Goal: Task Accomplishment & Management: Use online tool/utility

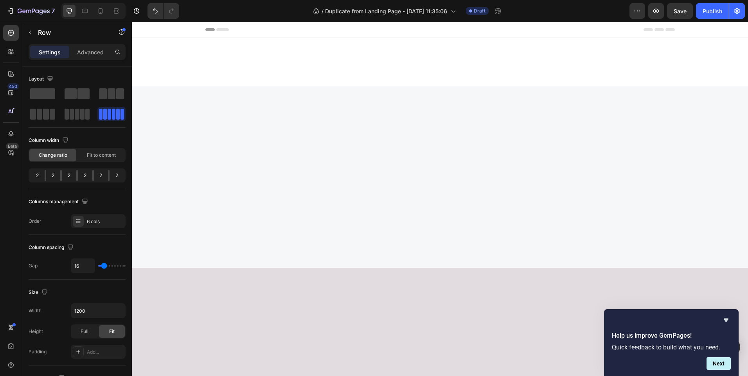
scroll to position [481, 0]
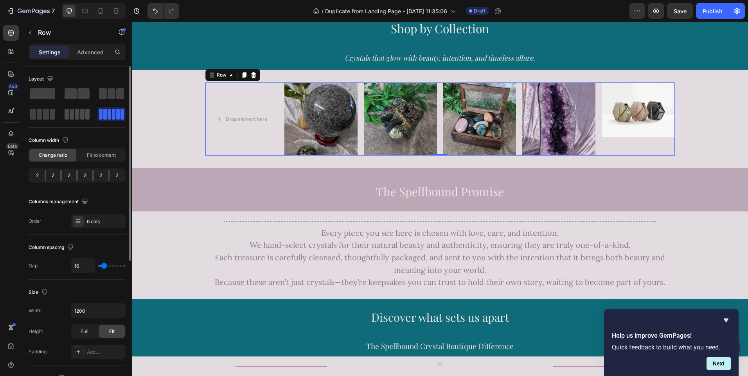
click at [77, 110] on span at bounding box center [77, 114] width 4 height 11
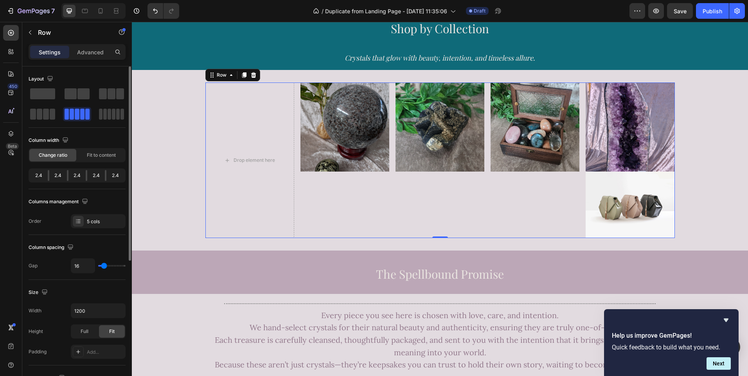
click at [77, 110] on span at bounding box center [77, 114] width 4 height 11
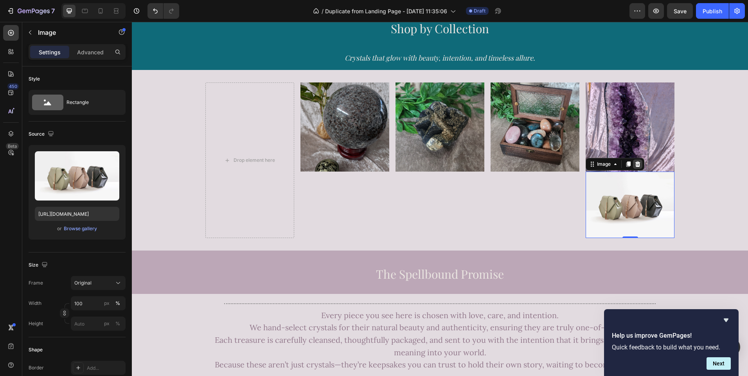
click at [635, 163] on icon at bounding box center [637, 163] width 5 height 5
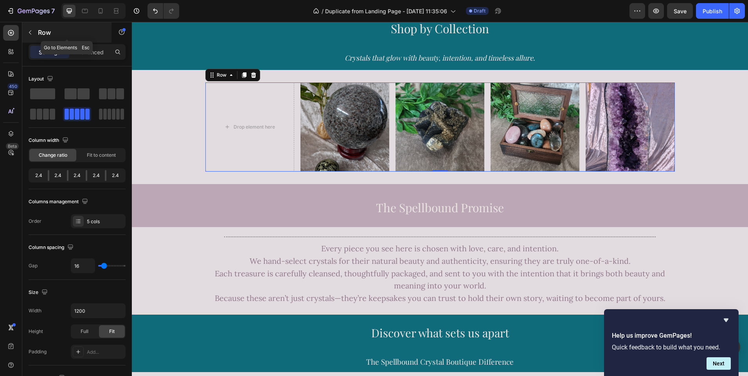
click at [30, 32] on icon "button" at bounding box center [30, 33] width 2 height 4
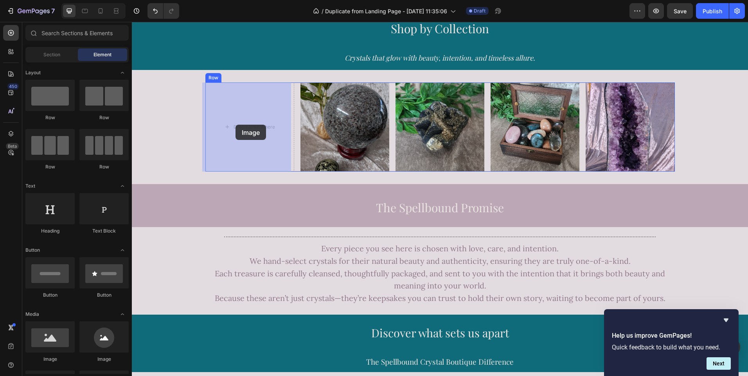
drag, startPoint x: 179, startPoint y: 372, endPoint x: 235, endPoint y: 126, distance: 252.1
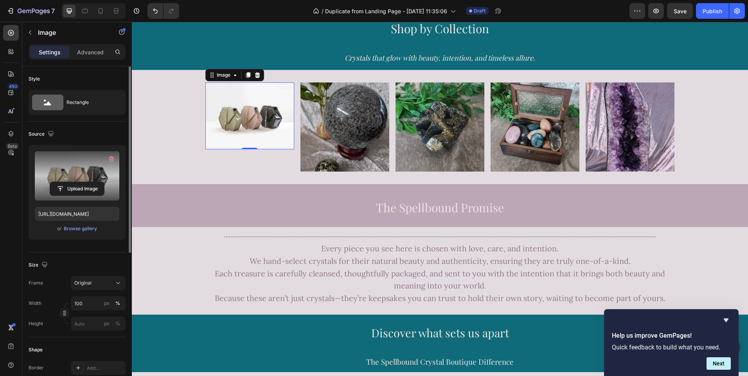
click at [72, 177] on label at bounding box center [77, 175] width 84 height 49
click at [72, 182] on input "file" at bounding box center [77, 188] width 54 height 13
click at [80, 185] on input "file" at bounding box center [77, 188] width 54 height 13
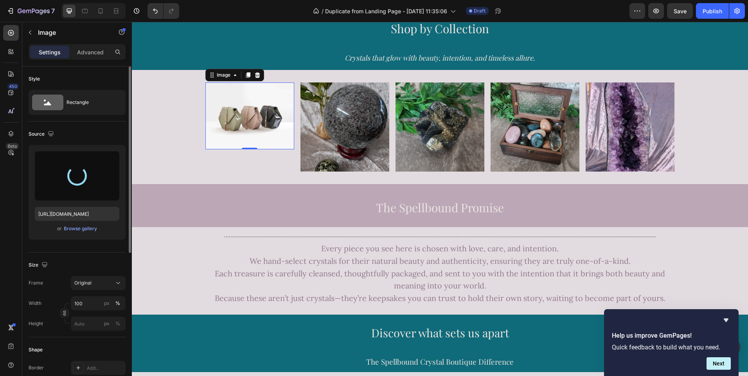
type input "[URL][DOMAIN_NAME]"
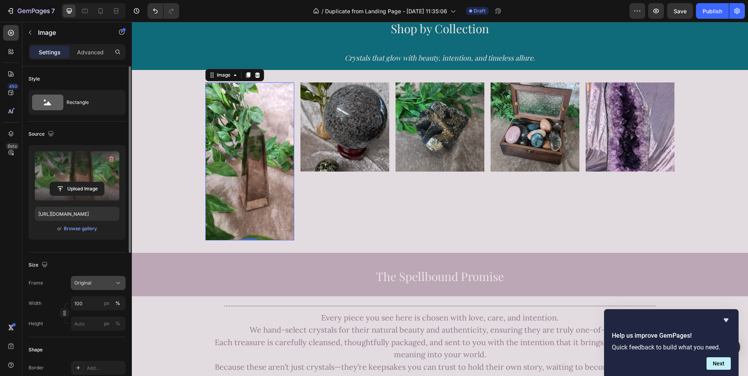
click at [117, 288] on button "Original" at bounding box center [98, 283] width 55 height 14
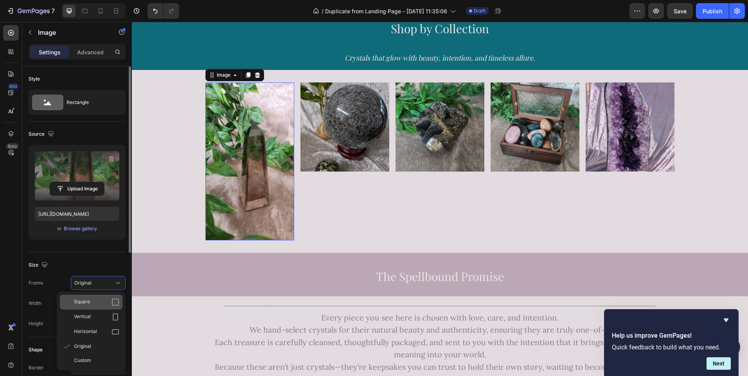
click at [117, 301] on icon at bounding box center [115, 302] width 8 height 8
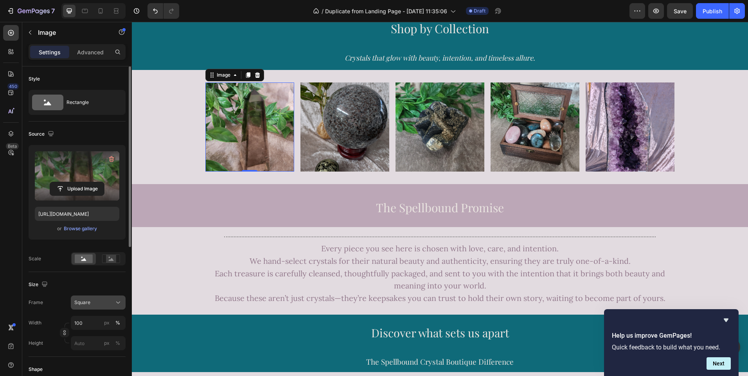
click at [116, 303] on icon at bounding box center [118, 303] width 8 height 8
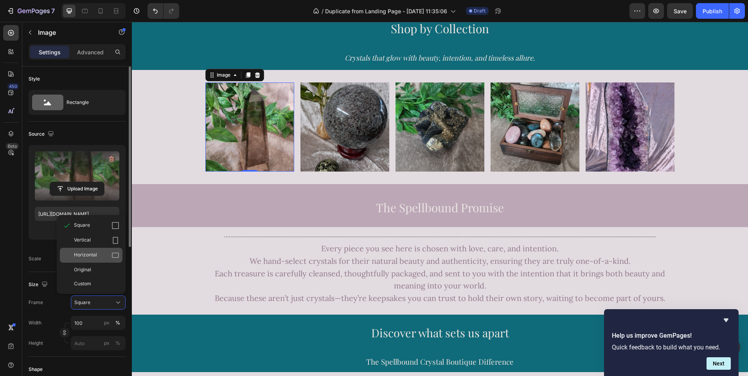
click at [116, 259] on icon at bounding box center [115, 256] width 8 height 8
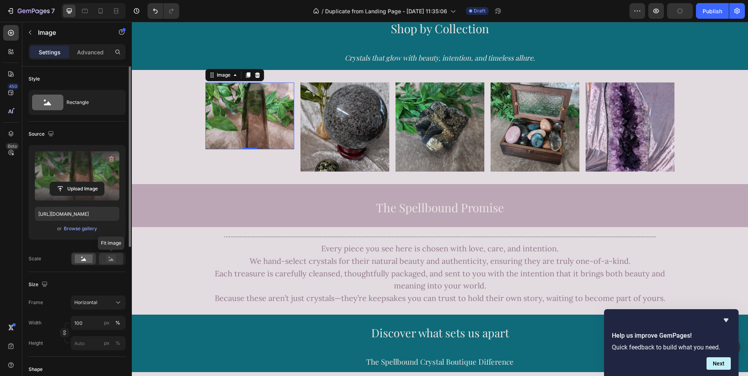
click at [111, 257] on rect at bounding box center [111, 259] width 10 height 8
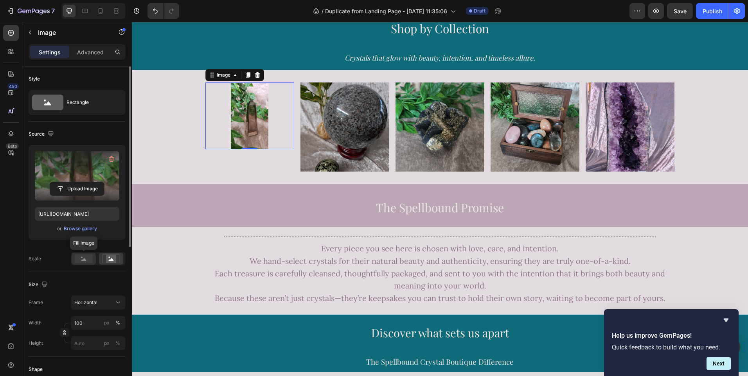
click at [85, 260] on icon at bounding box center [83, 259] width 5 height 3
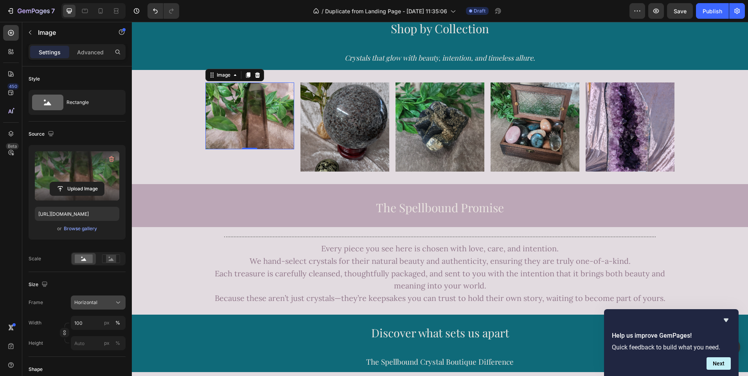
click at [115, 302] on icon at bounding box center [118, 303] width 8 height 8
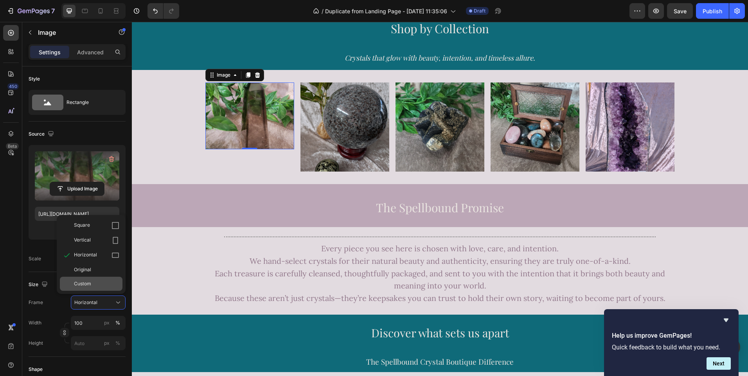
click at [102, 280] on div "Custom" at bounding box center [91, 284] width 63 height 14
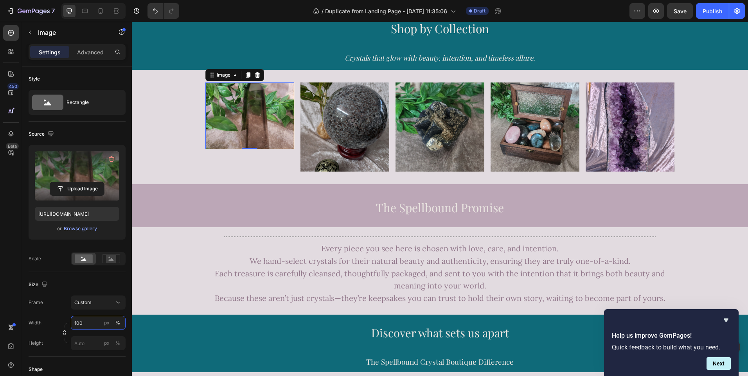
click at [90, 325] on input "100" at bounding box center [98, 323] width 55 height 14
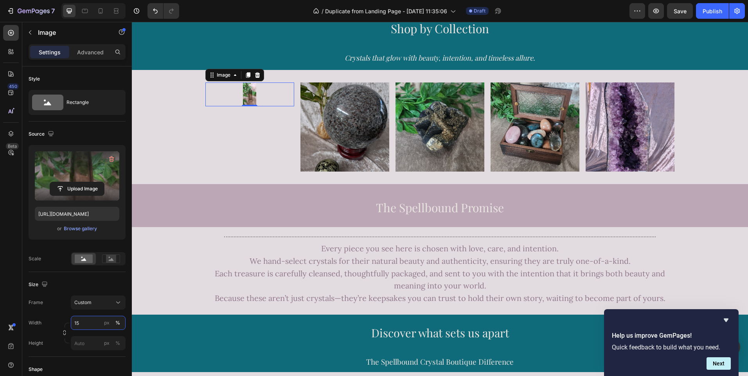
type input "1"
type input "7"
type input "1"
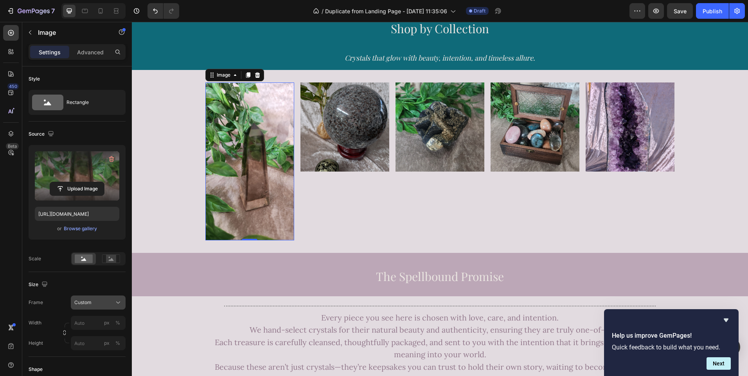
click at [89, 302] on div "Frame Custom Width px % Height px %" at bounding box center [77, 323] width 97 height 55
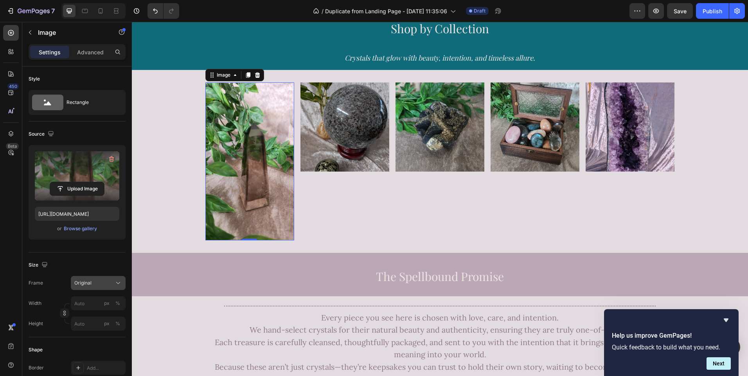
click at [119, 282] on icon at bounding box center [118, 283] width 8 height 8
click at [110, 259] on div "Size" at bounding box center [77, 265] width 97 height 13
click at [116, 285] on icon at bounding box center [118, 283] width 8 height 8
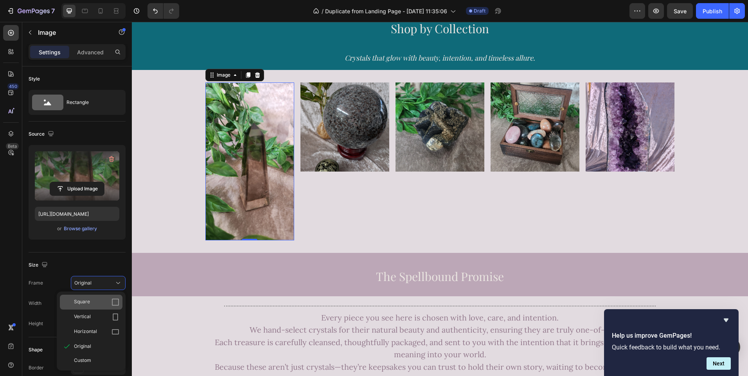
click at [116, 300] on icon at bounding box center [115, 302] width 8 height 8
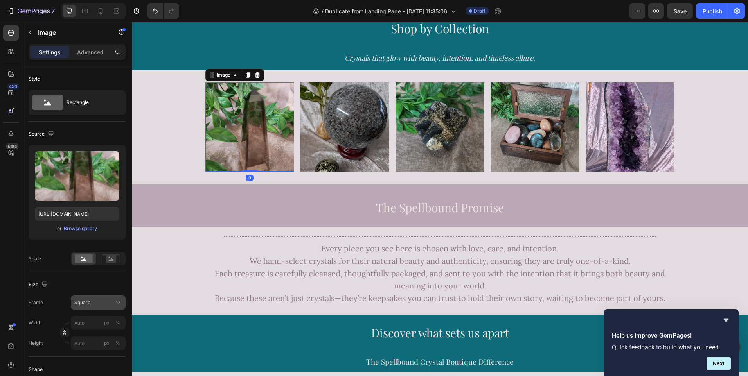
click at [122, 304] on button "Square" at bounding box center [98, 303] width 55 height 14
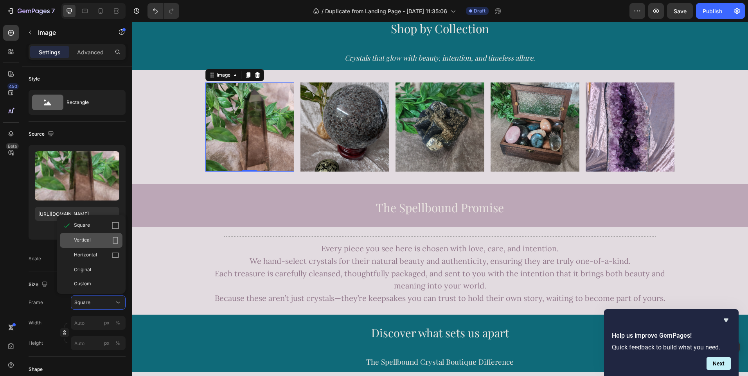
click at [116, 243] on icon at bounding box center [115, 241] width 8 height 8
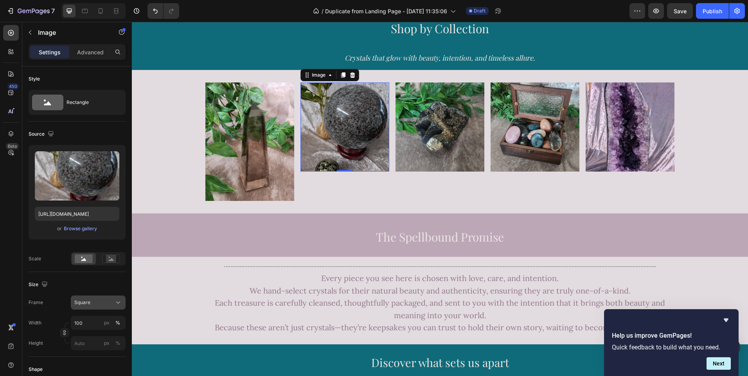
click at [117, 305] on icon at bounding box center [118, 303] width 8 height 8
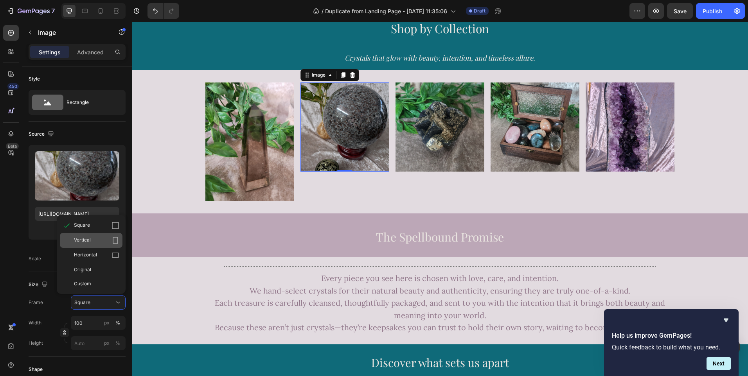
click at [117, 241] on icon at bounding box center [115, 241] width 8 height 8
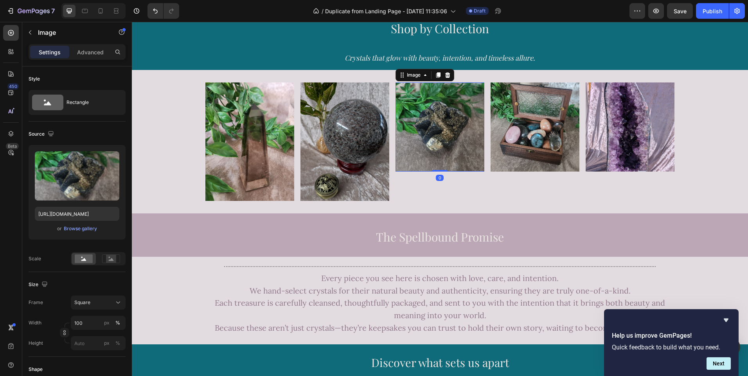
click at [437, 131] on img at bounding box center [439, 127] width 89 height 89
click at [115, 307] on button "Square" at bounding box center [98, 303] width 55 height 14
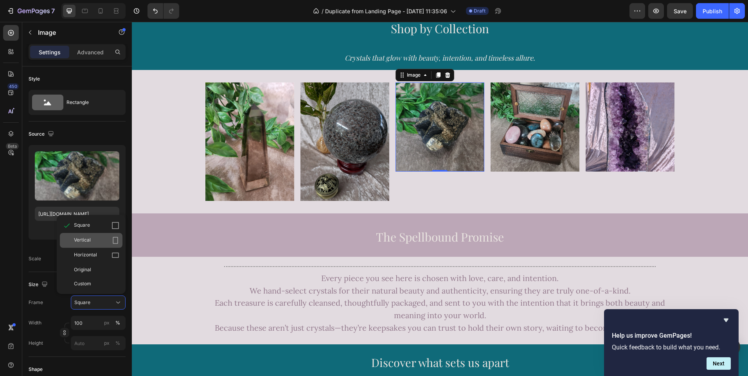
click at [114, 239] on icon at bounding box center [115, 241] width 8 height 8
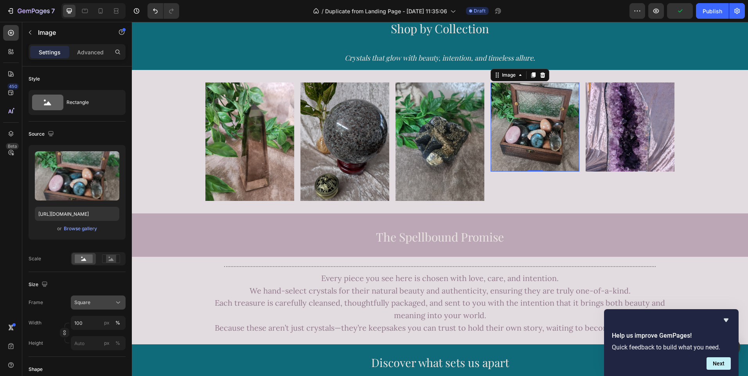
click at [118, 305] on icon at bounding box center [118, 303] width 8 height 8
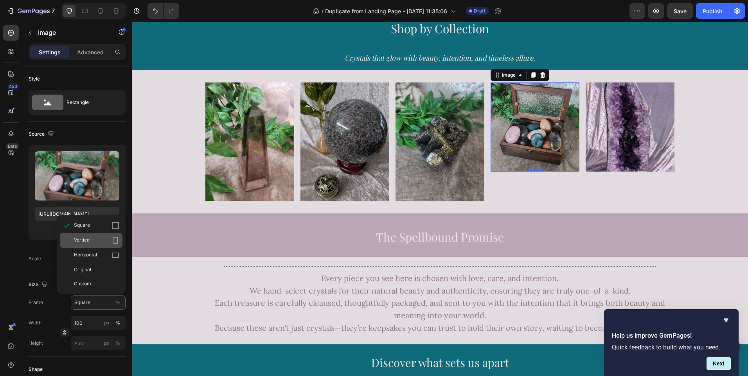
click at [118, 244] on icon at bounding box center [115, 241] width 8 height 8
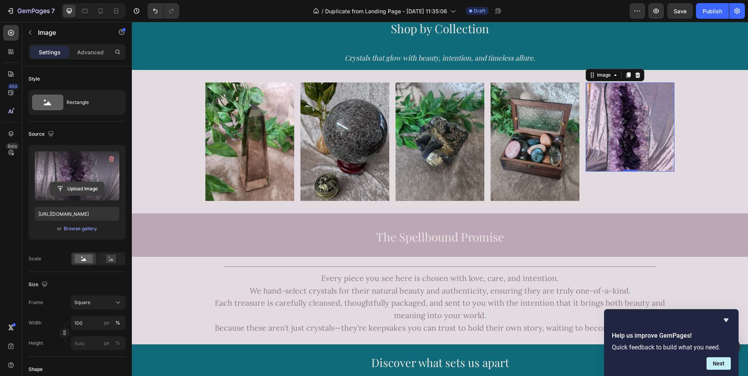
click at [82, 188] on input "file" at bounding box center [77, 188] width 54 height 13
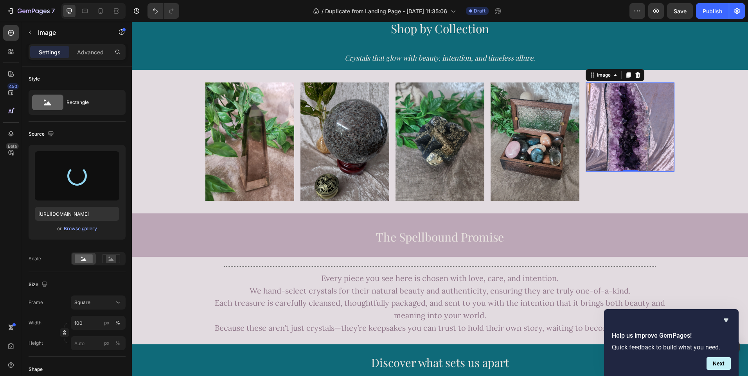
type input "[URL][DOMAIN_NAME]"
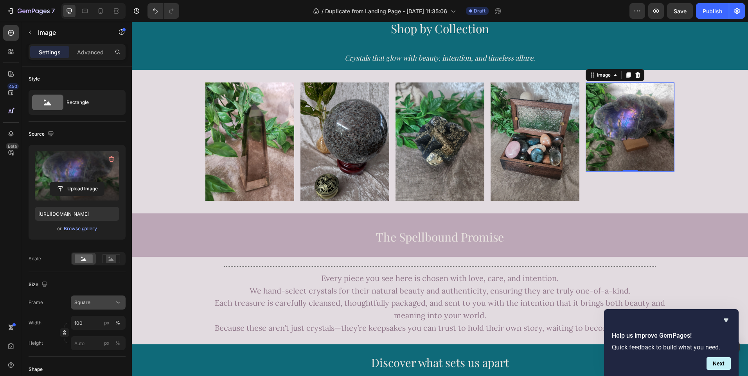
click at [118, 302] on icon at bounding box center [118, 303] width 8 height 8
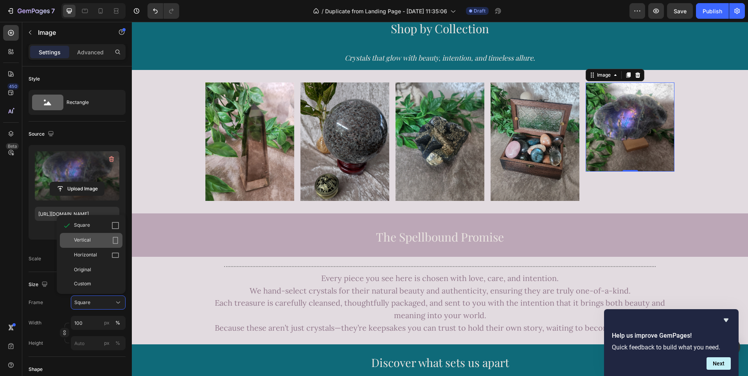
click at [117, 242] on icon at bounding box center [115, 241] width 8 height 8
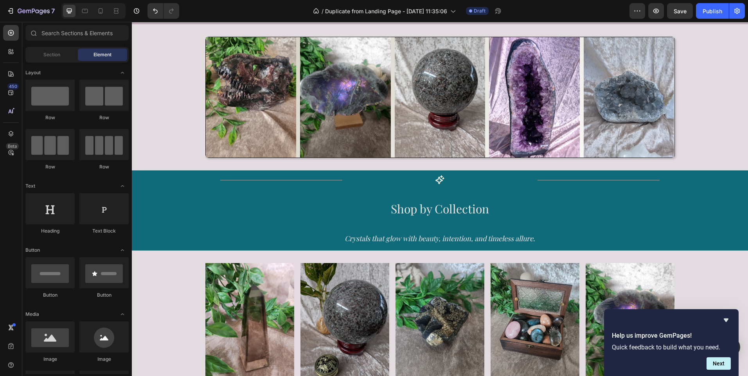
scroll to position [421, 0]
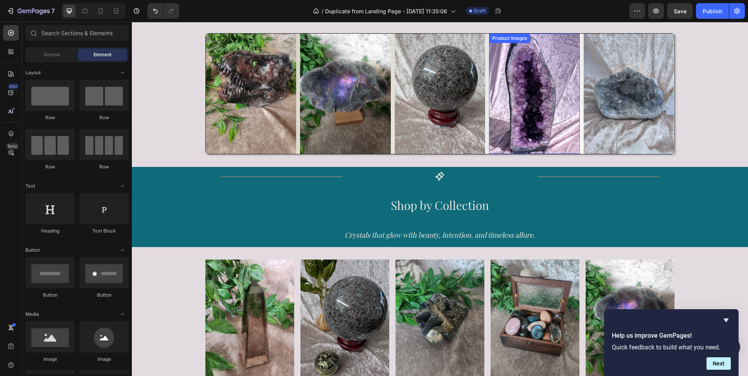
click at [539, 113] on img at bounding box center [534, 94] width 91 height 121
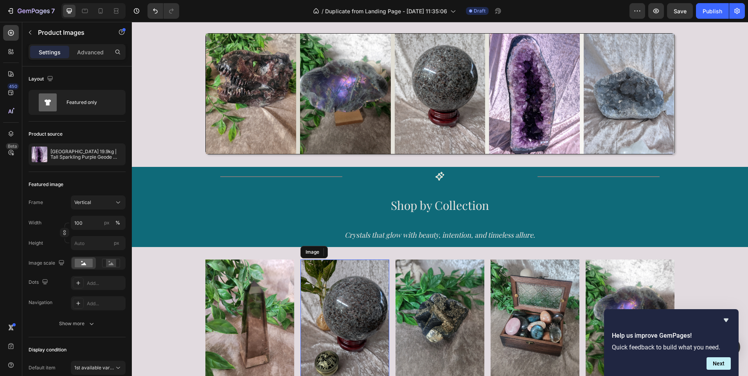
click at [340, 315] on img at bounding box center [344, 319] width 89 height 119
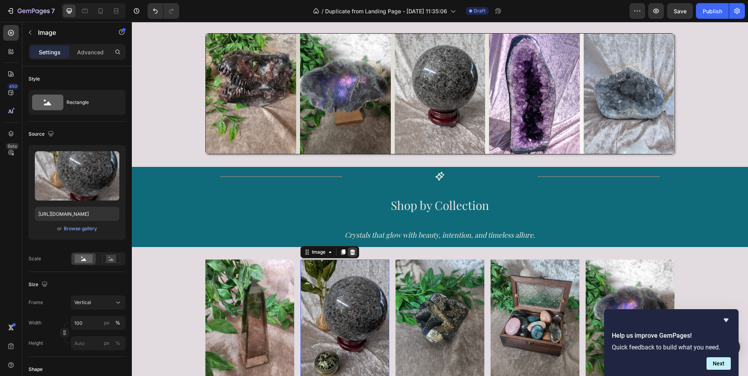
click at [351, 255] on icon at bounding box center [352, 252] width 6 height 6
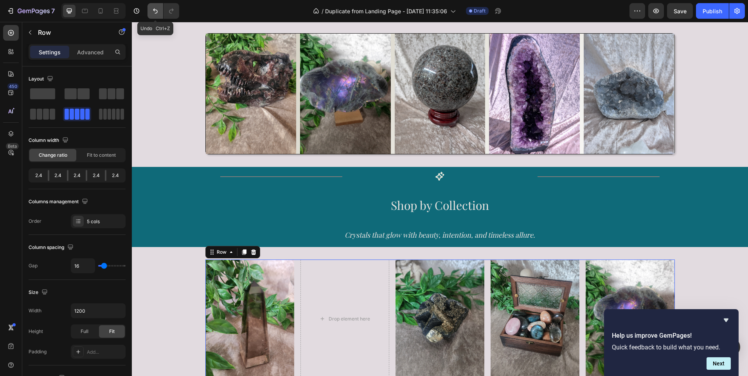
click at [155, 9] on icon "Undo/Redo" at bounding box center [155, 11] width 5 height 5
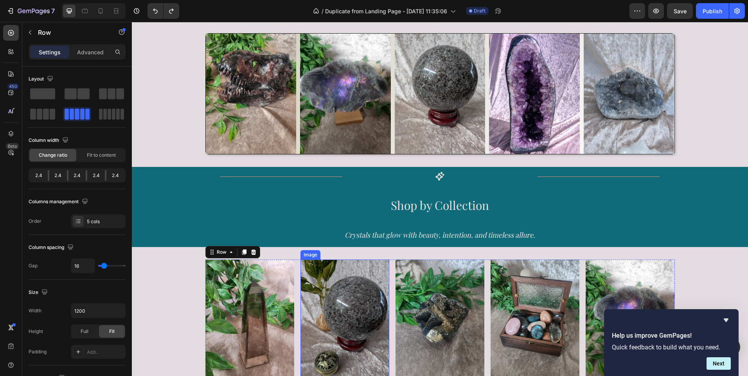
click at [336, 304] on img at bounding box center [344, 319] width 89 height 119
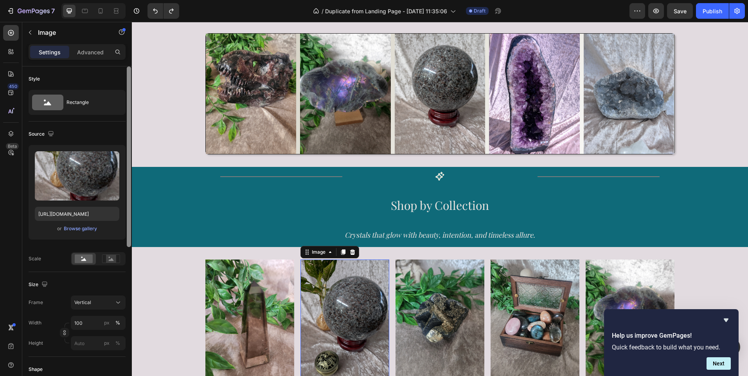
drag, startPoint x: 129, startPoint y: 235, endPoint x: 128, endPoint y: 230, distance: 6.1
click at [128, 230] on div at bounding box center [129, 156] width 4 height 181
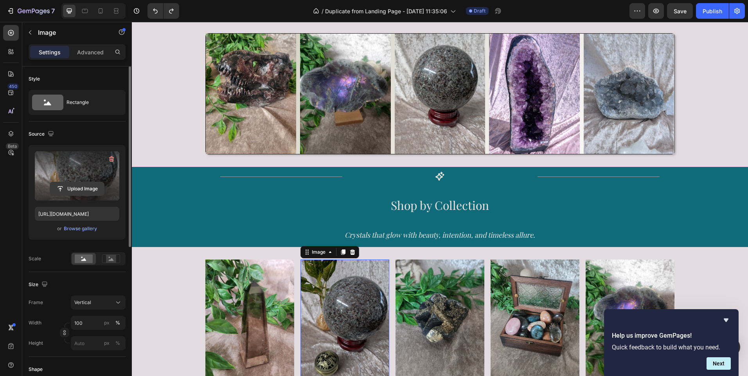
click at [75, 182] on input "file" at bounding box center [77, 188] width 54 height 13
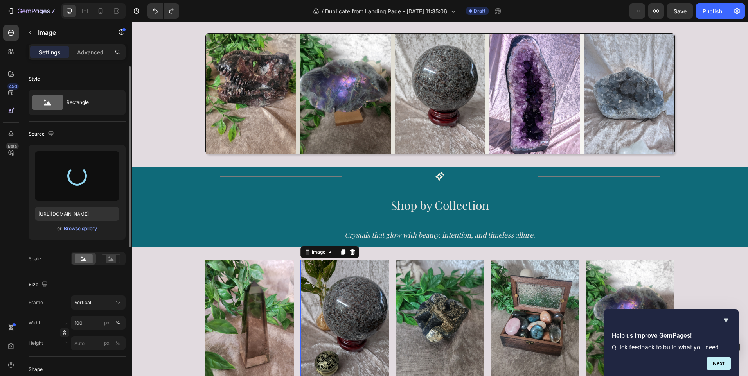
type input "[URL][DOMAIN_NAME]"
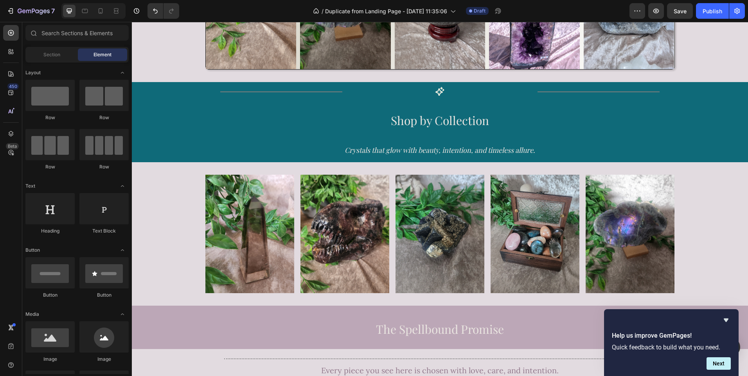
scroll to position [535, 0]
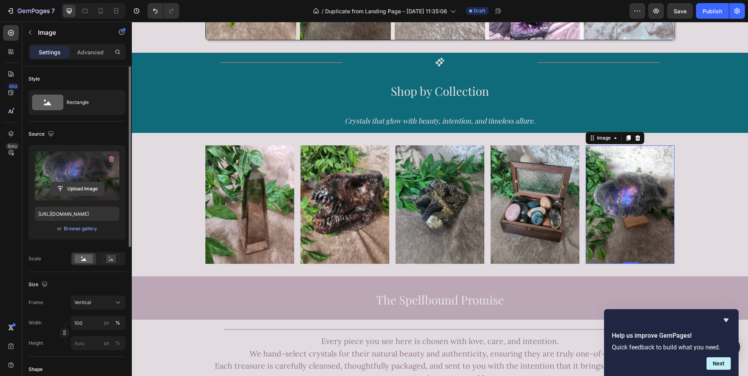
click at [74, 189] on input "file" at bounding box center [77, 188] width 54 height 13
click at [79, 187] on input "file" at bounding box center [77, 188] width 54 height 13
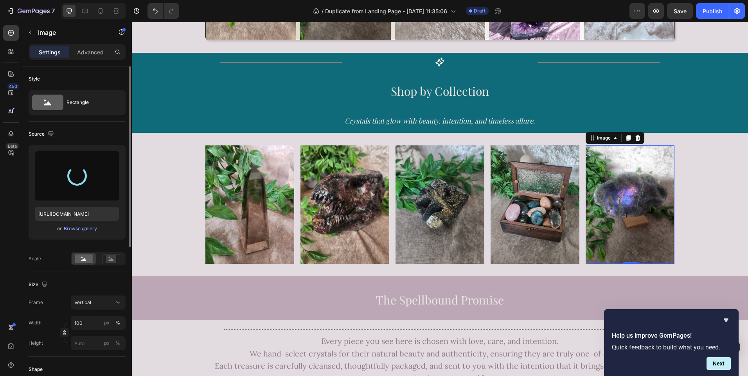
type input "[URL][DOMAIN_NAME]"
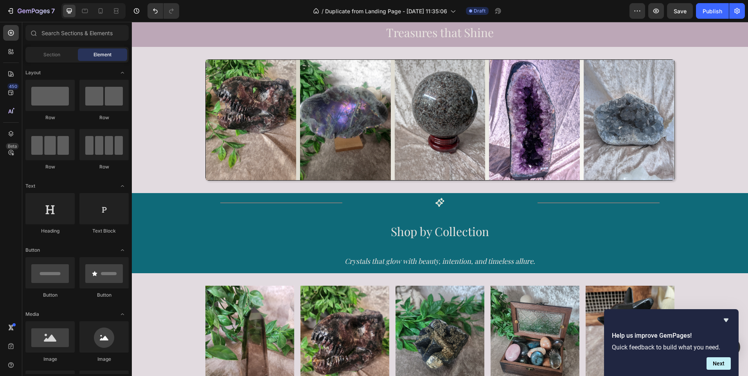
scroll to position [349, 0]
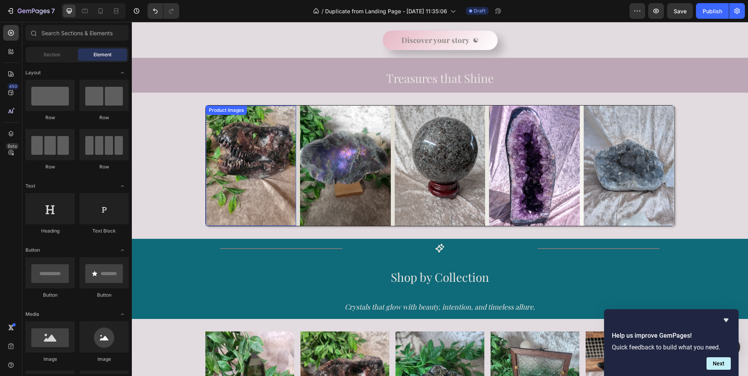
click at [241, 164] on img at bounding box center [251, 166] width 91 height 121
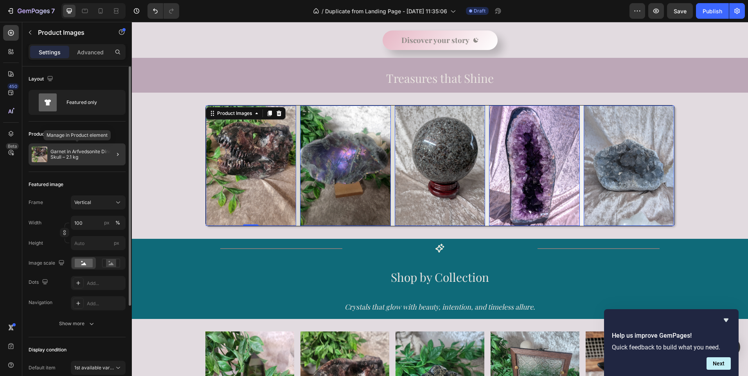
click at [79, 157] on p "Garnet in Arfvedsonite Dinosaur Skull – 2.1 kg" at bounding box center [86, 154] width 72 height 11
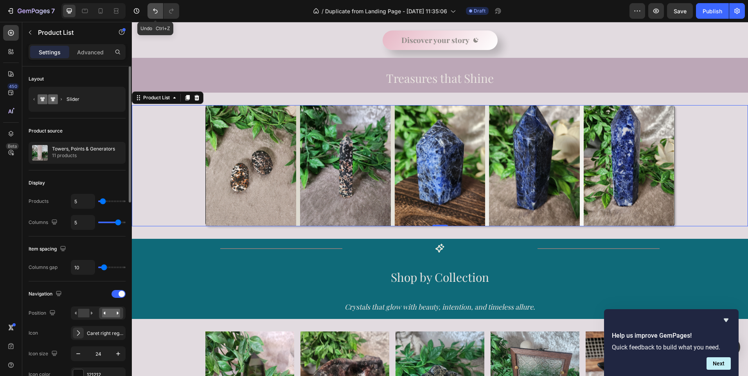
click at [155, 11] on icon "Undo/Redo" at bounding box center [155, 11] width 8 height 8
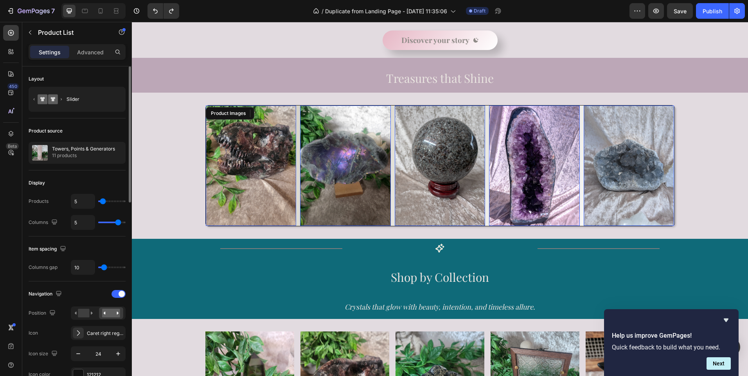
click at [248, 167] on img at bounding box center [251, 166] width 91 height 121
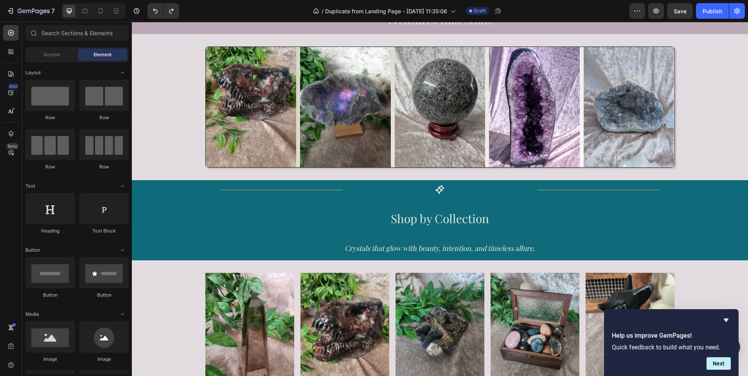
scroll to position [345, 0]
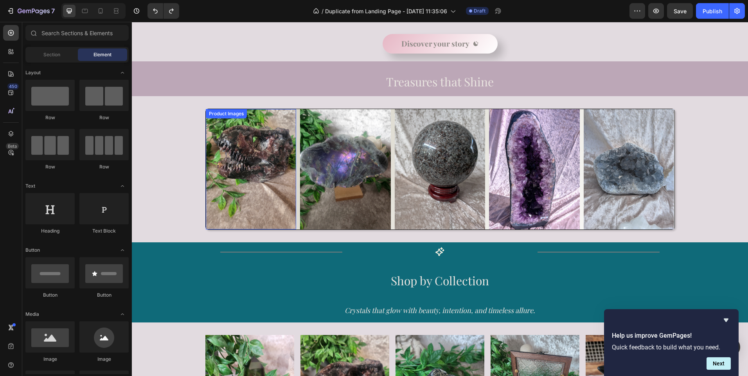
click at [252, 161] on img at bounding box center [251, 169] width 91 height 121
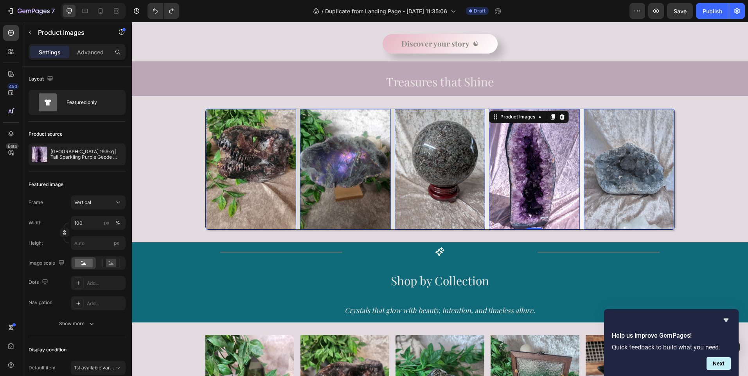
click at [521, 170] on img at bounding box center [534, 169] width 91 height 121
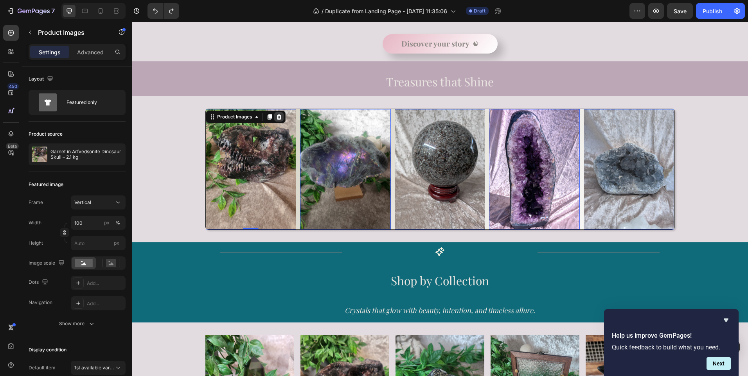
click at [276, 117] on icon at bounding box center [278, 116] width 5 height 5
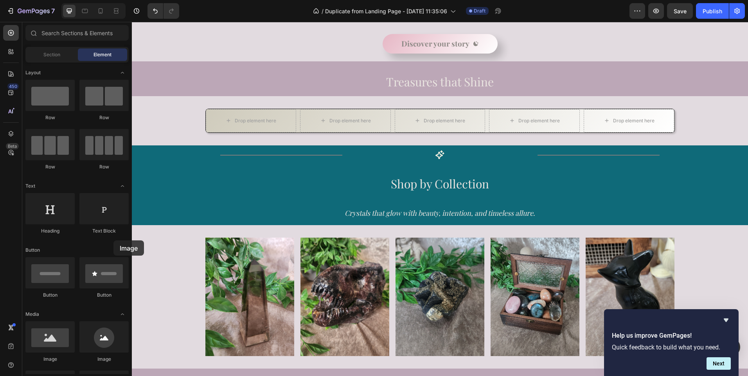
drag, startPoint x: 178, startPoint y: 362, endPoint x: 211, endPoint y: 136, distance: 228.9
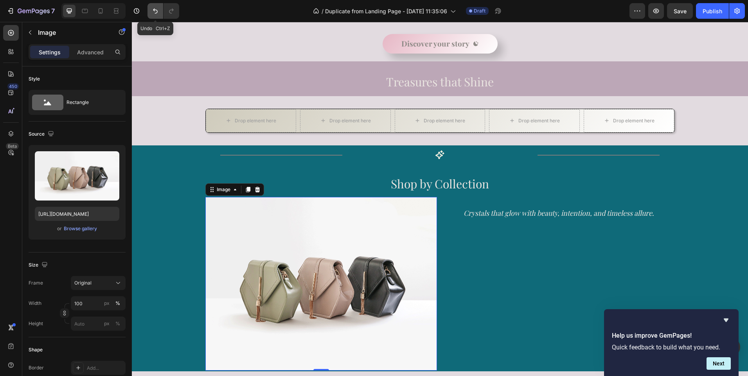
click at [155, 14] on icon "Undo/Redo" at bounding box center [155, 11] width 8 height 8
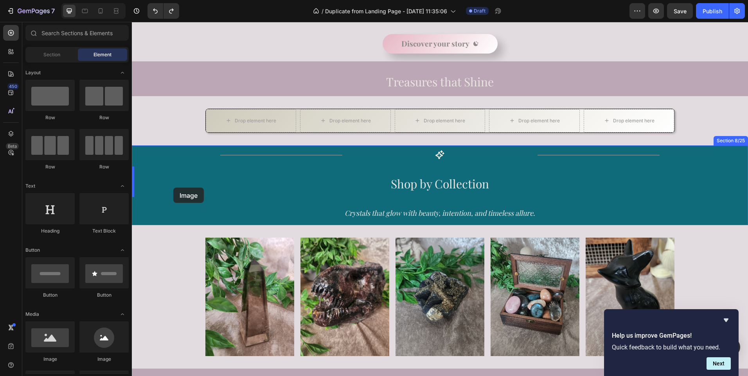
drag, startPoint x: 186, startPoint y: 366, endPoint x: 235, endPoint y: 134, distance: 237.0
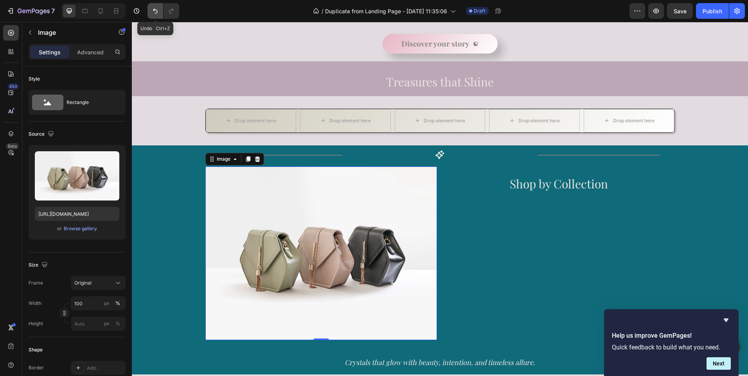
click at [157, 14] on icon "Undo/Redo" at bounding box center [155, 11] width 8 height 8
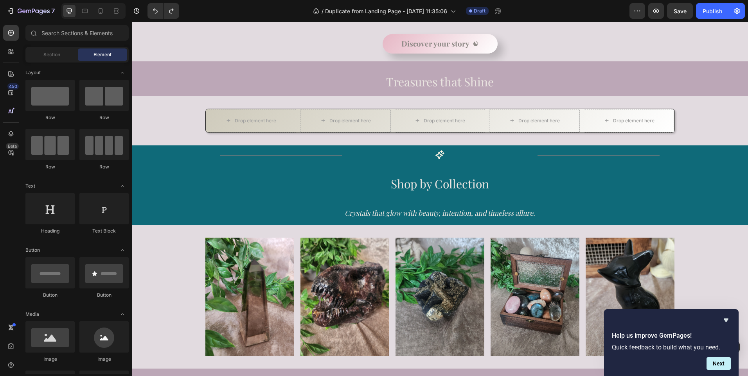
scroll to position [197, 0]
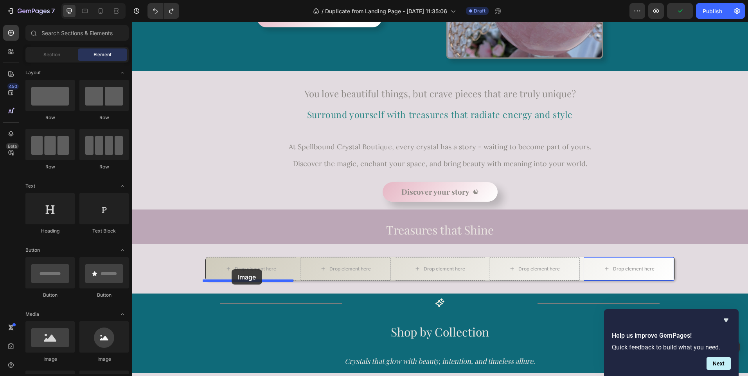
drag, startPoint x: 181, startPoint y: 367, endPoint x: 232, endPoint y: 270, distance: 109.7
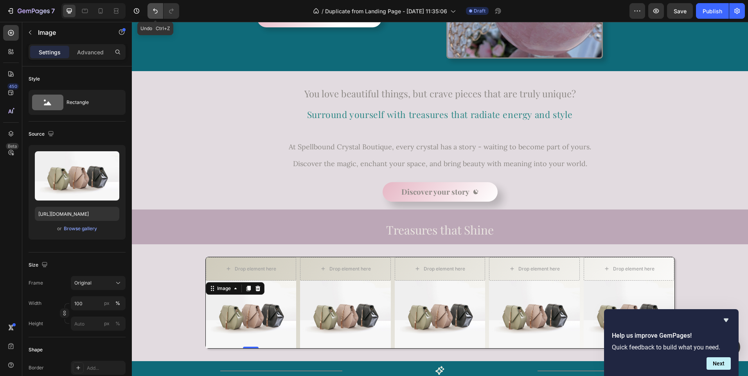
click at [152, 14] on icon "Undo/Redo" at bounding box center [155, 11] width 8 height 8
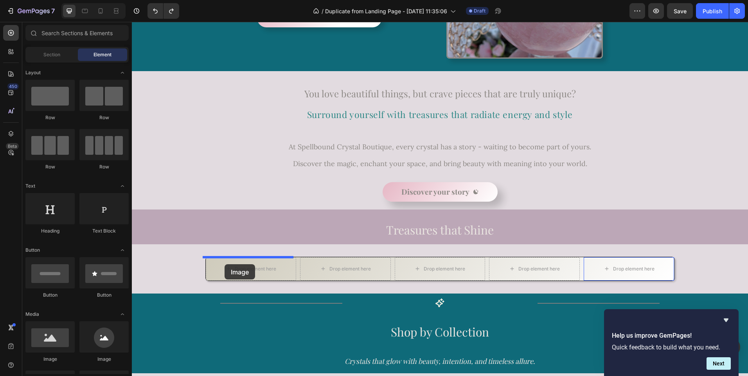
drag, startPoint x: 182, startPoint y: 366, endPoint x: 225, endPoint y: 264, distance: 109.8
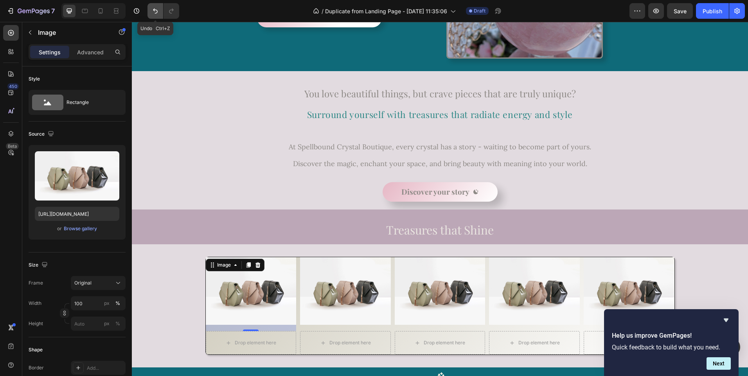
click at [153, 13] on icon "Undo/Redo" at bounding box center [155, 11] width 8 height 8
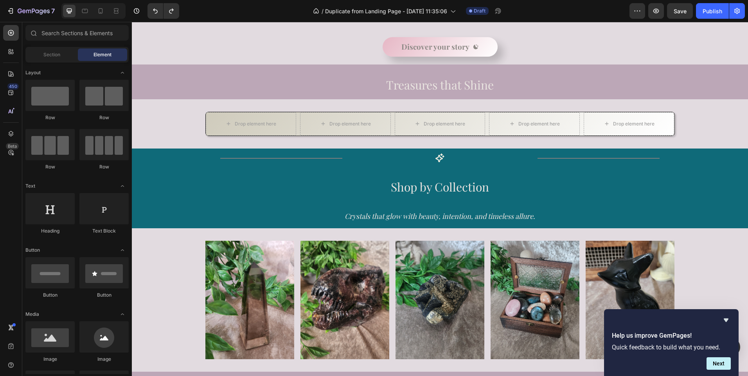
scroll to position [367, 0]
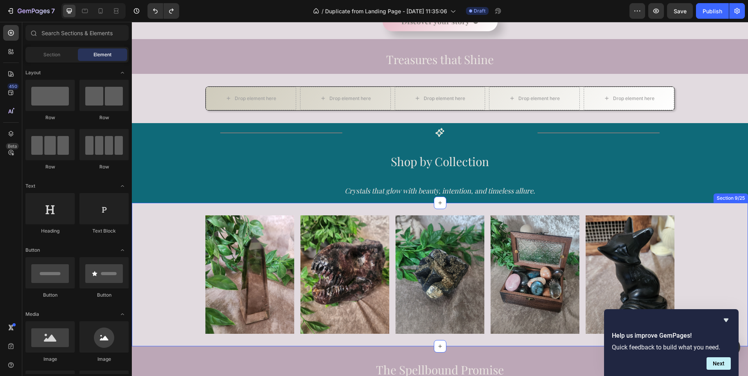
click at [168, 234] on div "Image Image Image Image Image Row" at bounding box center [440, 275] width 616 height 119
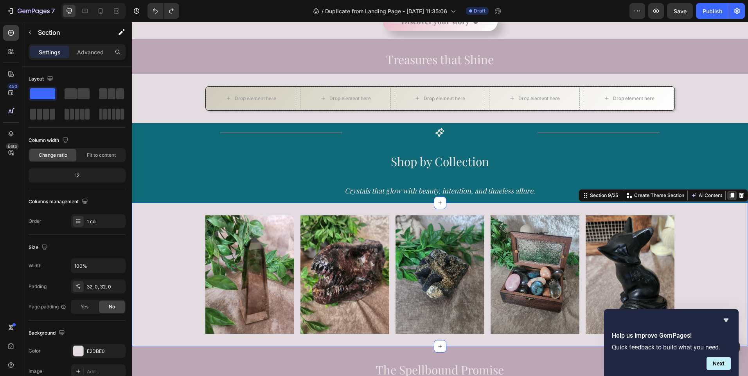
click at [730, 197] on icon at bounding box center [732, 195] width 4 height 5
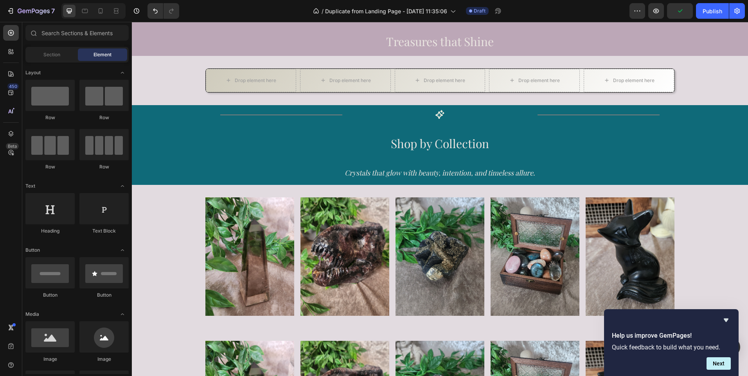
scroll to position [339, 0]
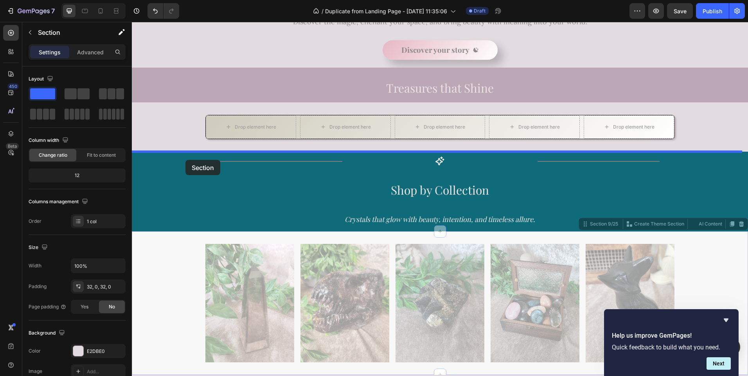
drag, startPoint x: 179, startPoint y: 292, endPoint x: 183, endPoint y: 142, distance: 149.9
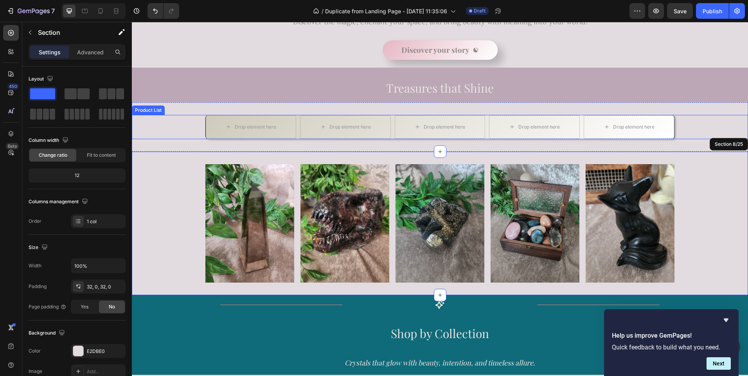
click at [187, 132] on div "Drop element here Row Product List Drop element here Row Product List Drop elem…" at bounding box center [440, 127] width 616 height 24
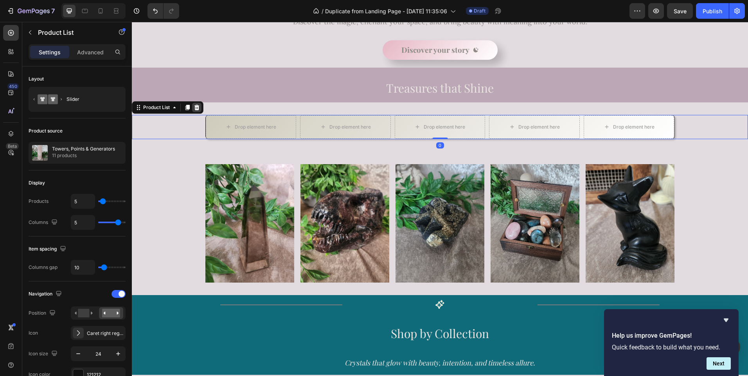
click at [199, 108] on icon at bounding box center [197, 107] width 6 height 6
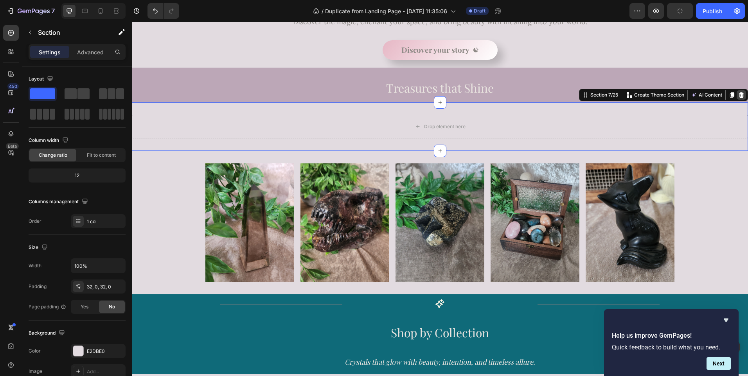
click at [739, 93] on icon at bounding box center [741, 94] width 5 height 5
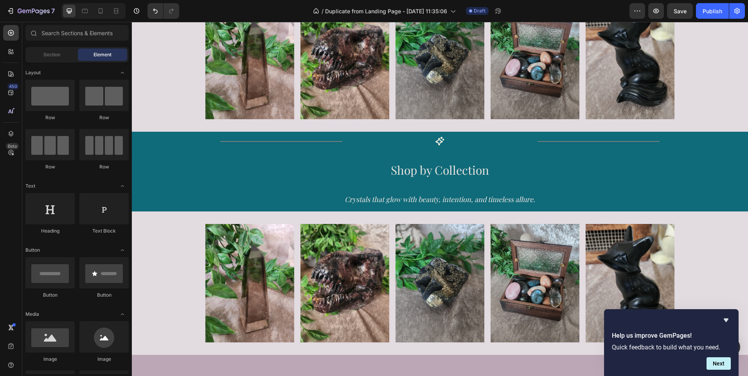
scroll to position [411, 0]
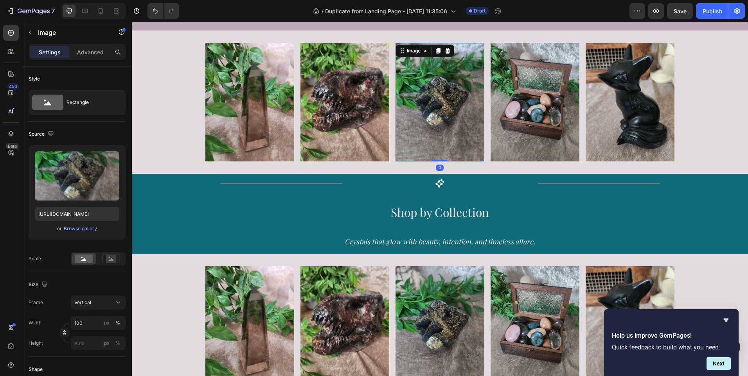
click at [445, 102] on img at bounding box center [439, 102] width 89 height 119
click at [433, 115] on img at bounding box center [439, 102] width 89 height 119
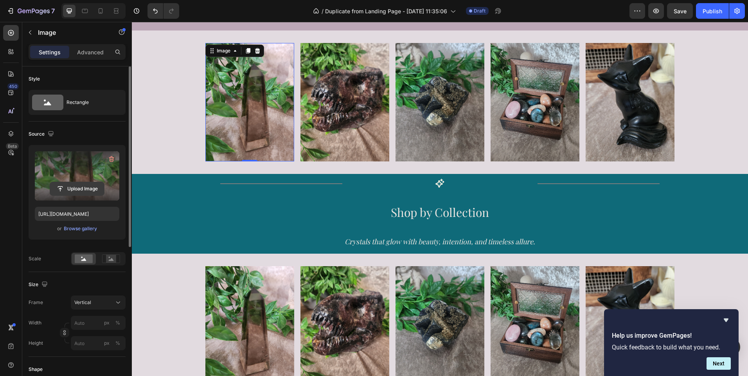
click at [72, 184] on input "file" at bounding box center [77, 188] width 54 height 13
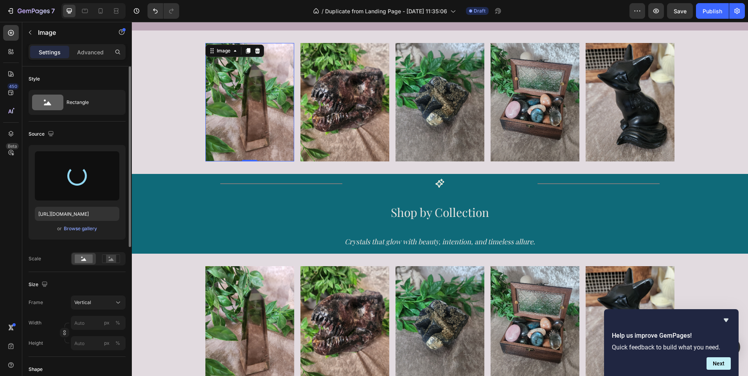
type input "[URL][DOMAIN_NAME]"
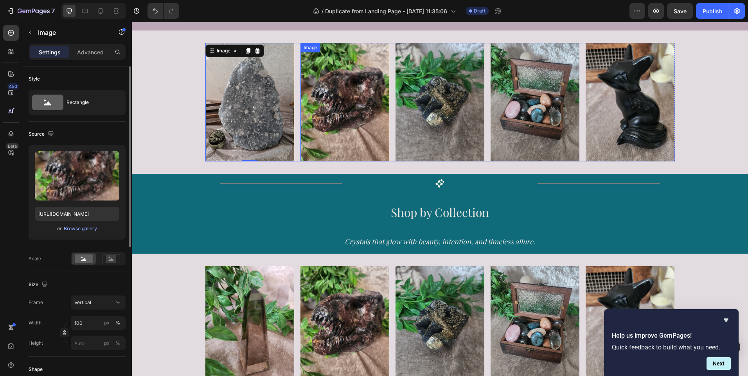
click at [358, 118] on img at bounding box center [344, 102] width 89 height 119
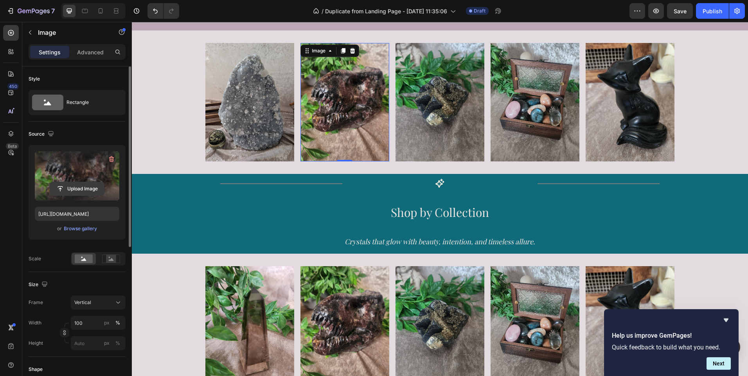
click at [74, 190] on input "file" at bounding box center [77, 188] width 54 height 13
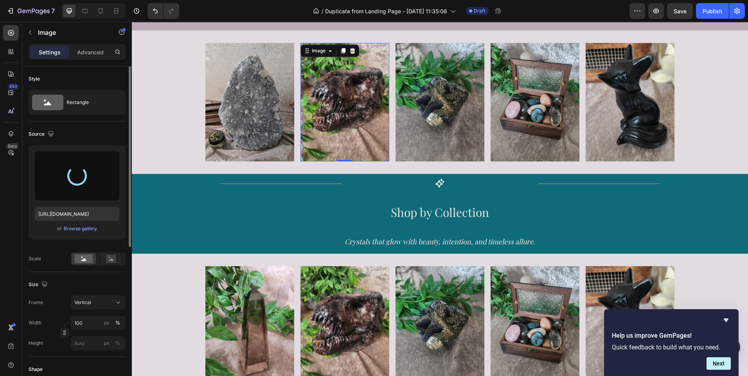
type input "[URL][DOMAIN_NAME]"
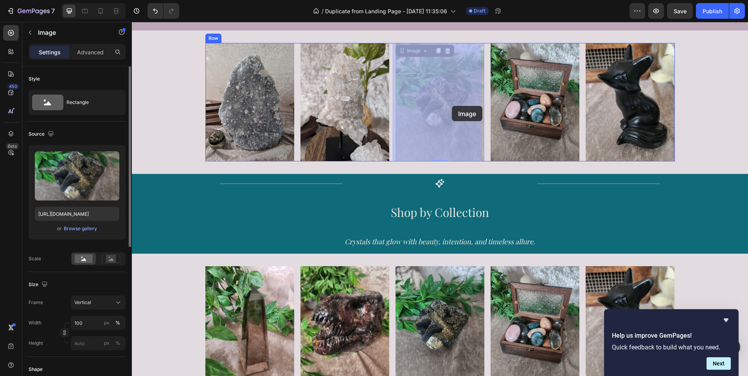
drag, startPoint x: 460, startPoint y: 100, endPoint x: 452, endPoint y: 106, distance: 10.0
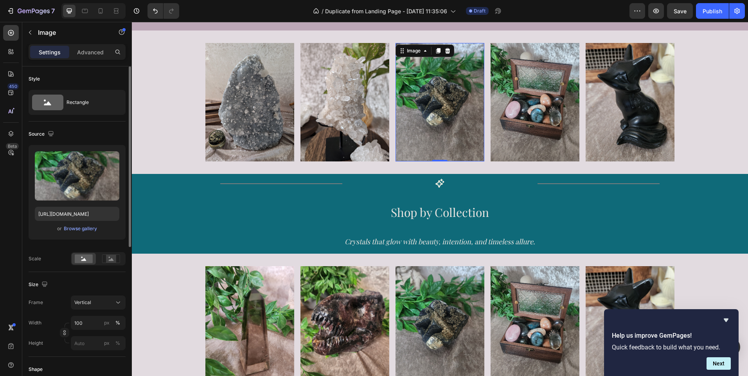
click at [435, 104] on img at bounding box center [439, 102] width 89 height 119
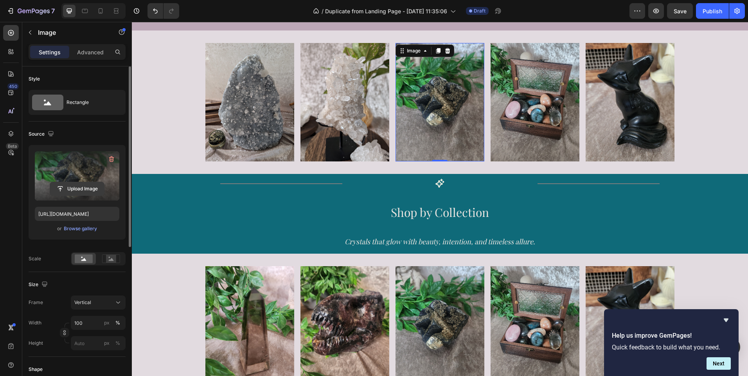
click at [76, 186] on input "file" at bounding box center [77, 188] width 54 height 13
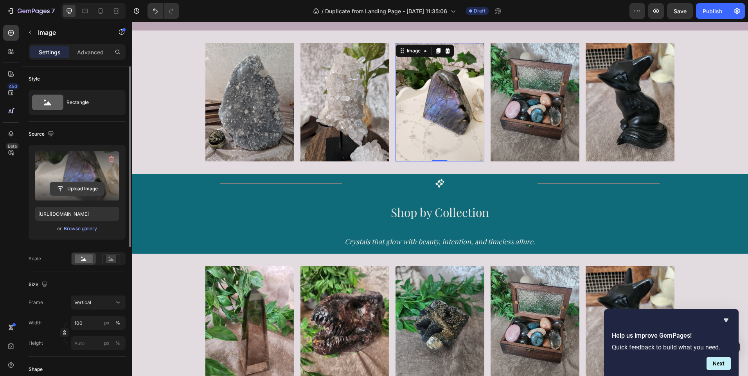
click at [81, 187] on input "file" at bounding box center [77, 188] width 54 height 13
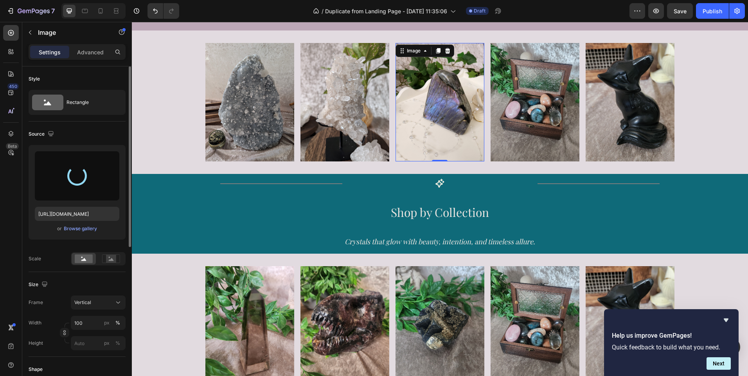
type input "[URL][DOMAIN_NAME]"
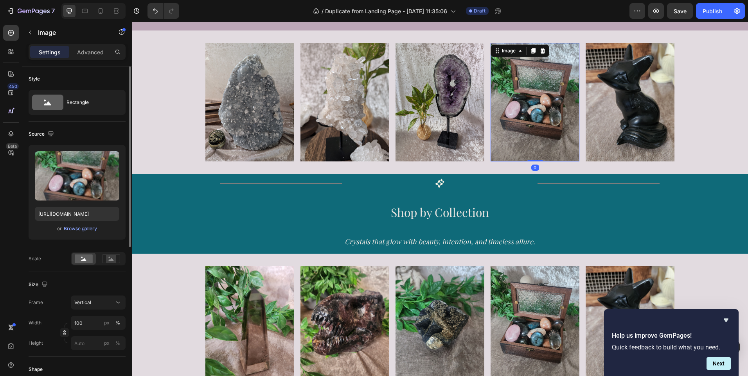
click at [550, 131] on img at bounding box center [535, 102] width 89 height 119
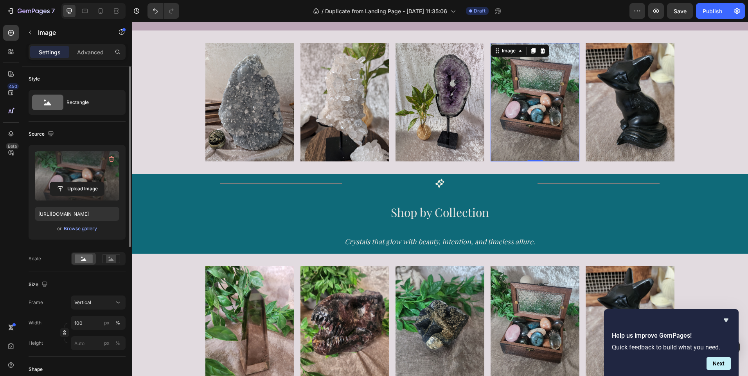
click at [68, 178] on label at bounding box center [77, 175] width 84 height 49
click at [68, 182] on input "file" at bounding box center [77, 188] width 54 height 13
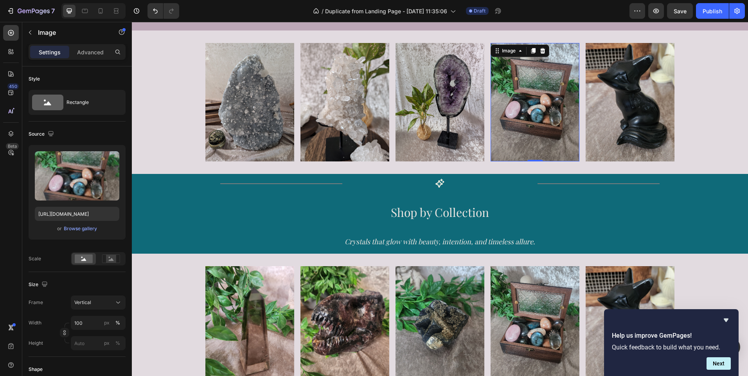
click at [532, 93] on img at bounding box center [535, 102] width 89 height 119
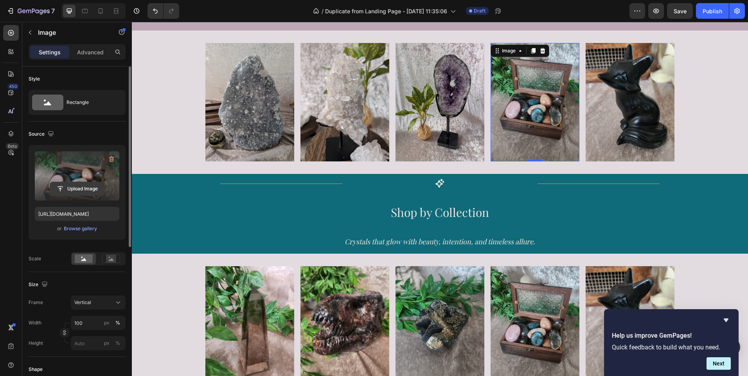
click at [75, 188] on input "file" at bounding box center [77, 188] width 54 height 13
click at [68, 179] on label at bounding box center [77, 175] width 84 height 49
click at [68, 182] on input "file" at bounding box center [77, 188] width 54 height 13
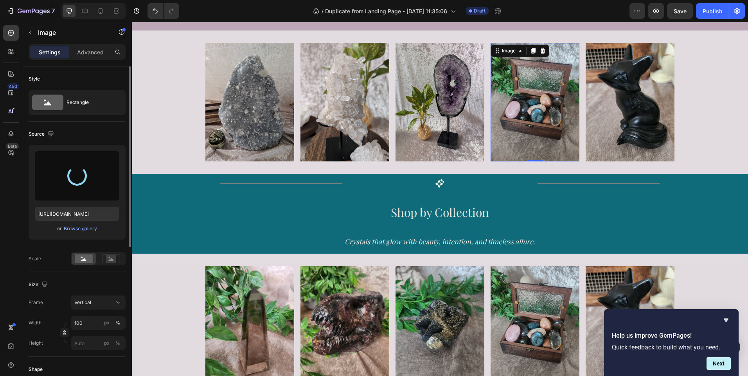
type input "[URL][DOMAIN_NAME]"
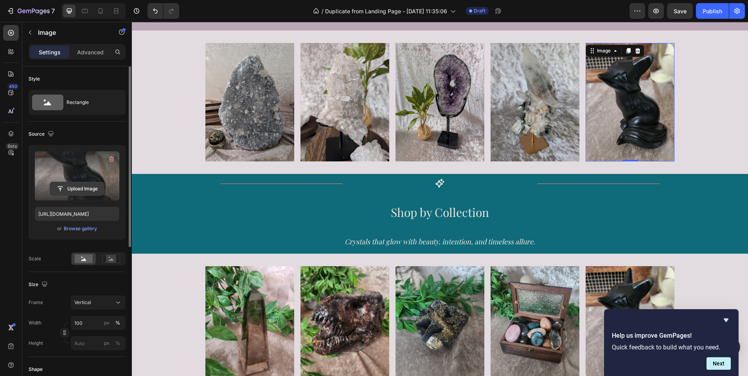
click at [69, 185] on input "file" at bounding box center [77, 188] width 54 height 13
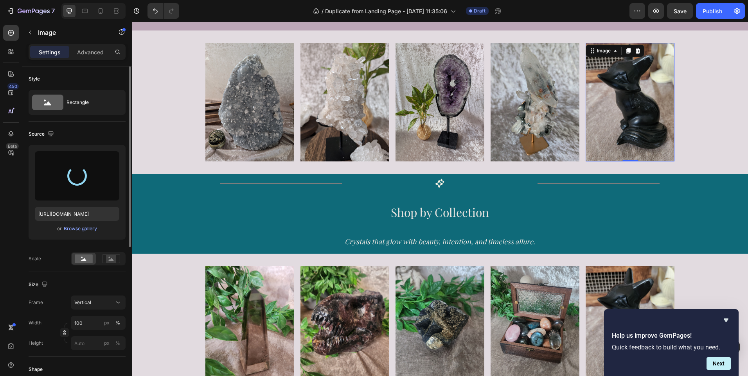
type input "[URL][DOMAIN_NAME]"
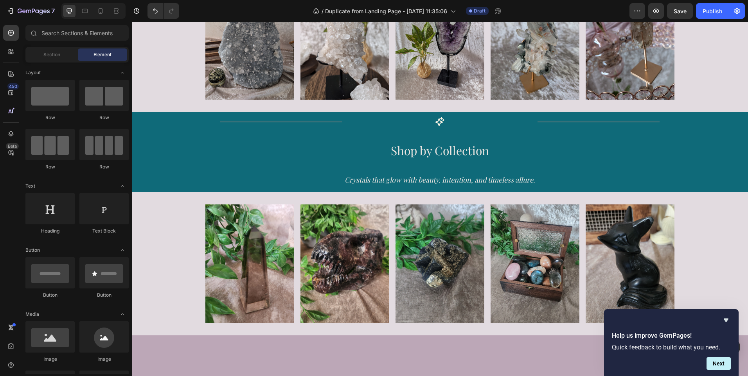
scroll to position [378, 0]
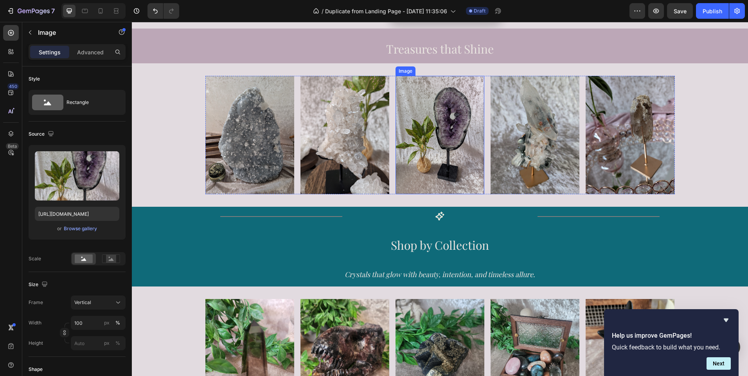
click at [436, 143] on img at bounding box center [439, 135] width 89 height 119
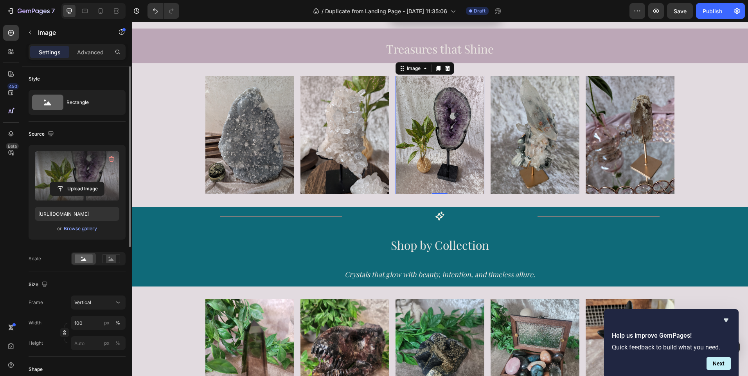
click at [83, 181] on label at bounding box center [77, 175] width 84 height 49
click at [83, 182] on input "file" at bounding box center [77, 188] width 54 height 13
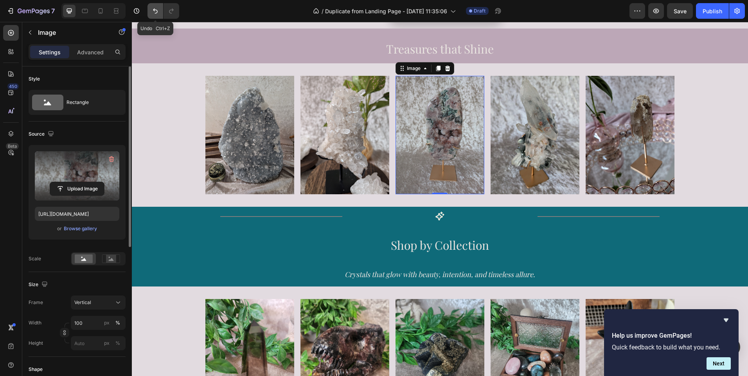
click at [157, 16] on button "Undo/Redo" at bounding box center [155, 11] width 16 height 16
click at [152, 11] on icon "Undo/Redo" at bounding box center [155, 11] width 8 height 8
type input "[URL][DOMAIN_NAME]"
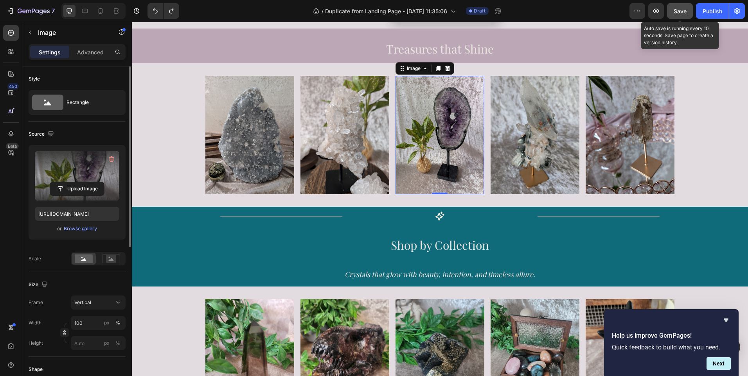
click at [680, 8] on span "Save" at bounding box center [680, 11] width 13 height 7
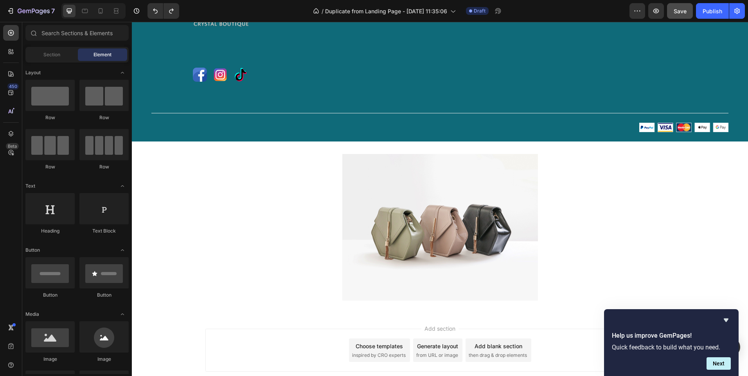
scroll to position [2497, 0]
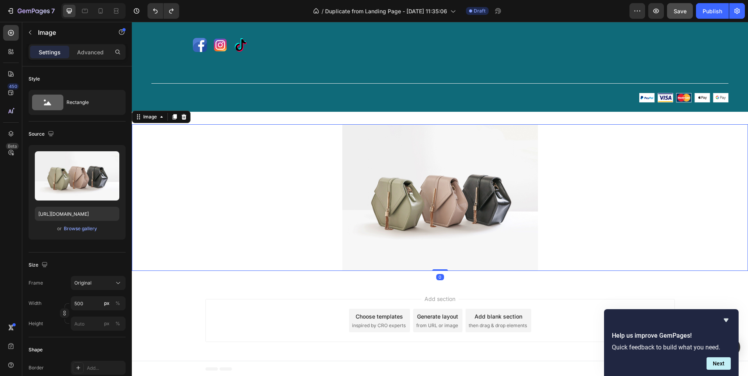
click at [257, 252] on div at bounding box center [440, 197] width 616 height 147
click at [185, 117] on icon at bounding box center [184, 117] width 6 height 6
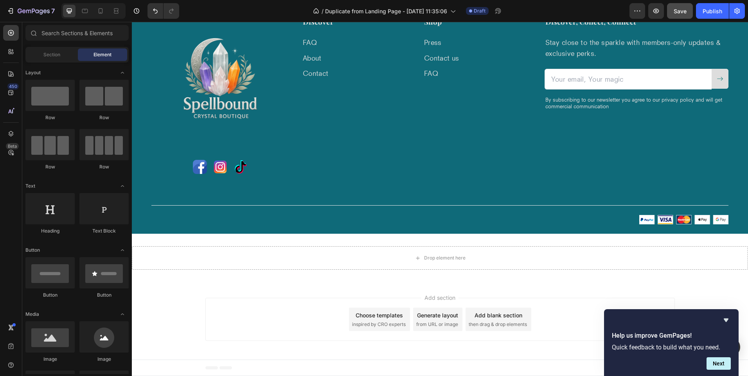
scroll to position [2374, 0]
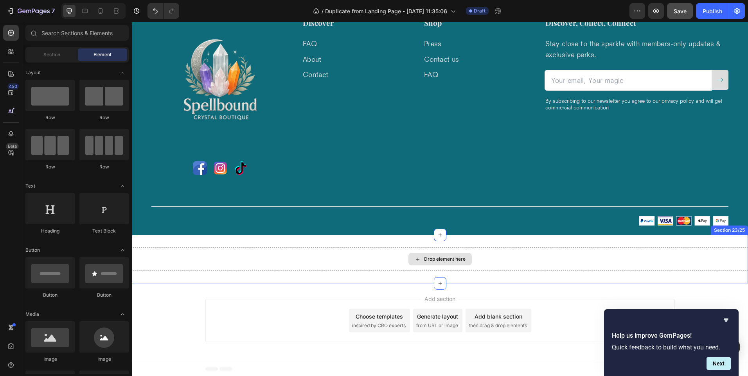
click at [199, 262] on div "Drop element here" at bounding box center [440, 259] width 616 height 23
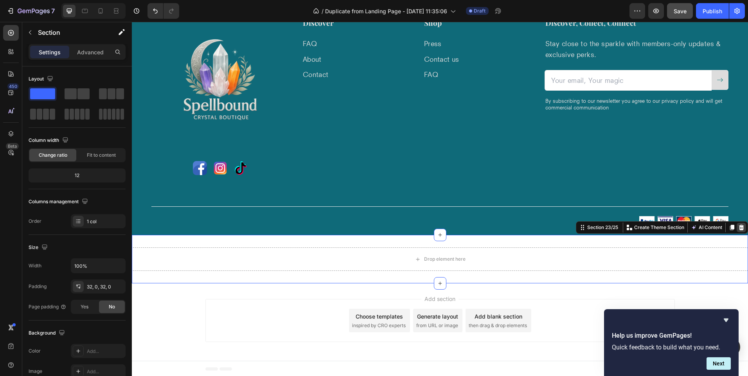
click at [739, 228] on icon at bounding box center [741, 227] width 5 height 5
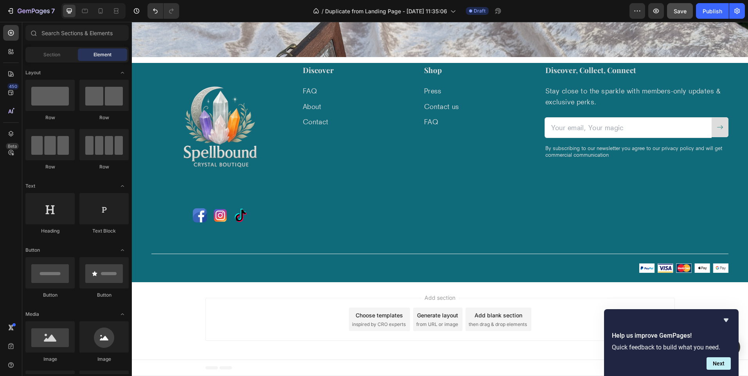
scroll to position [2325, 0]
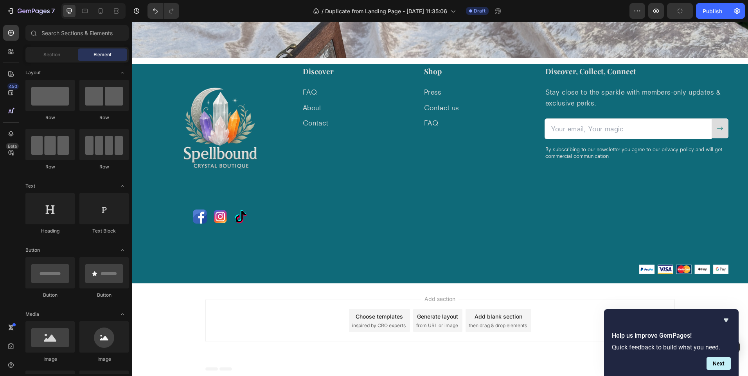
click at [565, 306] on div "Add section Choose templates inspired by CRO experts Generate layout from URL o…" at bounding box center [439, 320] width 469 height 43
click at [565, 290] on div "Add section Choose templates inspired by CRO experts Generate layout from URL o…" at bounding box center [440, 322] width 616 height 77
click at [180, 329] on div "Add section Choose templates inspired by CRO experts Generate layout from URL o…" at bounding box center [440, 322] width 616 height 77
click at [218, 330] on div "Add section Choose templates inspired by CRO experts Generate layout from URL o…" at bounding box center [439, 320] width 469 height 43
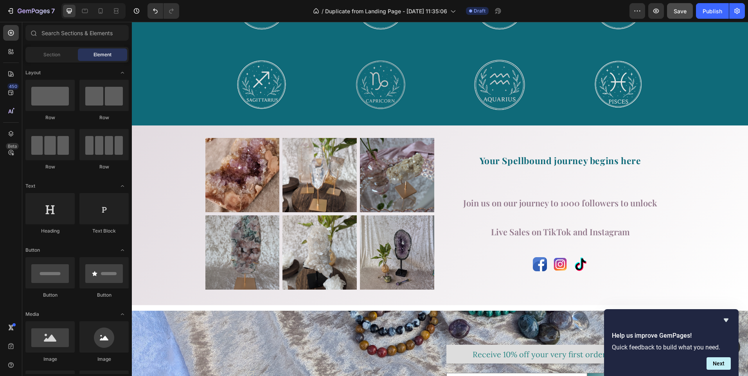
scroll to position [1948, 0]
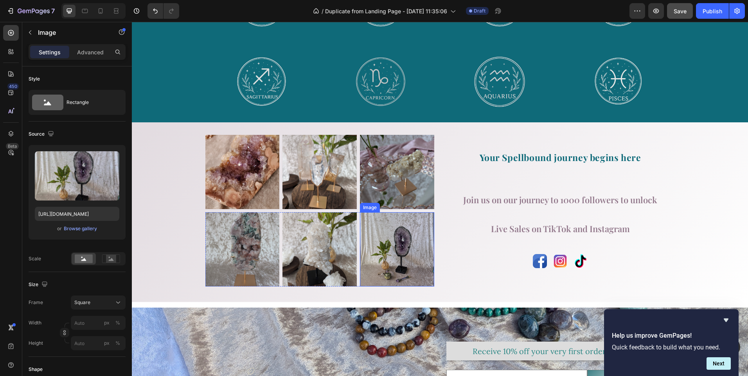
click at [407, 250] on img at bounding box center [397, 249] width 74 height 74
click at [409, 204] on icon at bounding box center [411, 204] width 5 height 5
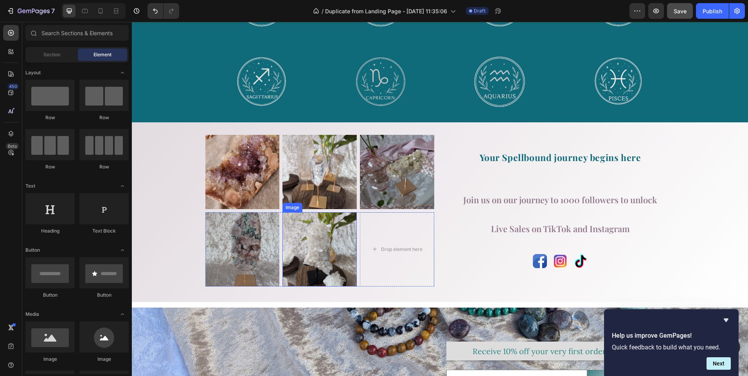
click at [323, 245] on img at bounding box center [319, 249] width 74 height 74
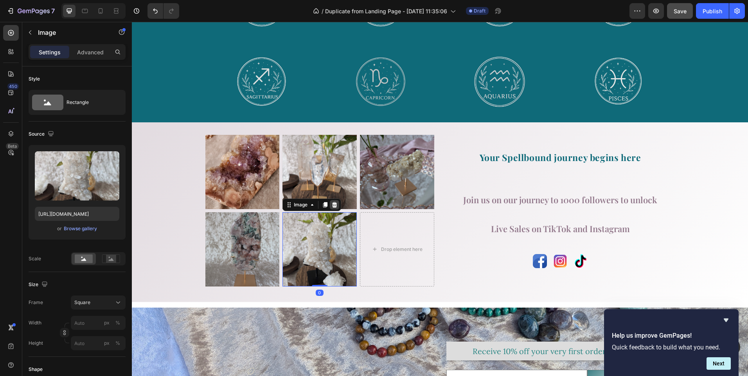
click at [332, 205] on icon at bounding box center [334, 205] width 6 height 6
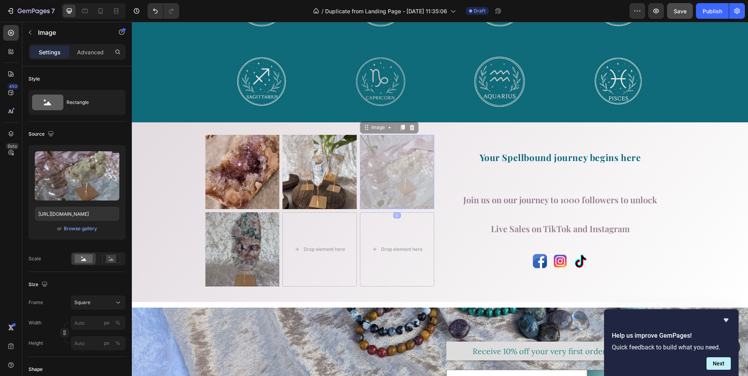
drag, startPoint x: 388, startPoint y: 176, endPoint x: 351, endPoint y: 214, distance: 52.8
click at [351, 214] on div "Image Image Image 0 Image 0 Row Image Drop element here Drop element here Row" at bounding box center [319, 210] width 229 height 151
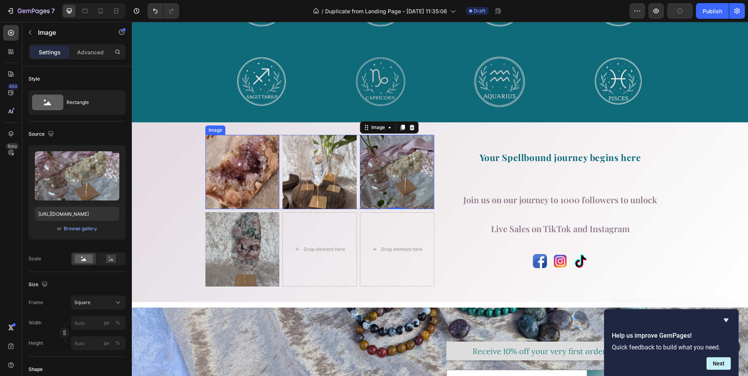
click at [222, 161] on img at bounding box center [242, 172] width 74 height 74
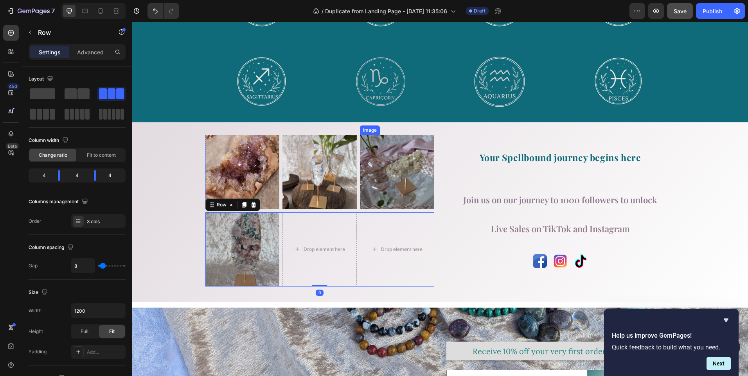
click at [393, 182] on img at bounding box center [397, 172] width 74 height 74
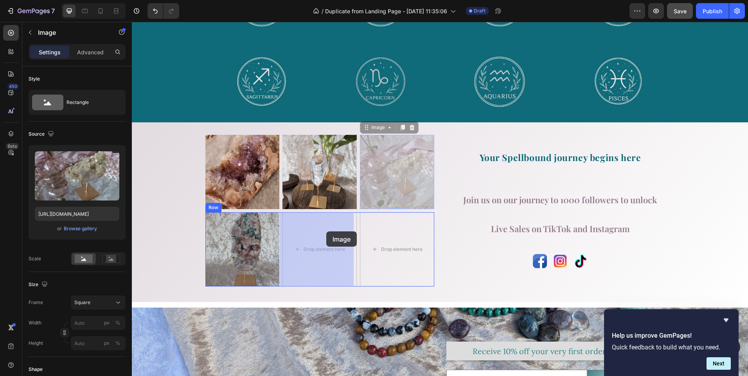
drag, startPoint x: 363, startPoint y: 129, endPoint x: 326, endPoint y: 232, distance: 109.0
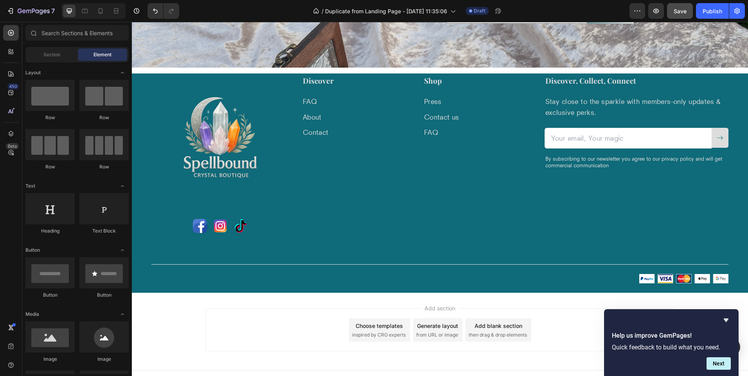
scroll to position [2325, 0]
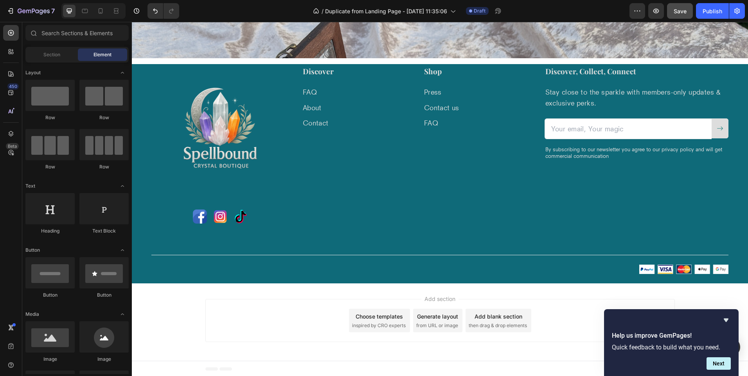
click at [222, 289] on div "Add section Choose templates inspired by CRO experts Generate layout from URL o…" at bounding box center [440, 322] width 616 height 77
click at [246, 322] on div "Add section Choose templates inspired by CRO experts Generate layout from URL o…" at bounding box center [439, 320] width 469 height 43
click at [176, 332] on div "Add section Choose templates inspired by CRO experts Generate layout from URL o…" at bounding box center [440, 322] width 616 height 77
click at [236, 370] on div "Footer" at bounding box center [439, 369] width 469 height 16
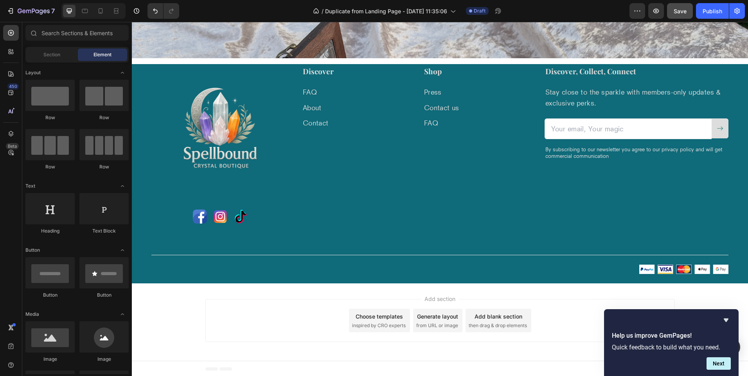
click at [235, 324] on div "Add section Choose templates inspired by CRO experts Generate layout from URL o…" at bounding box center [439, 320] width 469 height 43
click at [395, 322] on span "inspired by CRO experts" at bounding box center [379, 325] width 54 height 7
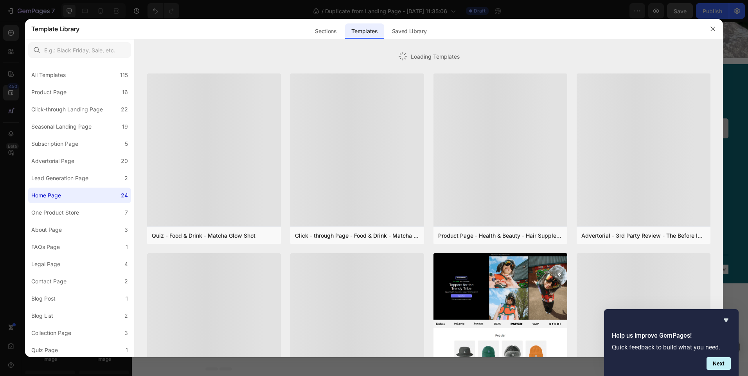
click at [395, 322] on div at bounding box center [357, 329] width 134 height 153
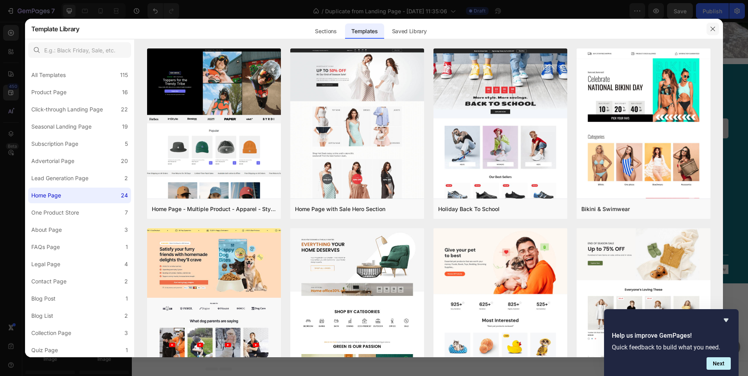
click at [712, 28] on icon "button" at bounding box center [713, 29] width 6 height 6
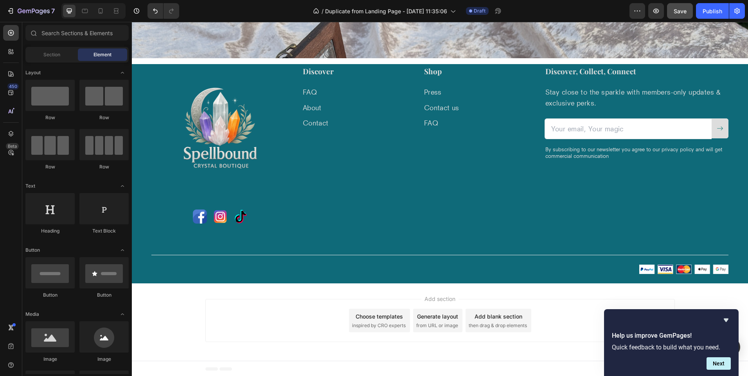
click at [500, 290] on div "Add section Choose templates inspired by CRO experts Generate layout from URL o…" at bounding box center [440, 322] width 616 height 77
click at [728, 320] on icon "Hide survey" at bounding box center [725, 320] width 9 height 9
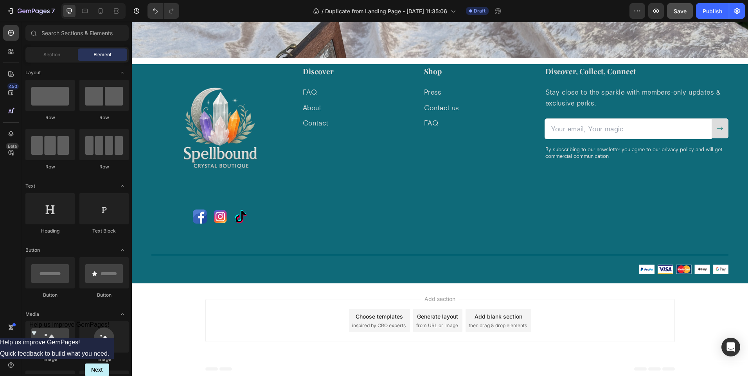
click at [631, 319] on div "Add section Choose templates inspired by CRO experts Generate layout from URL o…" at bounding box center [439, 320] width 469 height 43
click at [629, 317] on div "Add section Choose templates inspired by CRO experts Generate layout from URL o…" at bounding box center [439, 320] width 469 height 43
click at [148, 278] on div "Image Row Image Image Image Row Discover Heading FAQ Text block About Text bloc…" at bounding box center [440, 174] width 616 height 220
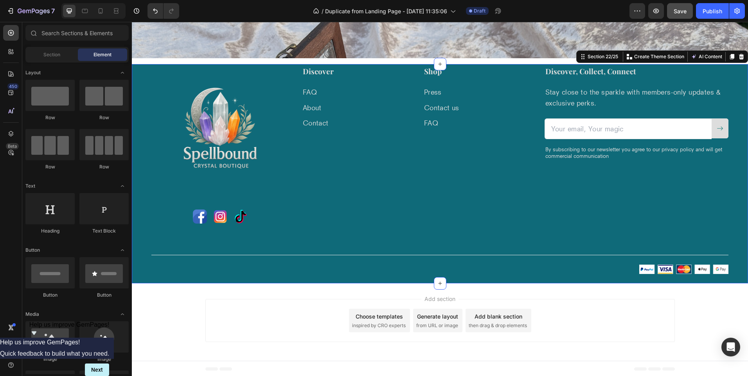
click at [373, 323] on span "inspired by CRO experts" at bounding box center [379, 325] width 54 height 7
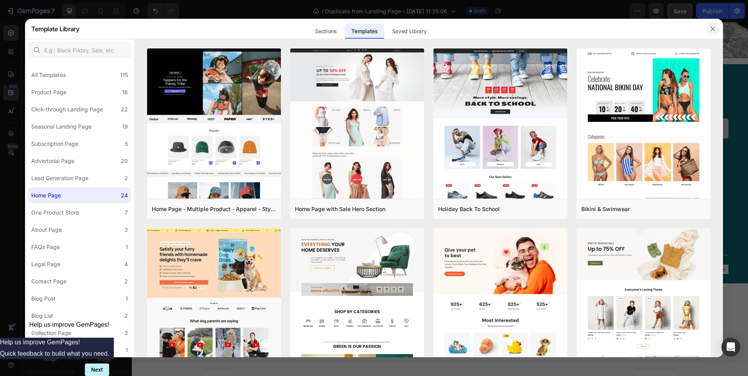
click at [712, 29] on icon "button" at bounding box center [713, 29] width 4 height 4
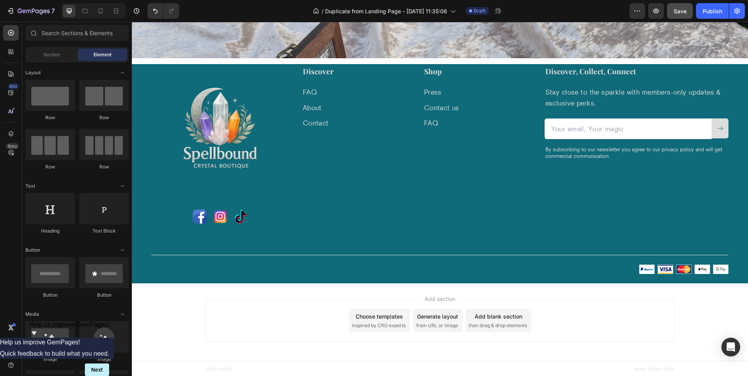
click at [405, 291] on div "Add section Choose templates inspired by CRO experts Generate layout from URL o…" at bounding box center [440, 322] width 616 height 77
click at [558, 322] on div "Add section Choose templates inspired by CRO experts Generate layout from URL o…" at bounding box center [439, 320] width 469 height 43
click at [187, 304] on div "Add section Choose templates inspired by CRO experts Generate layout from URL o…" at bounding box center [440, 322] width 616 height 77
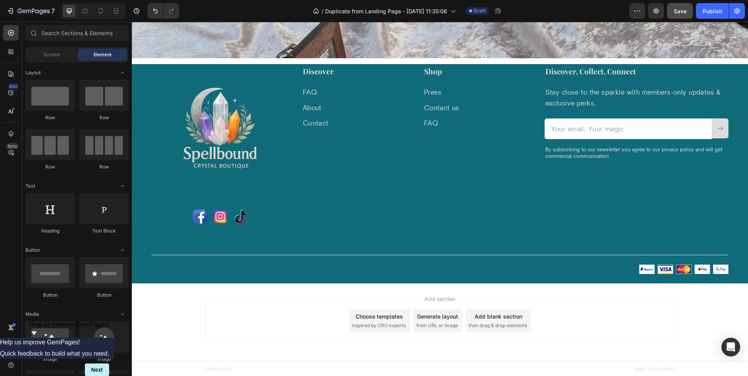
drag, startPoint x: 365, startPoint y: 326, endPoint x: 320, endPoint y: 305, distance: 49.5
click at [320, 305] on div "Add section Choose templates inspired by CRO experts Generate layout from URL o…" at bounding box center [439, 320] width 469 height 43
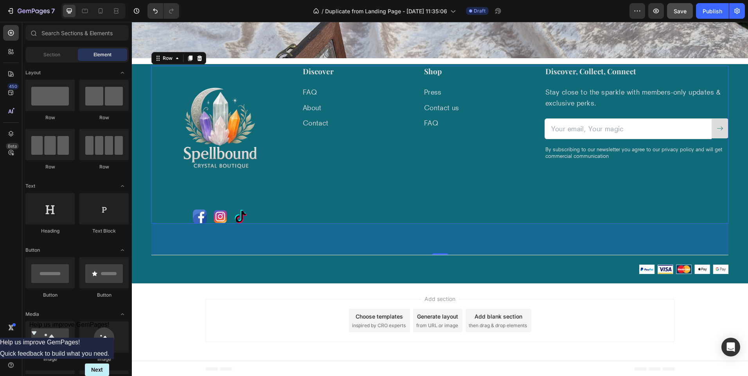
click at [304, 212] on div "Discover Heading FAQ Text block About Text block Contact Text block Shop Headin…" at bounding box center [417, 145] width 230 height 158
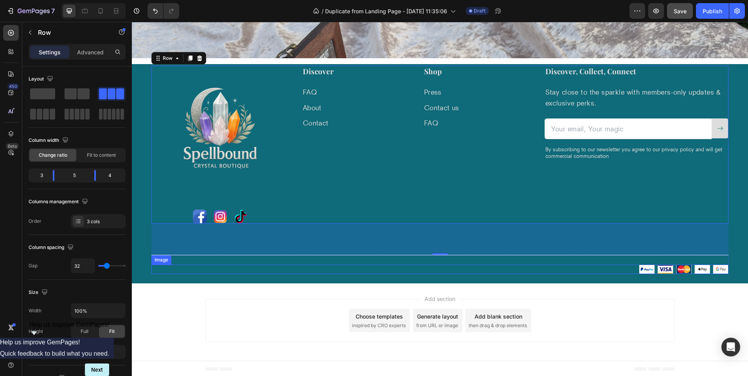
click at [206, 265] on div at bounding box center [439, 269] width 577 height 9
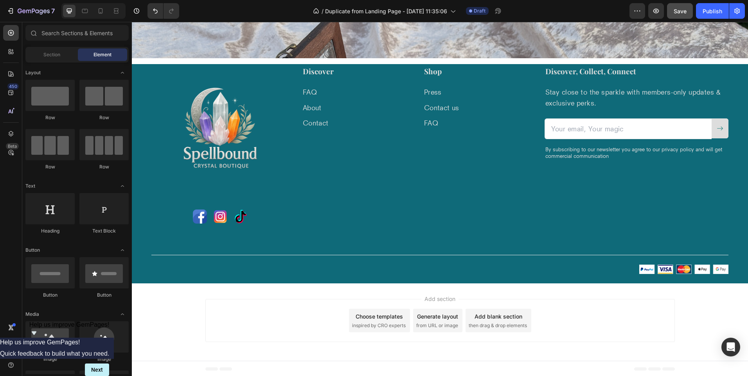
click at [200, 300] on div "Add section Choose templates inspired by CRO experts Generate layout from URL o…" at bounding box center [440, 322] width 616 height 77
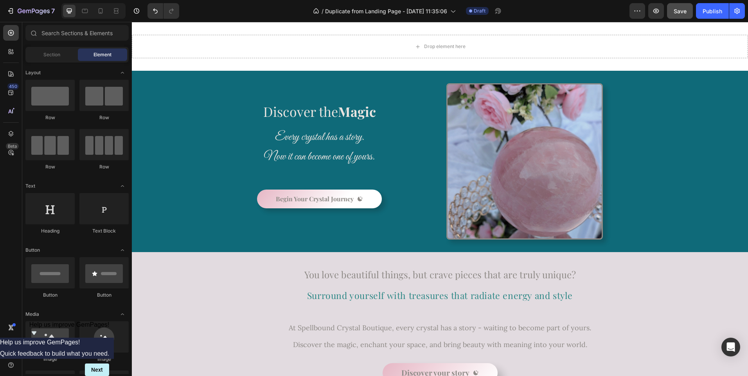
scroll to position [0, 0]
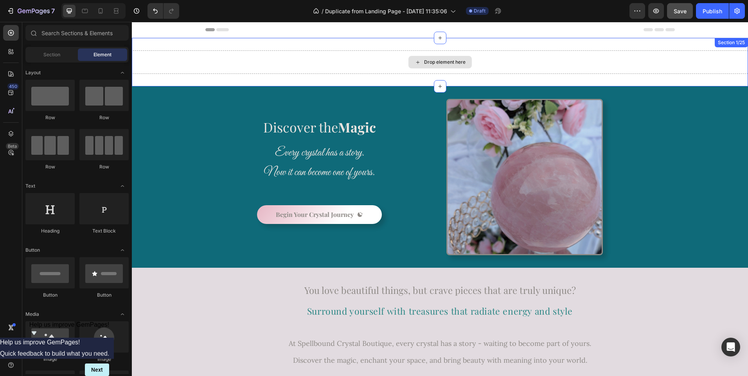
click at [300, 59] on div "Drop element here" at bounding box center [440, 61] width 616 height 23
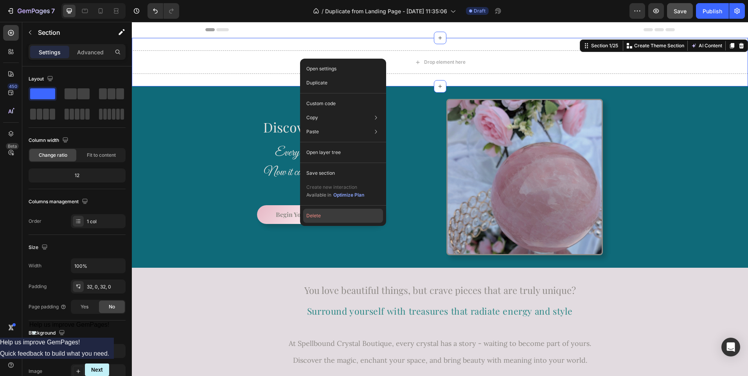
click at [316, 218] on button "Delete" at bounding box center [343, 216] width 80 height 14
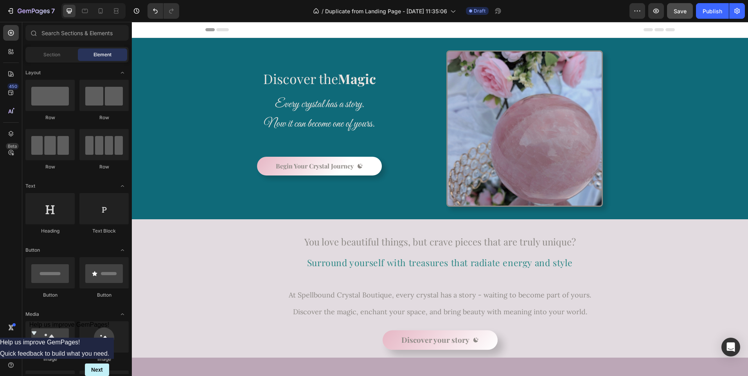
click at [275, 30] on div "Header" at bounding box center [439, 30] width 469 height 16
click at [229, 56] on div "Discover the Magic Heading Every crystal has a story. Now it can become one of …" at bounding box center [319, 128] width 228 height 156
click at [242, 33] on div "Header" at bounding box center [439, 30] width 469 height 16
drag, startPoint x: 242, startPoint y: 33, endPoint x: 174, endPoint y: 31, distance: 67.7
click at [174, 31] on div "Header" at bounding box center [440, 30] width 616 height 16
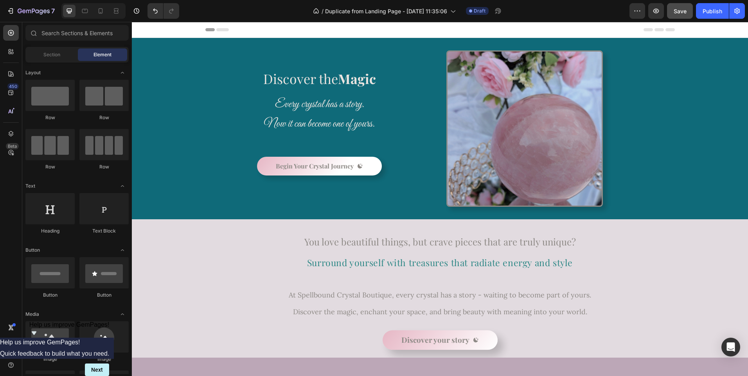
click at [140, 32] on icon at bounding box center [140, 29] width 5 height 5
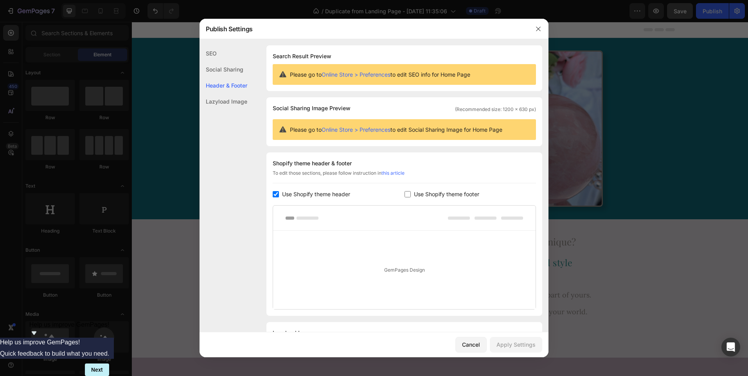
scroll to position [41, 0]
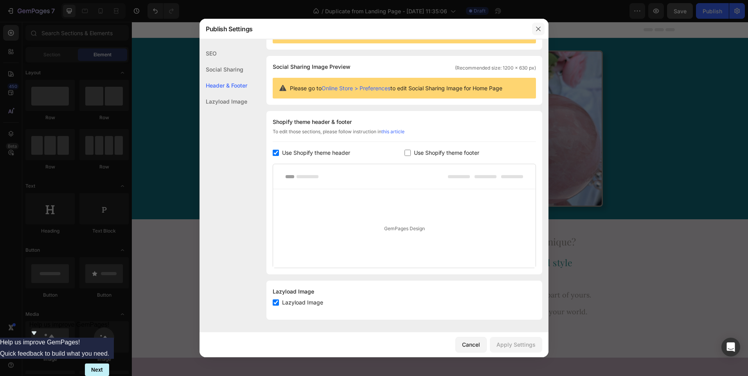
click at [540, 29] on icon "button" at bounding box center [538, 29] width 6 height 6
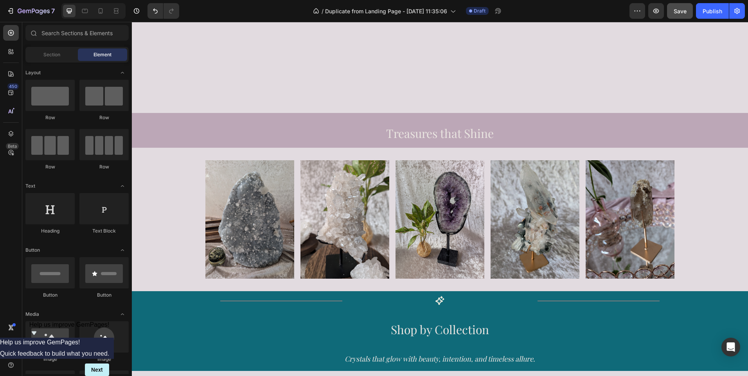
scroll to position [364, 0]
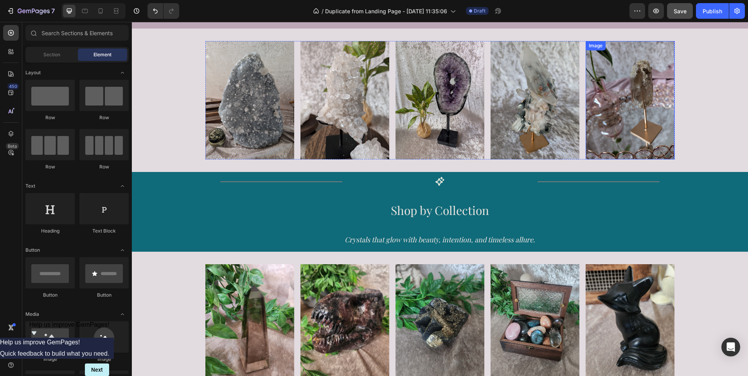
click at [633, 101] on img at bounding box center [630, 100] width 89 height 119
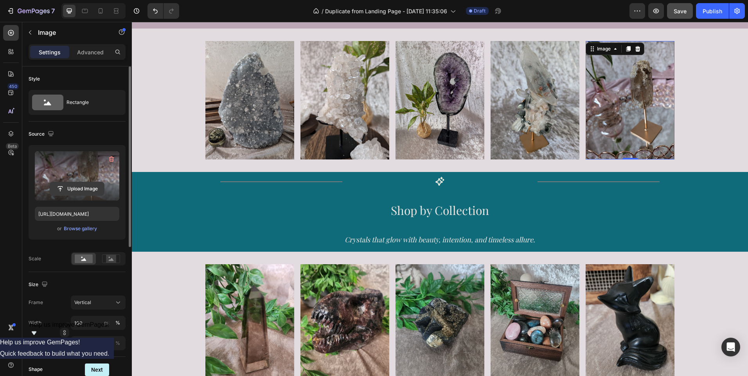
click at [80, 186] on input "file" at bounding box center [77, 188] width 54 height 13
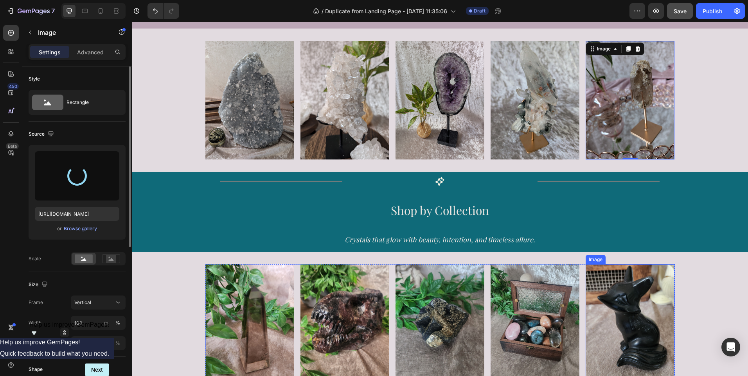
type input "[URL][DOMAIN_NAME]"
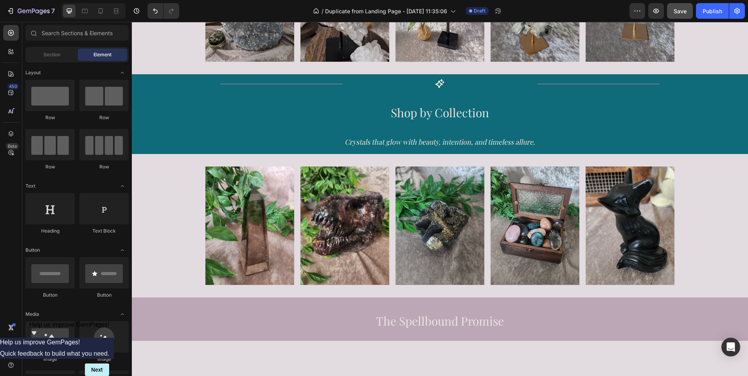
scroll to position [407, 0]
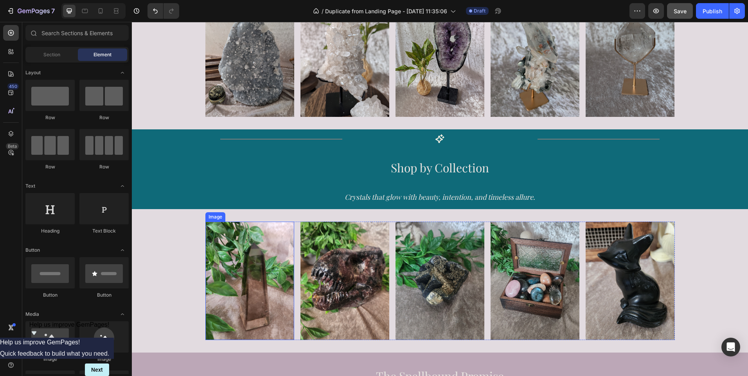
click at [254, 295] on img at bounding box center [249, 281] width 89 height 119
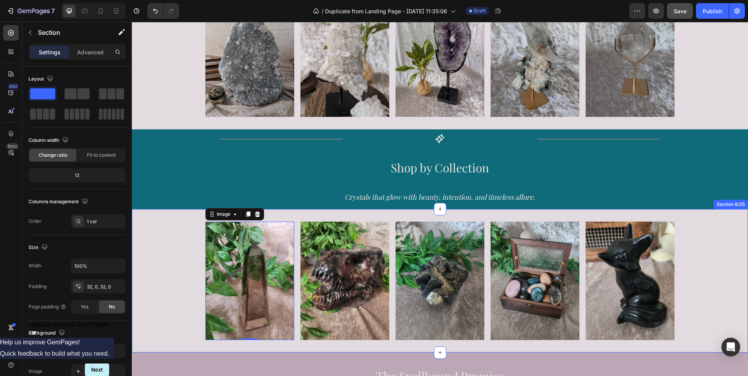
click at [144, 260] on div "Image 0 Image Image Image Image Row" at bounding box center [440, 281] width 616 height 119
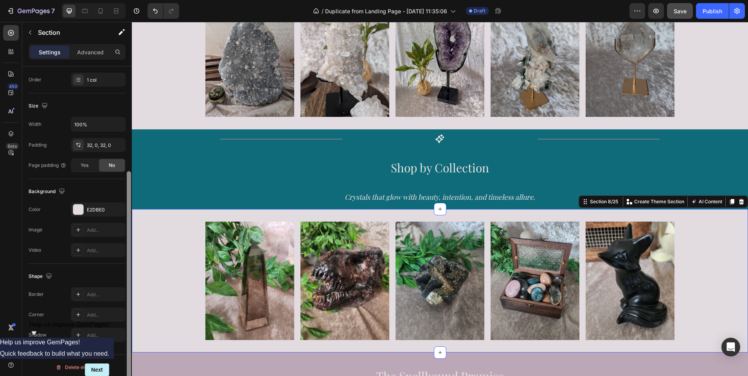
scroll to position [145, 0]
drag, startPoint x: 128, startPoint y: 208, endPoint x: 128, endPoint y: 356, distance: 147.9
click at [128, 356] on div at bounding box center [129, 283] width 4 height 231
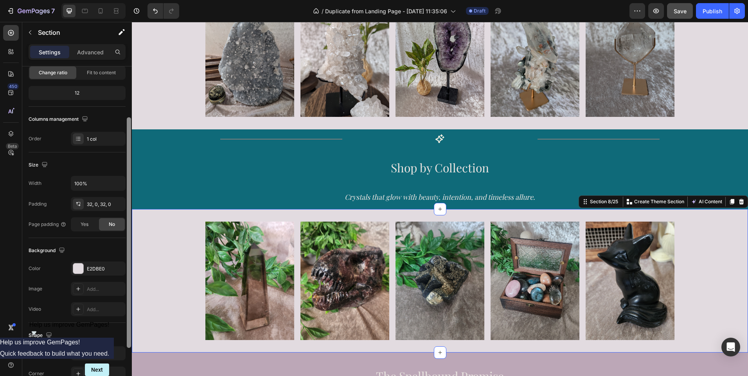
scroll to position [48, 0]
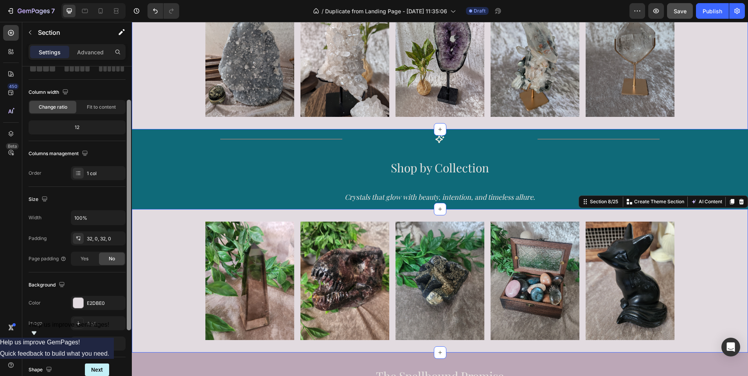
drag, startPoint x: 262, startPoint y: 247, endPoint x: 139, endPoint y: 105, distance: 188.0
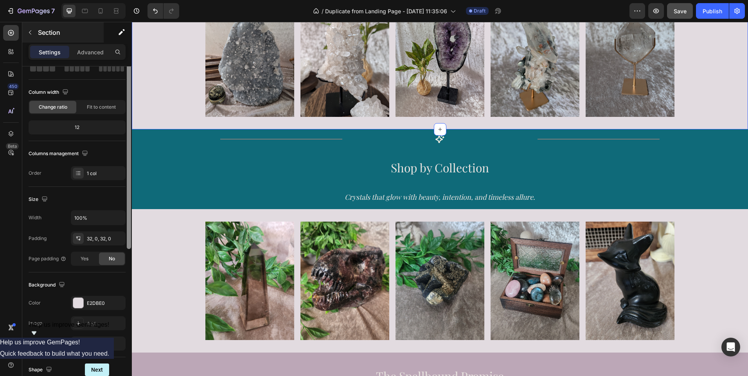
scroll to position [0, 0]
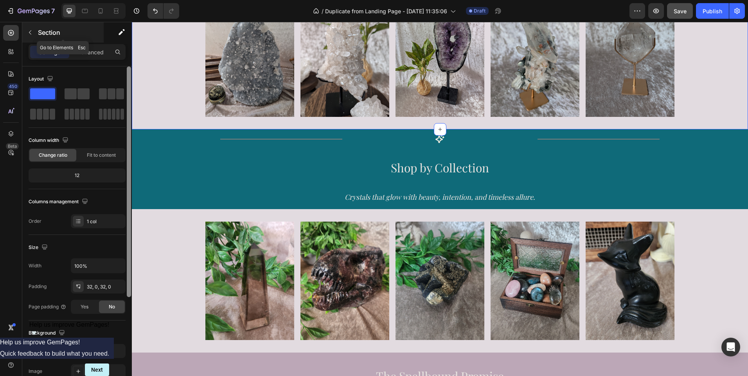
click at [30, 31] on icon "button" at bounding box center [30, 32] width 6 height 6
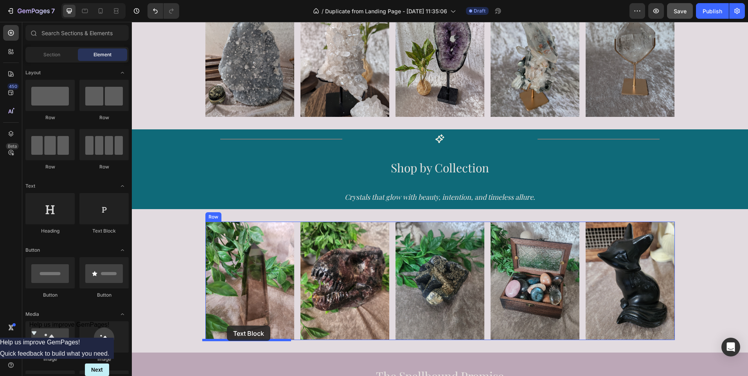
drag, startPoint x: 232, startPoint y: 237, endPoint x: 227, endPoint y: 326, distance: 88.9
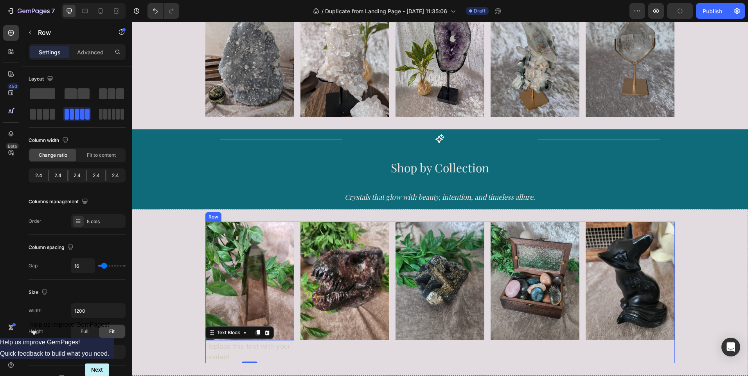
click at [333, 344] on div "Image" at bounding box center [344, 292] width 89 height 141
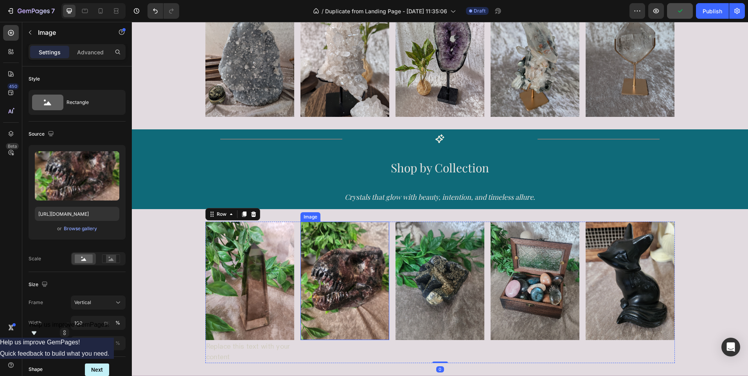
click at [334, 316] on img at bounding box center [344, 281] width 89 height 119
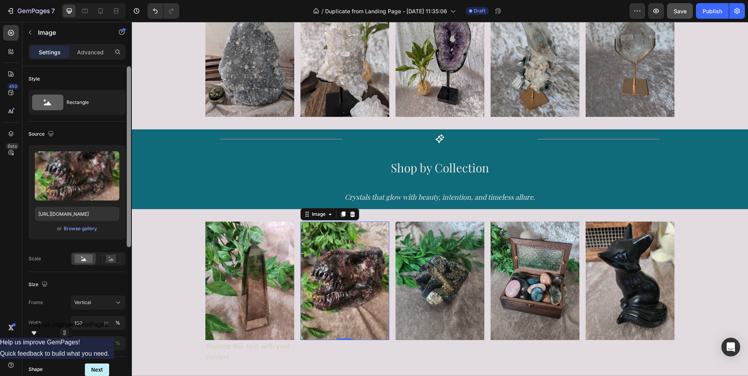
scroll to position [1, 0]
click at [128, 197] on div at bounding box center [129, 157] width 4 height 181
click at [29, 31] on icon "button" at bounding box center [30, 32] width 6 height 6
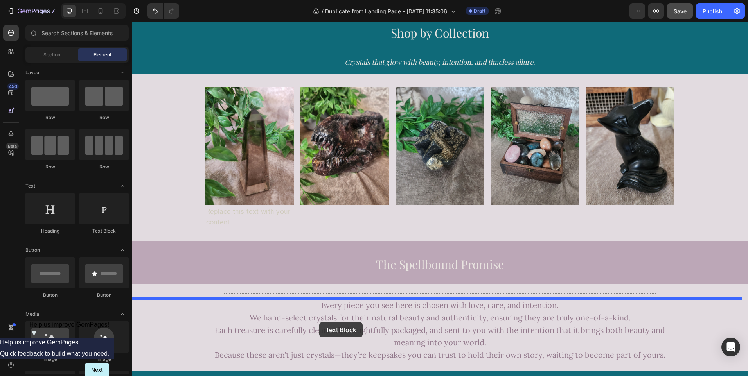
scroll to position [558, 0]
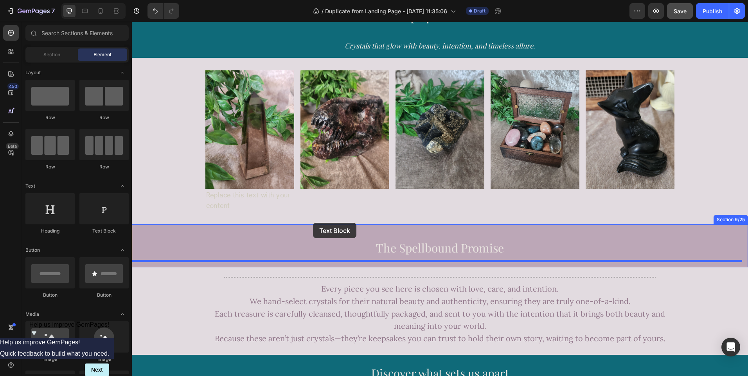
drag, startPoint x: 239, startPoint y: 243, endPoint x: 317, endPoint y: 202, distance: 87.8
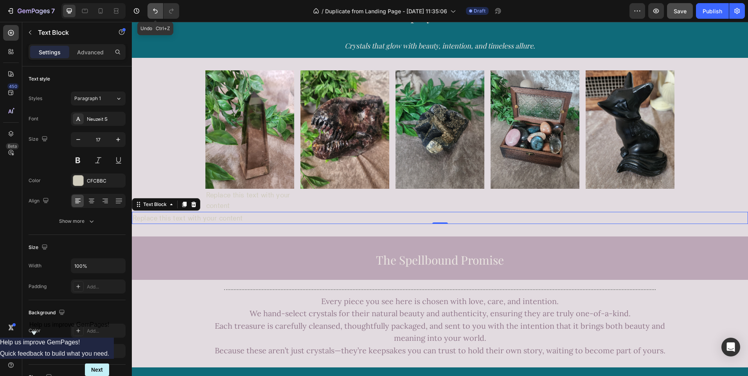
click at [153, 10] on icon "Undo/Redo" at bounding box center [155, 11] width 8 height 8
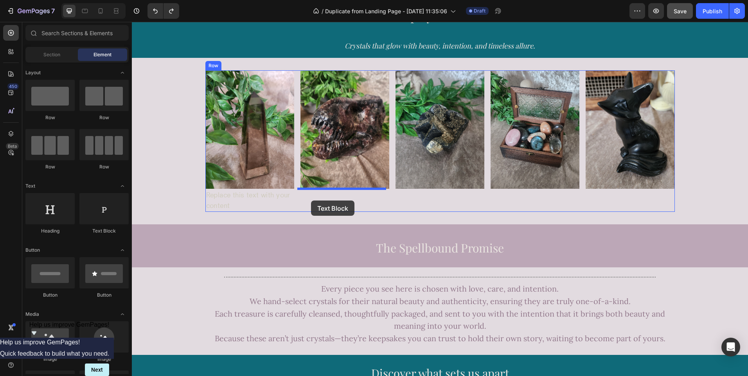
drag, startPoint x: 230, startPoint y: 236, endPoint x: 311, endPoint y: 201, distance: 87.9
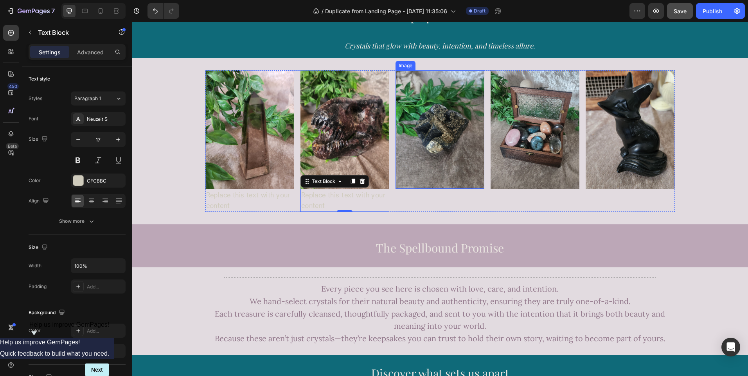
click at [425, 158] on img at bounding box center [439, 129] width 89 height 119
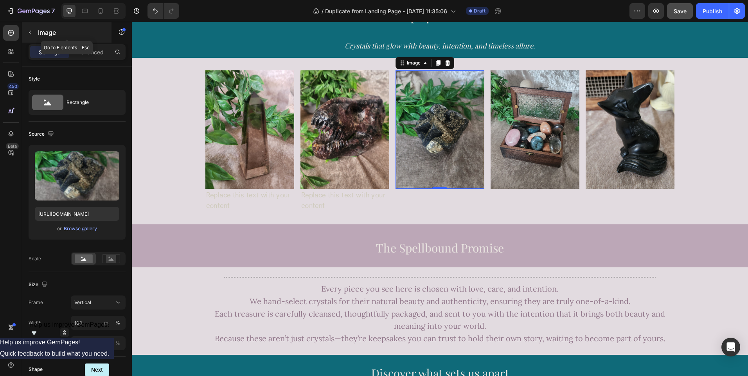
click at [29, 34] on icon "button" at bounding box center [30, 32] width 6 height 6
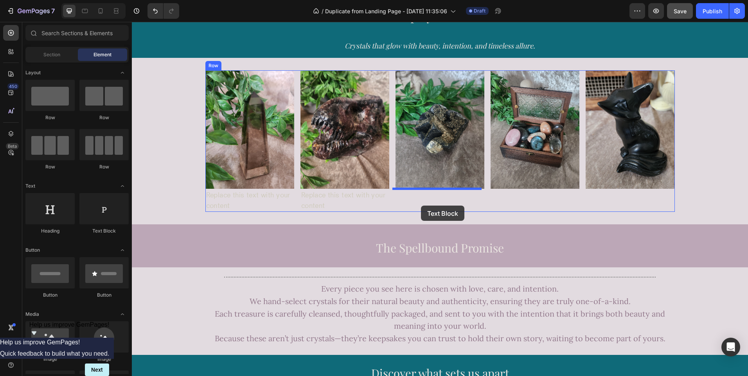
drag, startPoint x: 242, startPoint y: 243, endPoint x: 421, endPoint y: 206, distance: 182.9
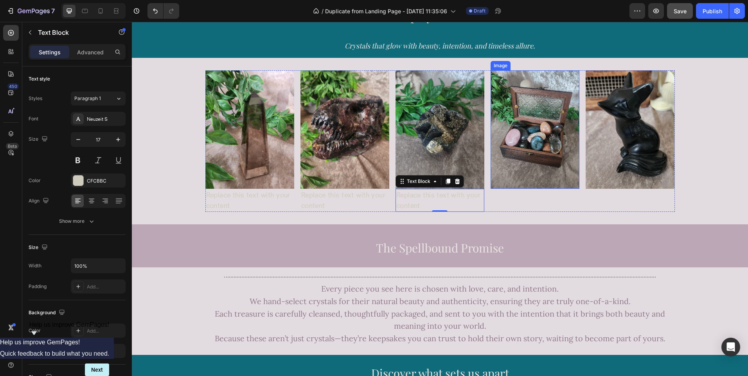
click at [531, 182] on img at bounding box center [535, 129] width 89 height 119
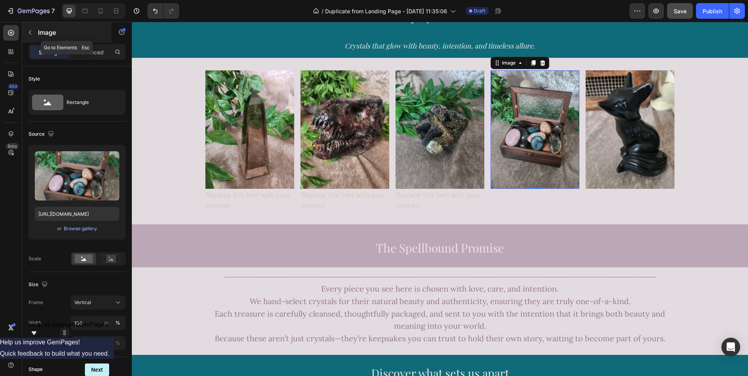
click at [31, 33] on icon "button" at bounding box center [30, 32] width 6 height 6
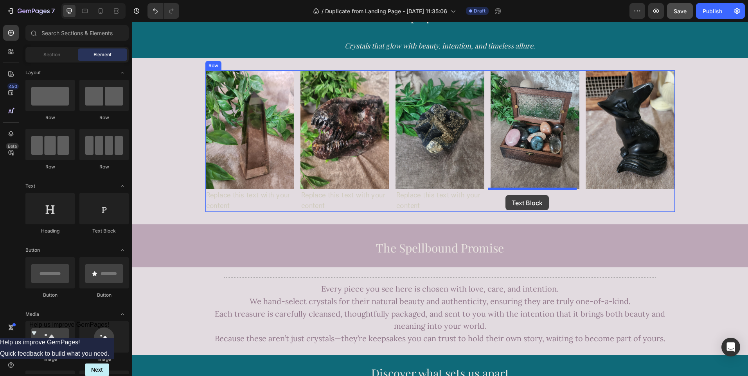
drag, startPoint x: 239, startPoint y: 238, endPoint x: 508, endPoint y: 196, distance: 272.0
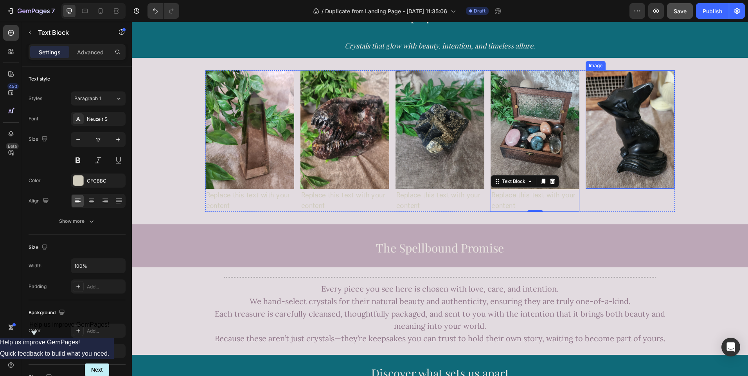
click at [622, 171] on img at bounding box center [630, 129] width 89 height 119
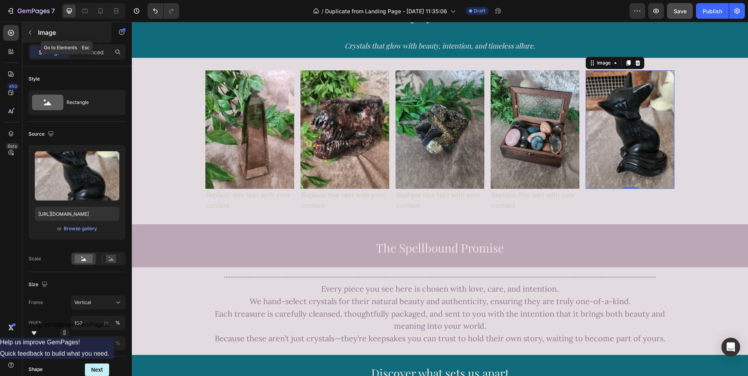
click at [31, 35] on icon "button" at bounding box center [30, 32] width 6 height 6
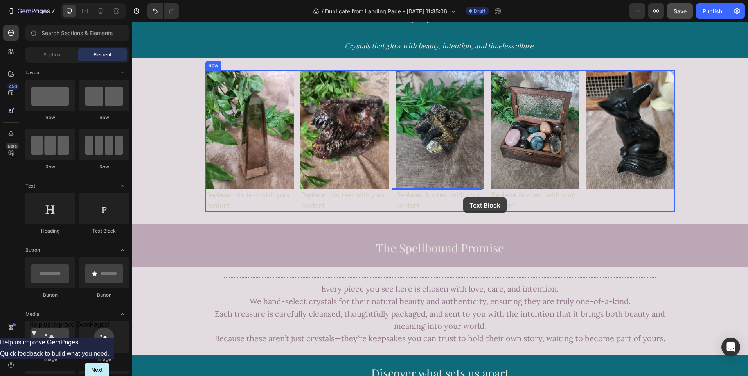
drag, startPoint x: 234, startPoint y: 241, endPoint x: 463, endPoint y: 198, distance: 233.6
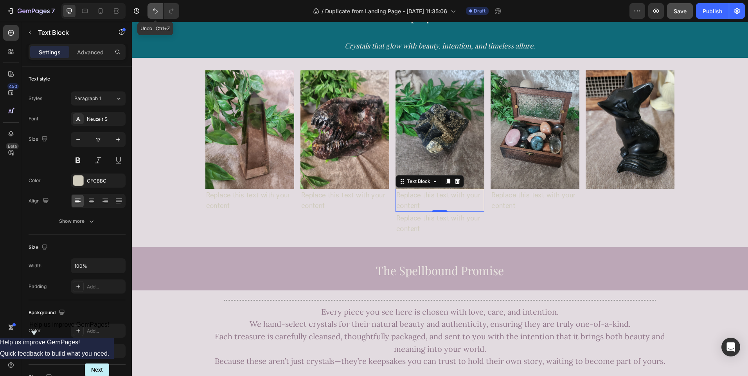
click at [157, 14] on icon "Undo/Redo" at bounding box center [155, 11] width 8 height 8
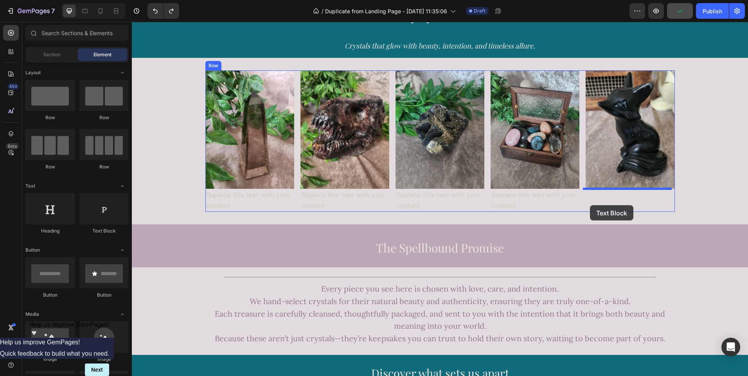
drag, startPoint x: 225, startPoint y: 238, endPoint x: 600, endPoint y: 205, distance: 376.2
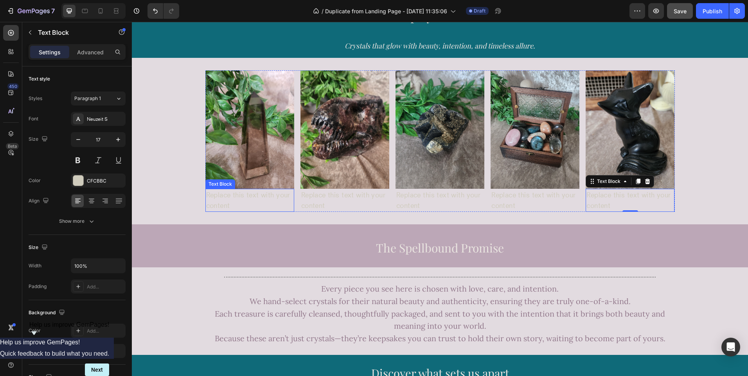
click at [229, 202] on div "Replace this text with your content" at bounding box center [249, 200] width 89 height 23
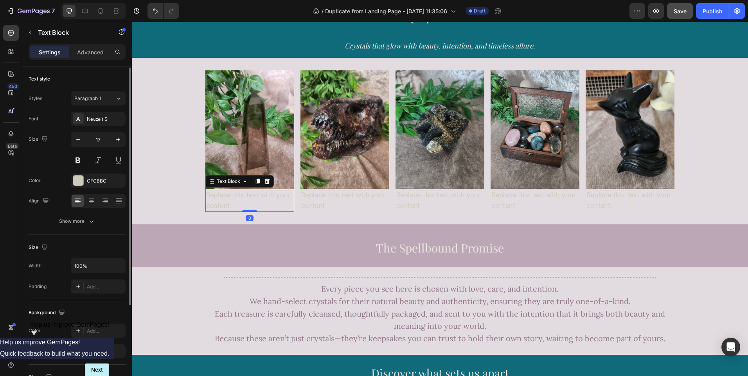
scroll to position [1, 0]
click at [175, 41] on div "Crystals that glow with beauty, intention, and timeless allure. Heading" at bounding box center [440, 43] width 616 height 27
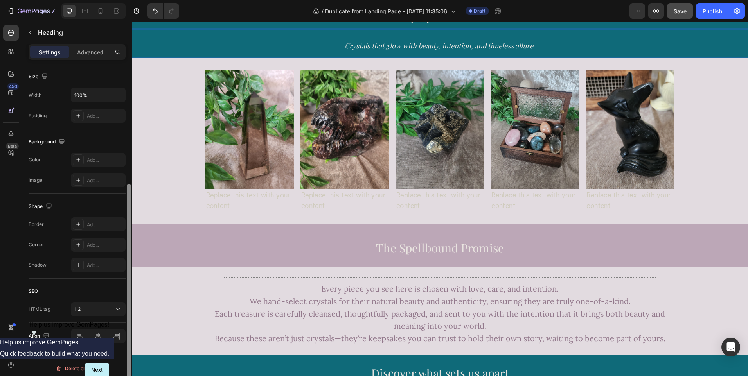
scroll to position [176, 0]
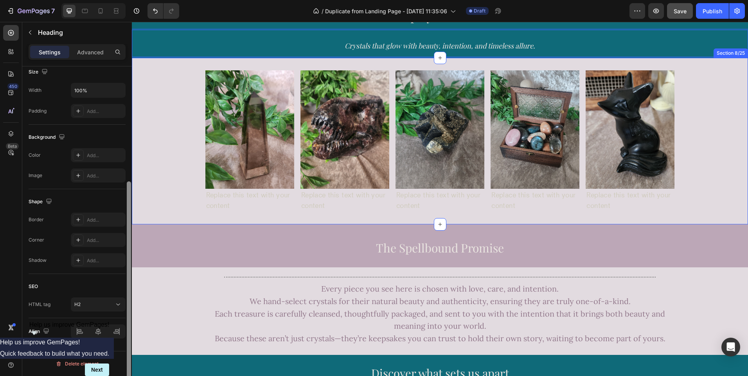
drag, startPoint x: 259, startPoint y: 165, endPoint x: 137, endPoint y: 216, distance: 132.5
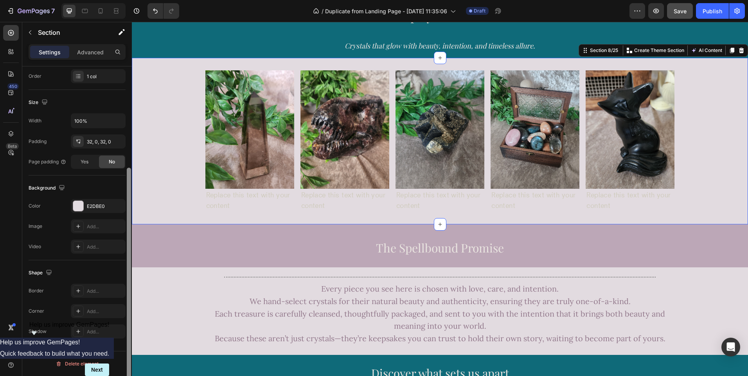
scroll to position [0, 0]
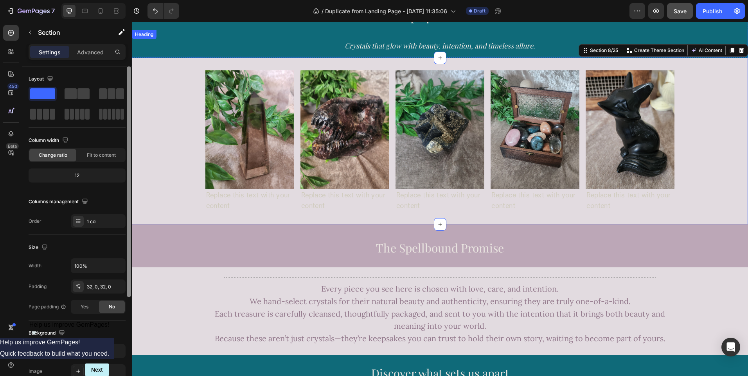
click at [158, 44] on div "⁠⁠⁠⁠⁠⁠⁠ Crystals that glow with beauty, intention, and timeless allure. Heading" at bounding box center [440, 43] width 616 height 27
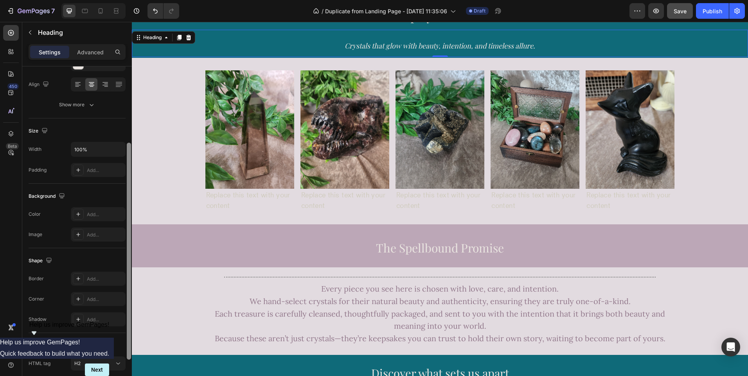
scroll to position [90, 0]
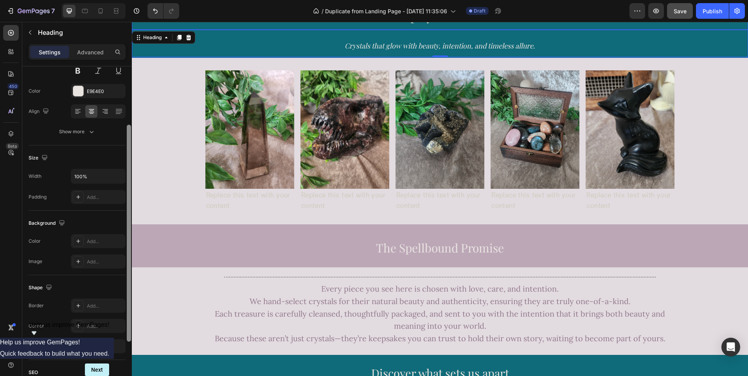
click at [229, 28] on h2 "Shop by Collection" at bounding box center [440, 14] width 616 height 31
click at [637, 44] on p "⁠⁠⁠⁠⁠⁠⁠ Crystals that glow with beauty, intention, and timeless allure." at bounding box center [440, 44] width 615 height 26
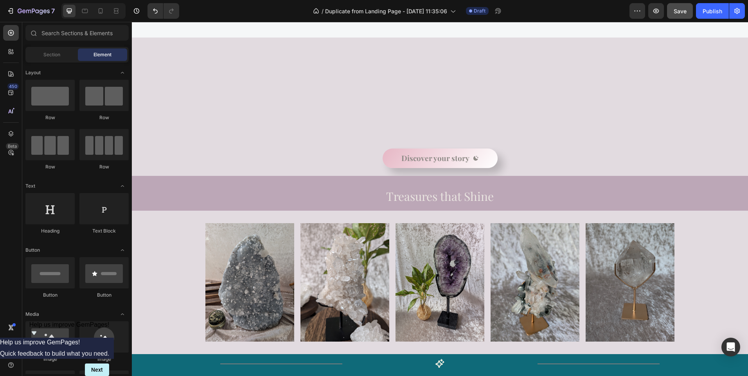
scroll to position [305, 0]
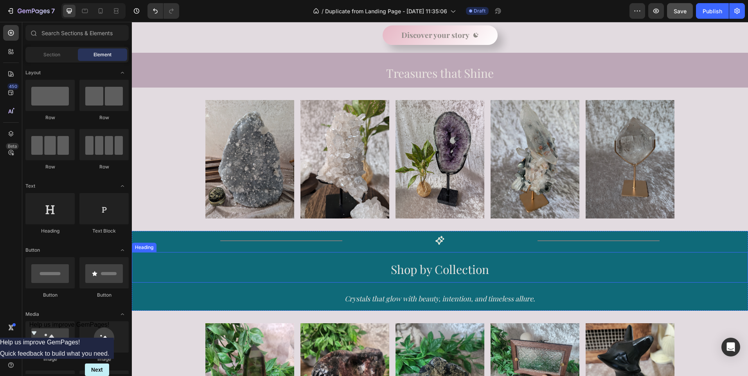
click at [691, 270] on h2 "Shop by Collection" at bounding box center [440, 267] width 616 height 31
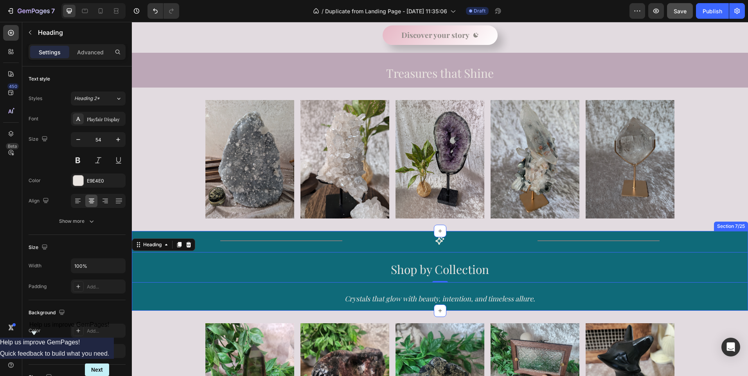
click at [687, 244] on div "Title Line Icon Title Line Row Shop by Collection Heading 0 Crystals that glow …" at bounding box center [440, 273] width 616 height 75
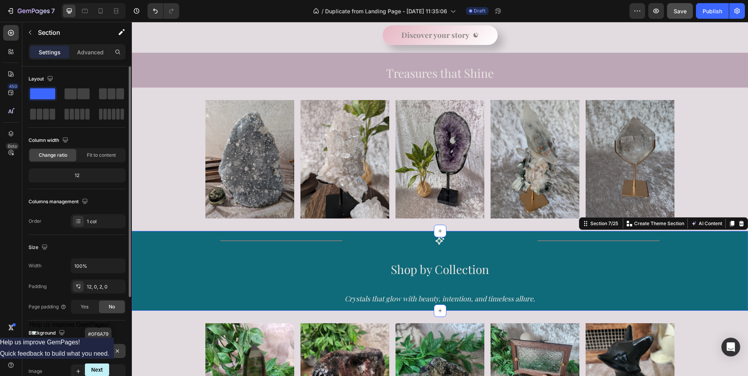
click at [102, 352] on div "0F6A79" at bounding box center [98, 351] width 23 height 7
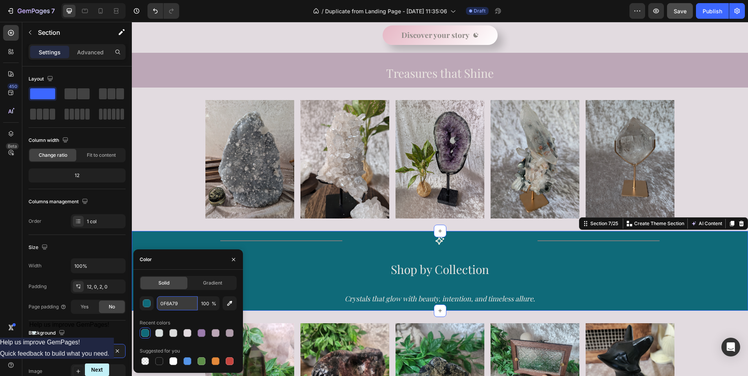
click at [178, 306] on input "0F6A79" at bounding box center [177, 304] width 41 height 14
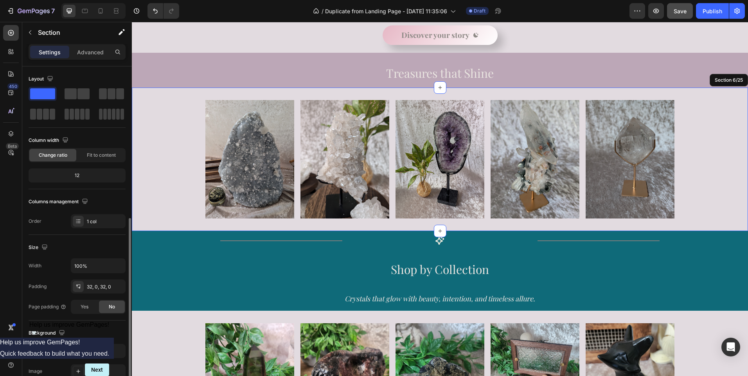
click at [171, 184] on div "Image Image Image Image Image Row" at bounding box center [440, 159] width 616 height 119
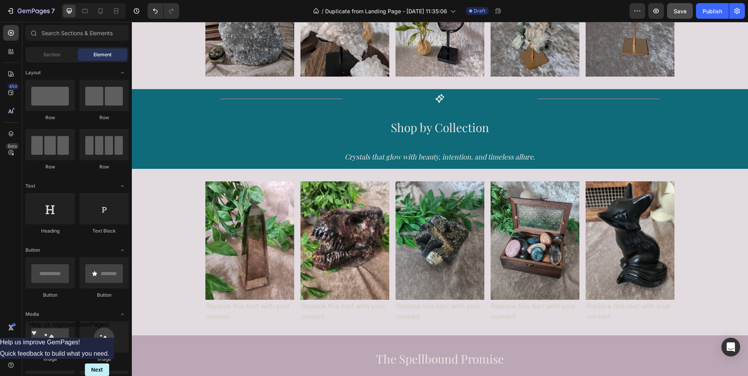
scroll to position [512, 0]
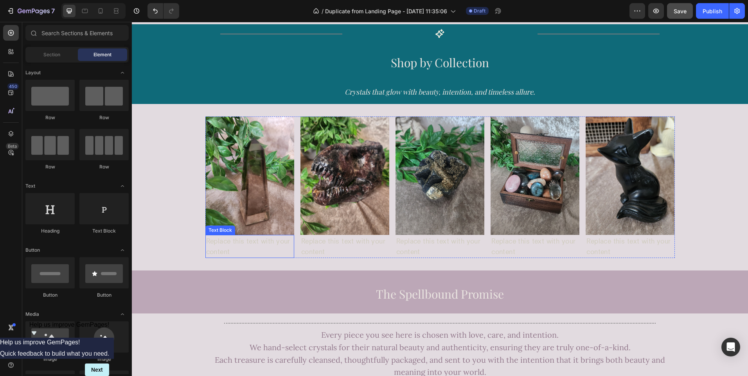
click at [248, 249] on div "Replace this text with your content" at bounding box center [249, 246] width 89 height 23
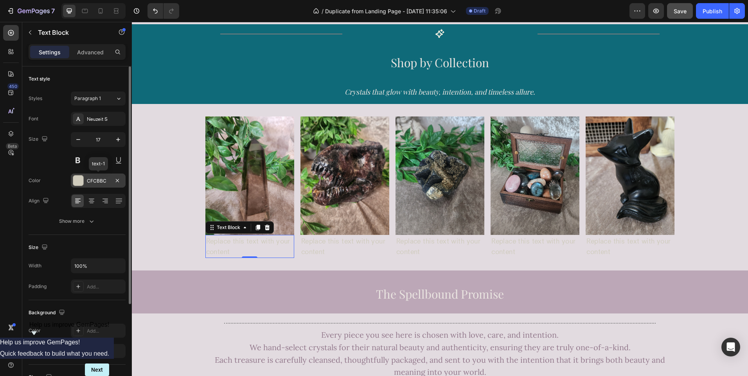
click at [103, 183] on div "CFCBBC" at bounding box center [98, 181] width 23 height 7
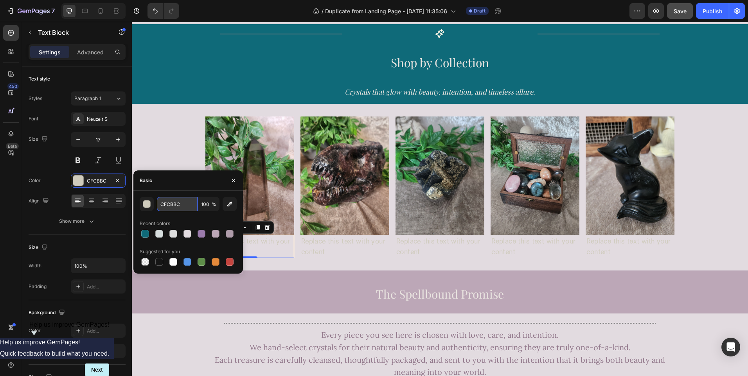
click at [172, 205] on input "CFCBBC" at bounding box center [177, 204] width 41 height 14
click at [184, 204] on input "CFCBBC" at bounding box center [177, 204] width 41 height 14
paste input "0F6A79"
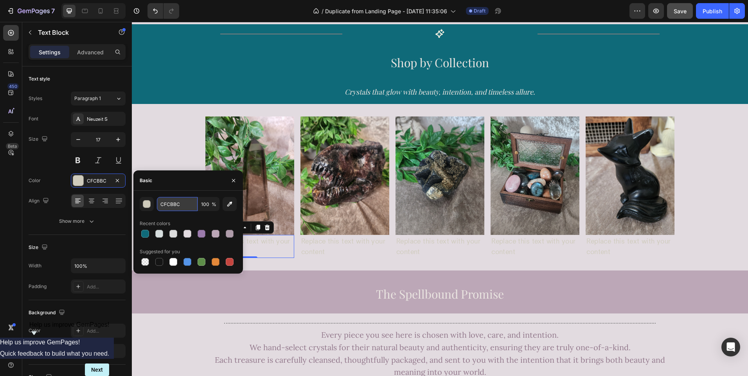
type input "0F6A79"
click at [320, 252] on div "Replace this text with your content" at bounding box center [344, 246] width 89 height 23
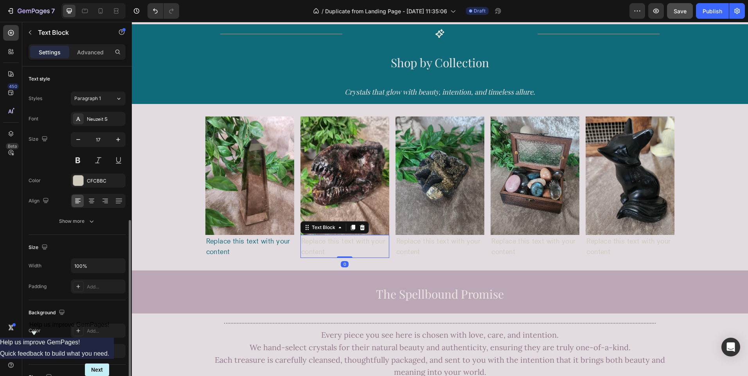
scroll to position [90, 0]
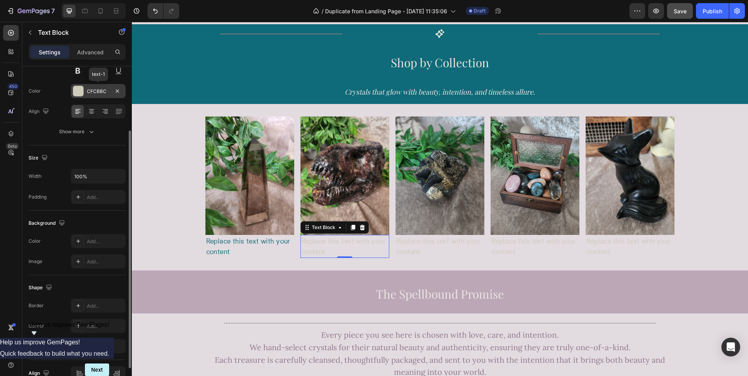
click at [93, 95] on div "CFCBBC" at bounding box center [98, 91] width 23 height 7
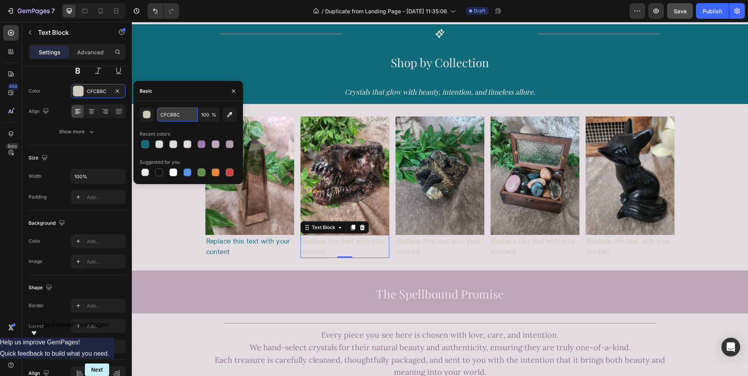
click at [176, 118] on input "CFCBBC" at bounding box center [177, 115] width 41 height 14
click at [185, 117] on input "CFCBBC" at bounding box center [177, 115] width 41 height 14
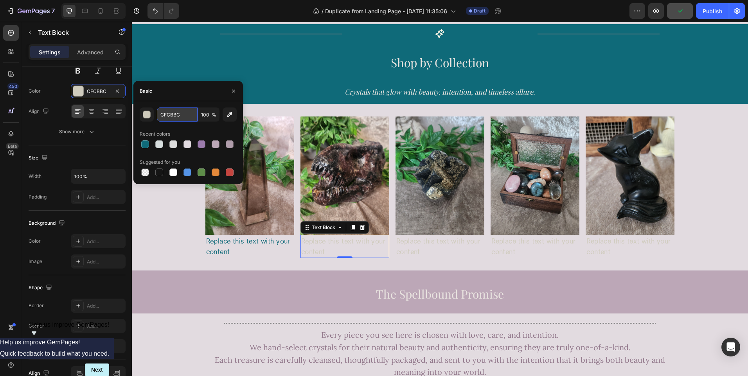
click at [185, 117] on input "CFCBBC" at bounding box center [177, 115] width 41 height 14
paste input "0F6A79"
type input "0F6A79"
click at [417, 248] on div "Replace this text with your content" at bounding box center [439, 246] width 89 height 23
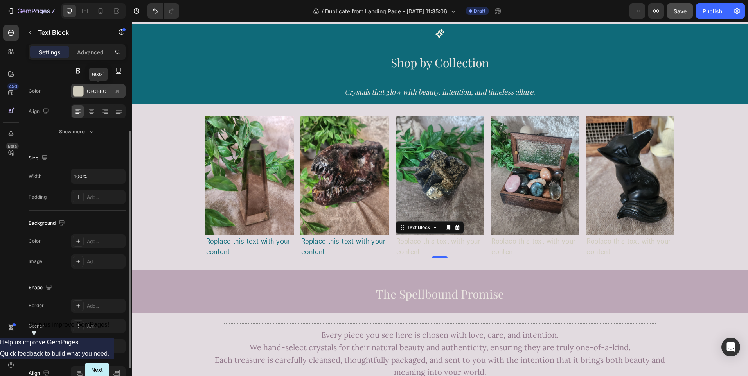
click at [97, 92] on div "CFCBBC" at bounding box center [98, 91] width 23 height 7
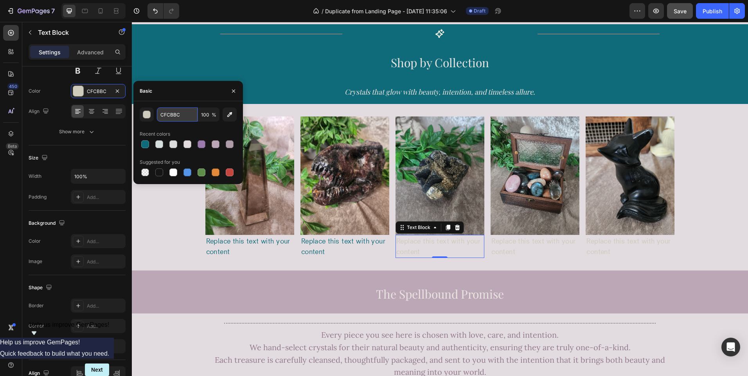
click at [176, 116] on input "CFCBBC" at bounding box center [177, 115] width 41 height 14
click at [187, 115] on input "CFCBBC" at bounding box center [177, 115] width 41 height 14
drag, startPoint x: 183, startPoint y: 115, endPoint x: 151, endPoint y: 108, distance: 33.6
click at [151, 108] on div "CFCBBC 100 %" at bounding box center [188, 115] width 97 height 14
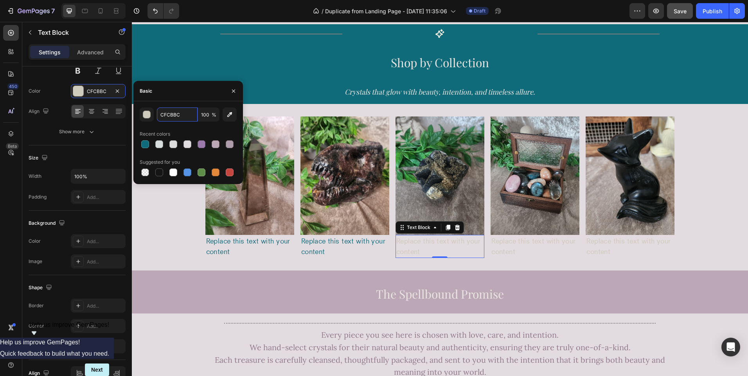
paste input "0F6A79"
type input "0F6A79"
click at [512, 248] on div "Replace this text with your content" at bounding box center [535, 246] width 89 height 23
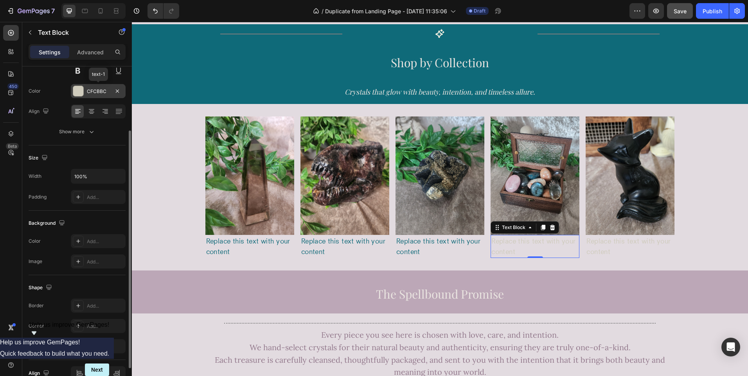
click at [101, 90] on div "CFCBBC" at bounding box center [98, 91] width 23 height 7
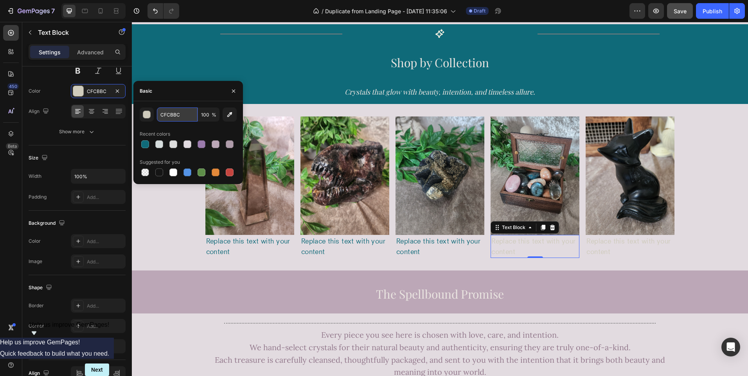
click at [170, 114] on input "CFCBBC" at bounding box center [177, 115] width 41 height 14
paste input "0F6A79"
type input "0F6A79"
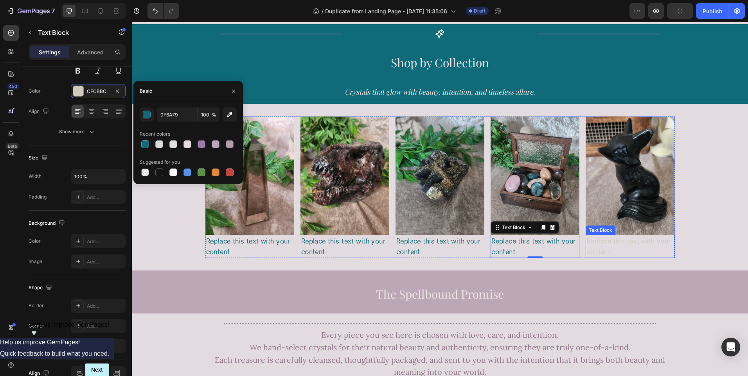
click at [606, 242] on div "Replace this text with your content" at bounding box center [630, 246] width 89 height 23
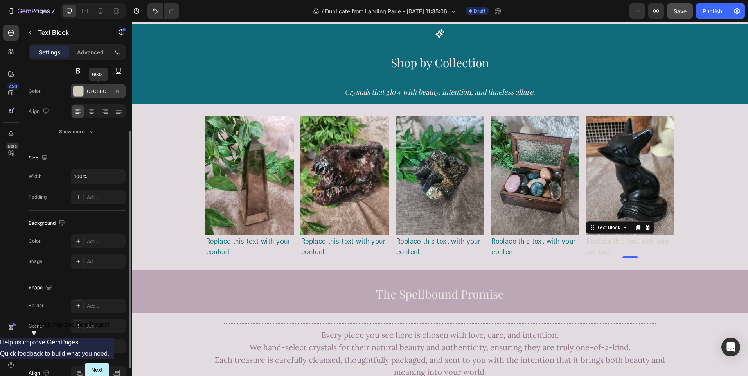
click at [102, 89] on div "CFCBBC" at bounding box center [98, 91] width 23 height 7
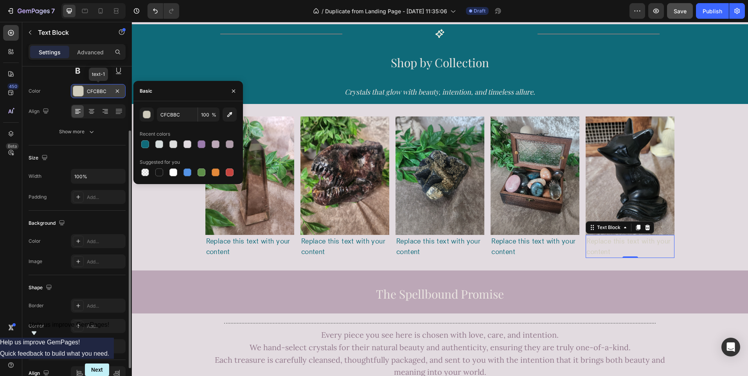
click at [102, 89] on div "CFCBBC" at bounding box center [98, 91] width 23 height 7
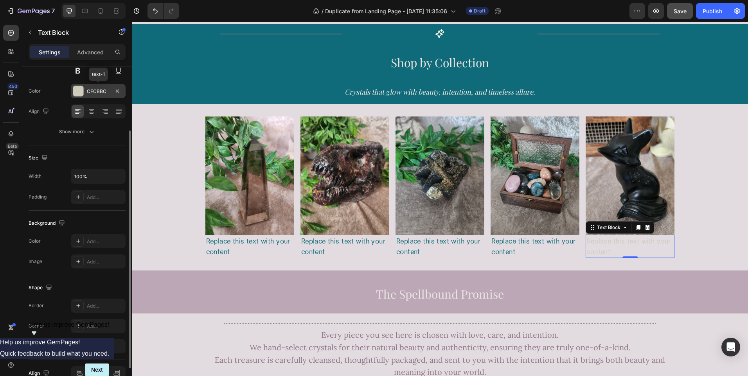
click at [102, 89] on div "CFCBBC" at bounding box center [98, 91] width 23 height 7
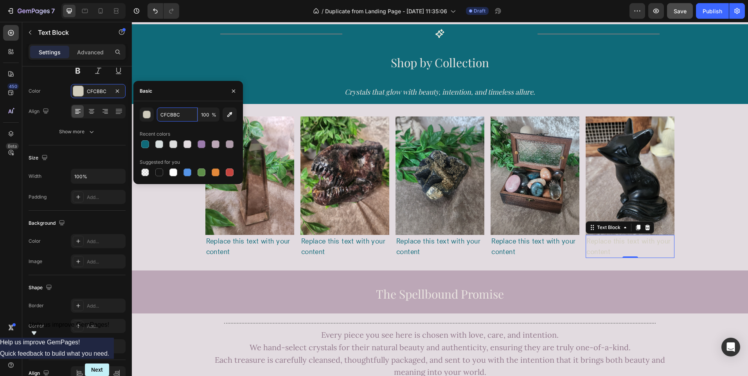
paste input "0F6A79"
type input "0F6A79"
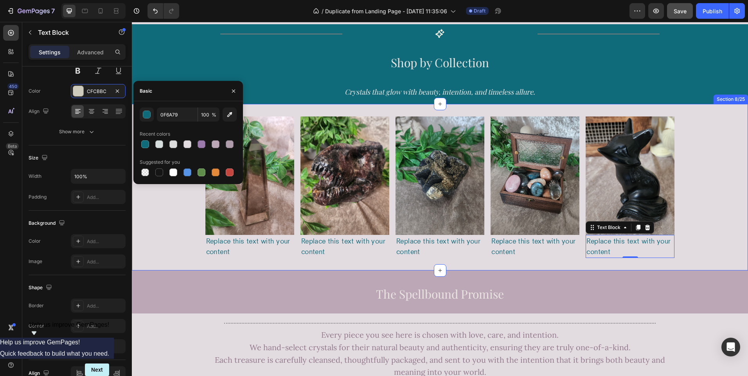
click at [161, 234] on div "Image Replace this text with your content Text Block Image Replace this text wi…" at bounding box center [440, 187] width 616 height 141
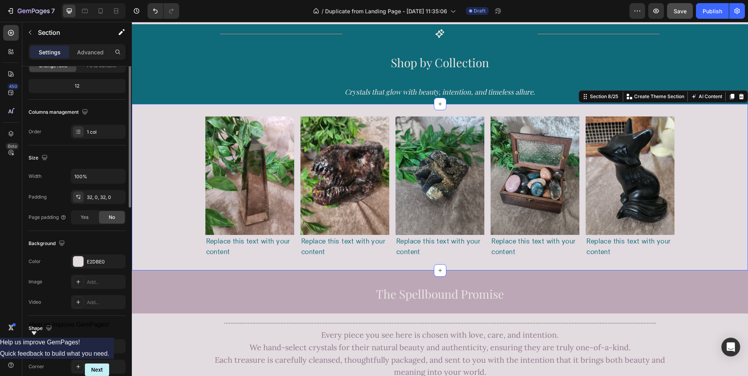
scroll to position [0, 0]
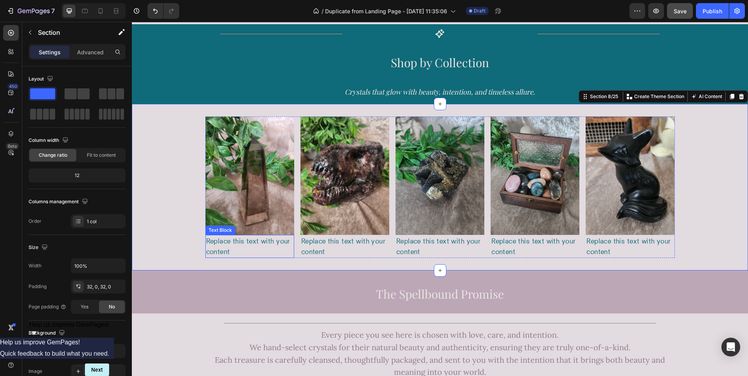
click at [221, 248] on div "Replace this text with your content" at bounding box center [249, 246] width 89 height 23
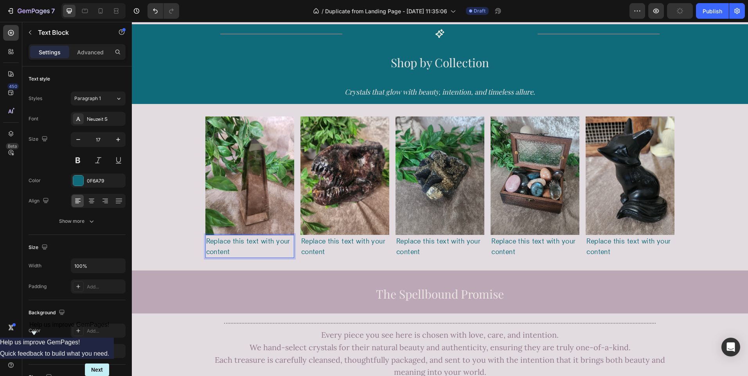
click at [230, 249] on div "Replace this text with your content" at bounding box center [249, 246] width 89 height 23
click at [230, 249] on p "Replace this text with your content" at bounding box center [249, 246] width 87 height 21
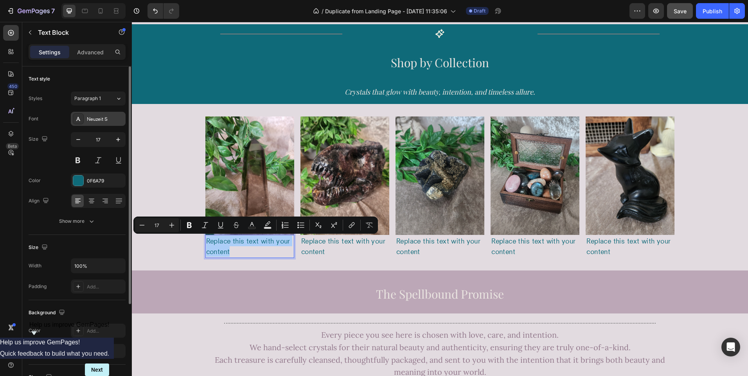
click at [110, 120] on div "Neuzeit S" at bounding box center [105, 119] width 37 height 7
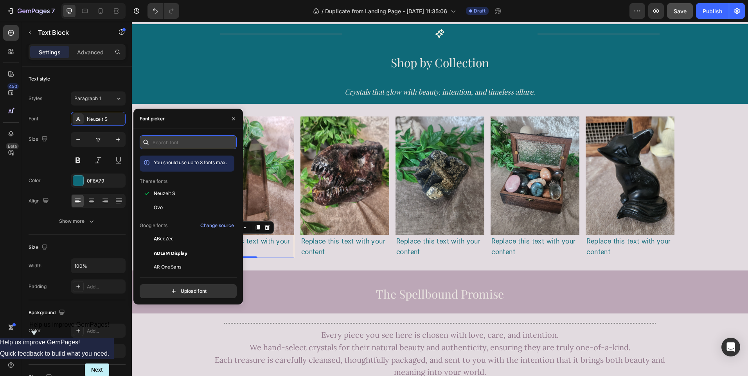
click at [169, 143] on input "text" at bounding box center [188, 142] width 97 height 14
click at [169, 143] on input "play" at bounding box center [188, 142] width 97 height 14
click at [167, 143] on input "play" at bounding box center [188, 142] width 97 height 14
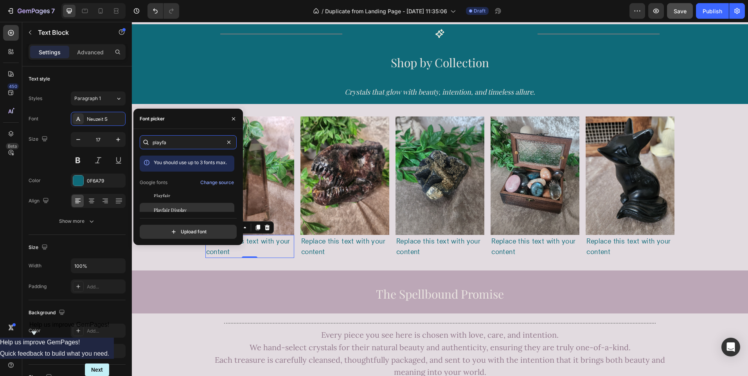
type input "playfa"
click at [176, 210] on span "Playfair Display" at bounding box center [170, 210] width 33 height 7
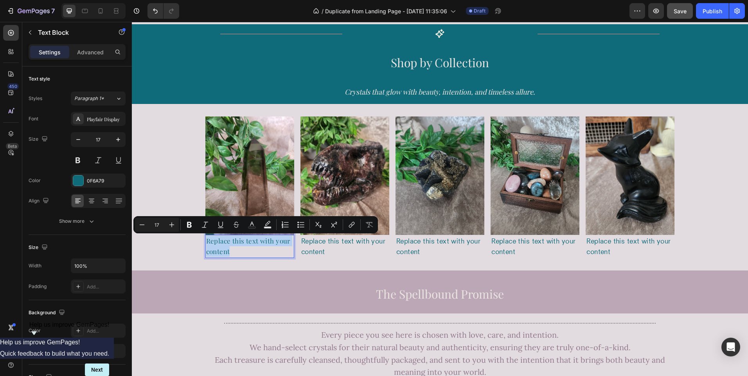
drag, startPoint x: 236, startPoint y: 250, endPoint x: 203, endPoint y: 241, distance: 34.1
click at [206, 241] on p "Replace this text with your content" at bounding box center [249, 246] width 87 height 21
drag, startPoint x: 228, startPoint y: 252, endPoint x: 203, endPoint y: 242, distance: 26.2
click at [206, 242] on p "Towers, Generators & Points" at bounding box center [249, 246] width 87 height 21
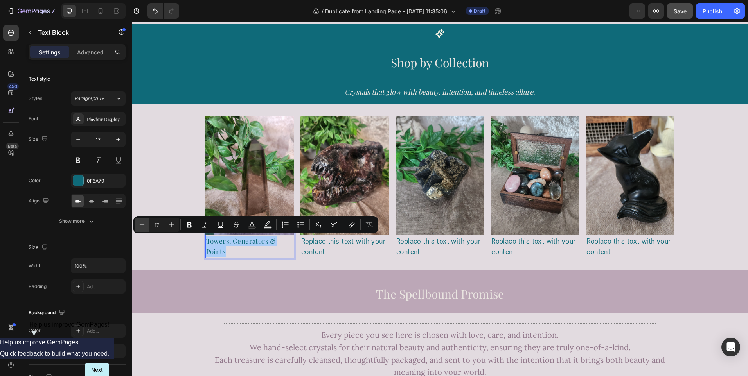
click at [143, 226] on icon "Editor contextual toolbar" at bounding box center [142, 225] width 8 height 8
type input "16"
click at [309, 244] on div "Replace this text with your content" at bounding box center [344, 246] width 89 height 23
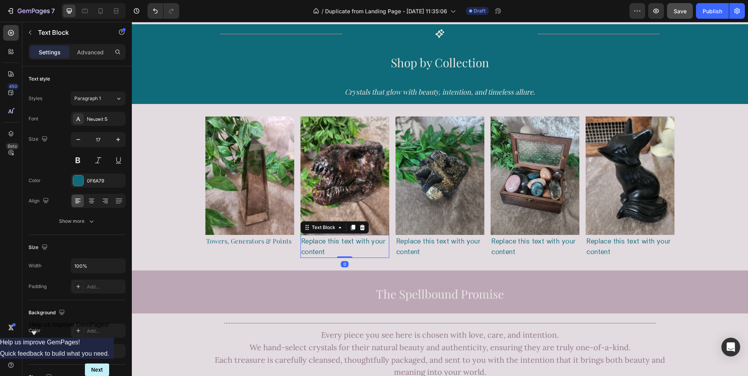
click at [310, 245] on div "Replace this text with your content" at bounding box center [344, 246] width 89 height 23
click at [310, 245] on p "Replace this text with your content" at bounding box center [344, 246] width 87 height 21
click at [320, 249] on p "Replace this text with your content" at bounding box center [344, 246] width 87 height 21
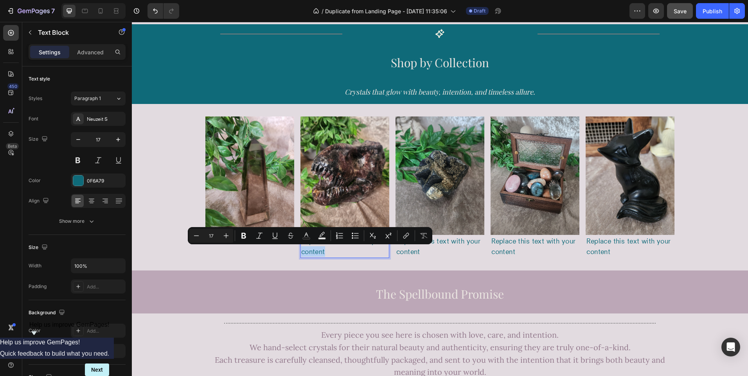
click at [326, 250] on p "Replace this text with your content" at bounding box center [344, 246] width 87 height 21
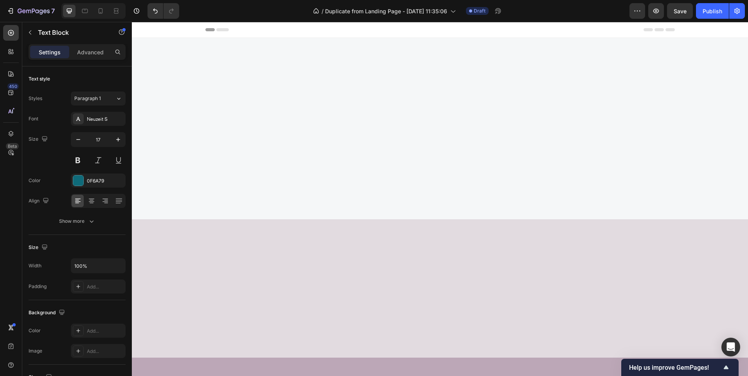
scroll to position [512, 0]
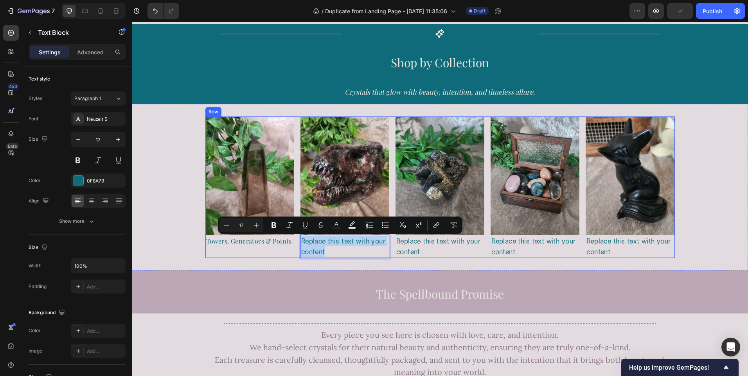
drag, startPoint x: 326, startPoint y: 252, endPoint x: 295, endPoint y: 241, distance: 32.8
click at [295, 241] on div "Image Towers, Generators & Points Text Block Image Replace this text with your …" at bounding box center [439, 187] width 469 height 141
click at [108, 117] on div "Neuzeit S" at bounding box center [105, 119] width 37 height 7
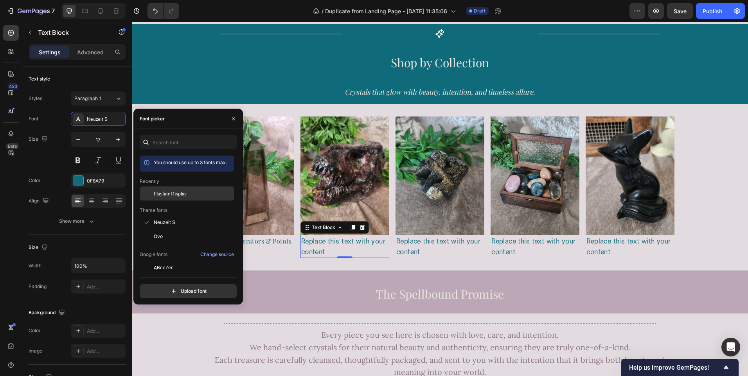
click at [169, 193] on span "Playfair Display" at bounding box center [170, 193] width 33 height 7
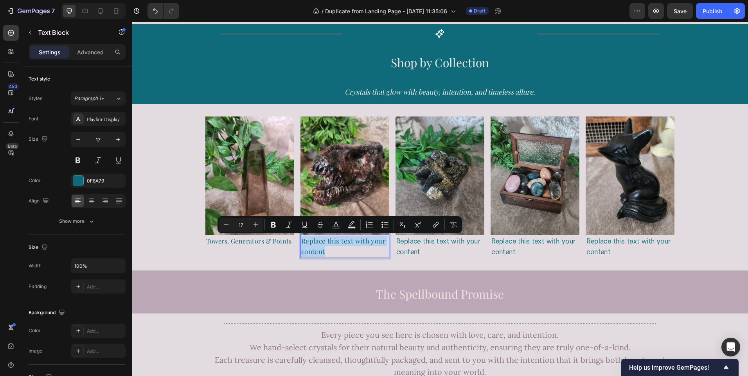
drag, startPoint x: 331, startPoint y: 250, endPoint x: 298, endPoint y: 241, distance: 34.4
click at [300, 241] on div "Replace this text with your content" at bounding box center [344, 246] width 89 height 23
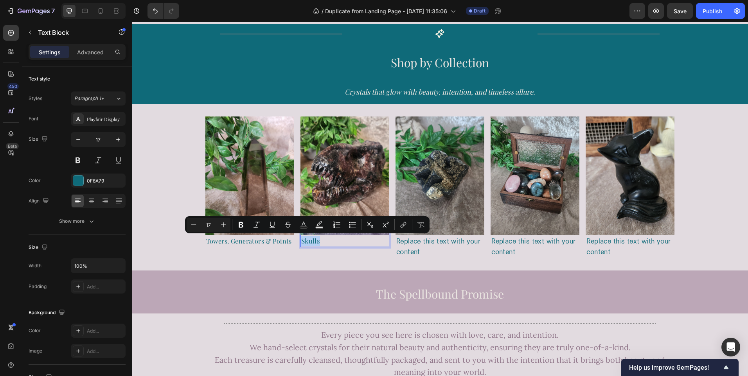
drag, startPoint x: 327, startPoint y: 239, endPoint x: 300, endPoint y: 240, distance: 27.0
click at [301, 240] on p "Skulls" at bounding box center [344, 241] width 87 height 11
click at [192, 229] on button "Minus" at bounding box center [194, 225] width 14 height 14
type input "16"
click at [92, 201] on icon at bounding box center [91, 201] width 5 height 1
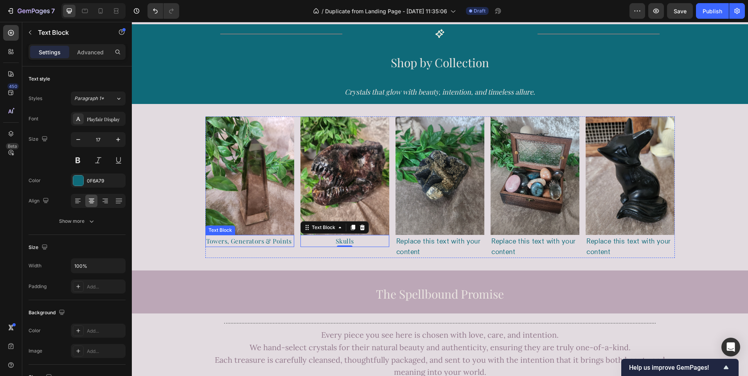
click at [246, 244] on span "Towers, Generators & Points" at bounding box center [249, 241] width 86 height 8
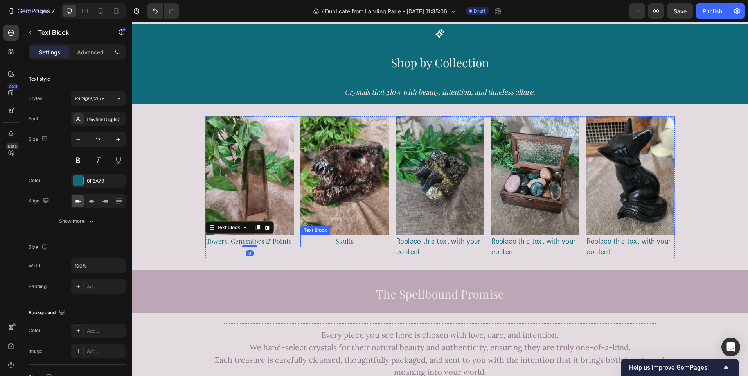
click at [347, 241] on span "Skulls" at bounding box center [345, 241] width 18 height 8
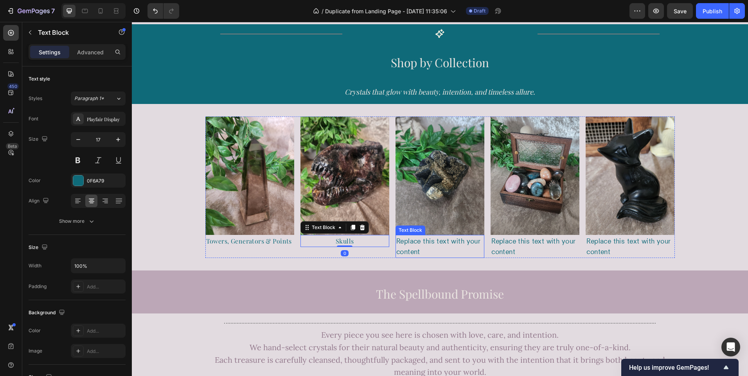
click at [421, 250] on div "Replace this text with your content" at bounding box center [439, 246] width 89 height 23
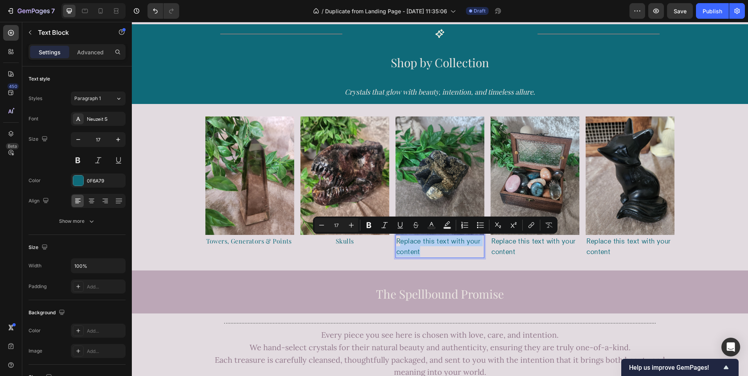
drag, startPoint x: 396, startPoint y: 243, endPoint x: 424, endPoint y: 254, distance: 30.2
click at [424, 254] on p "Replace this text with your content" at bounding box center [439, 246] width 87 height 21
drag, startPoint x: 394, startPoint y: 243, endPoint x: 428, endPoint y: 255, distance: 35.6
click at [428, 255] on p "Replace this text with your content" at bounding box center [439, 246] width 87 height 21
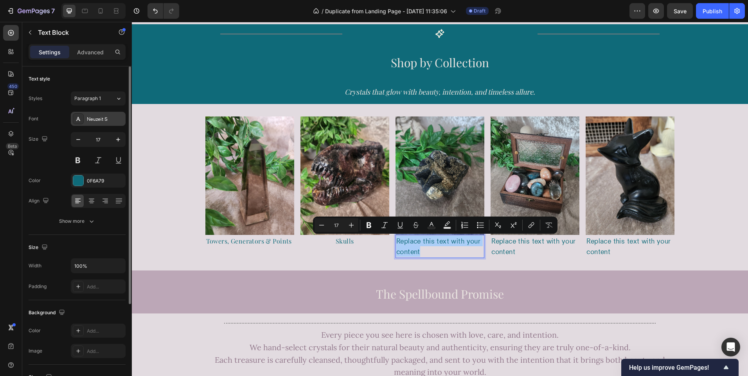
click at [100, 119] on div "Neuzeit S" at bounding box center [105, 119] width 37 height 7
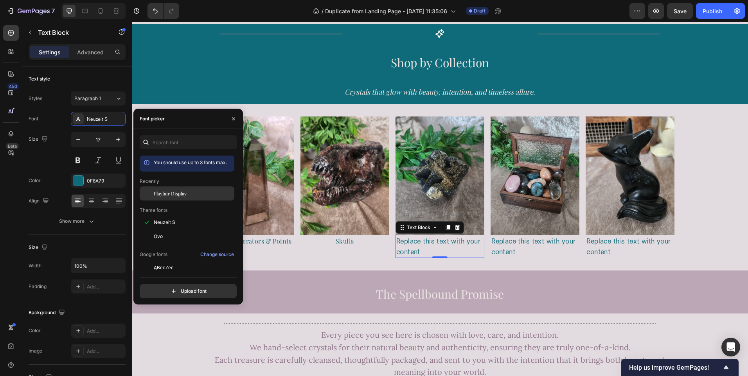
click at [167, 196] on span "Playfair Display" at bounding box center [170, 193] width 33 height 7
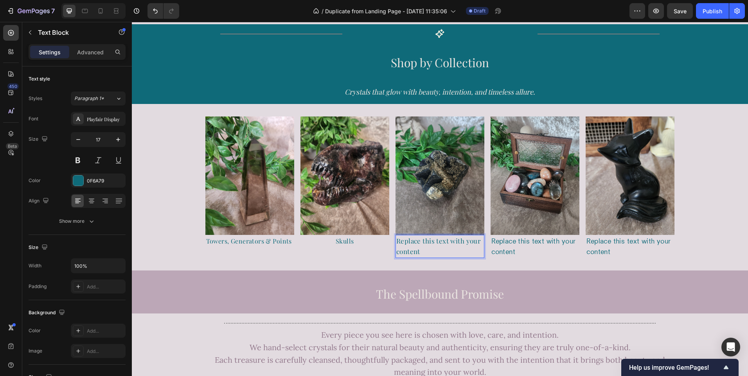
click at [419, 252] on p "Replace this text with your content" at bounding box center [439, 246] width 87 height 21
click at [396, 241] on p "Replace this text with your content" at bounding box center [439, 246] width 87 height 21
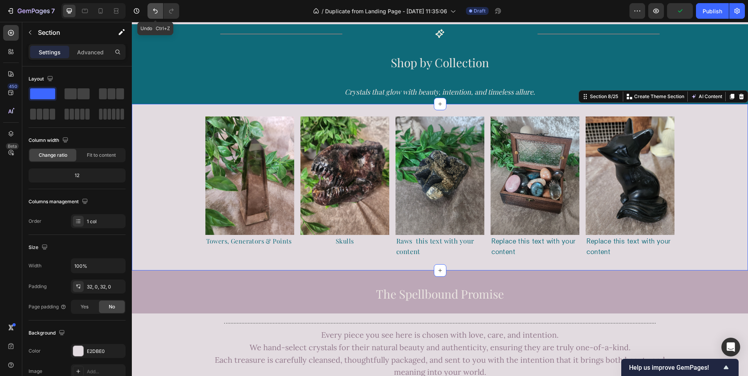
click at [156, 13] on icon "Undo/Redo" at bounding box center [155, 11] width 5 height 5
click at [410, 244] on p "Raws ( this text with your content" at bounding box center [439, 246] width 87 height 21
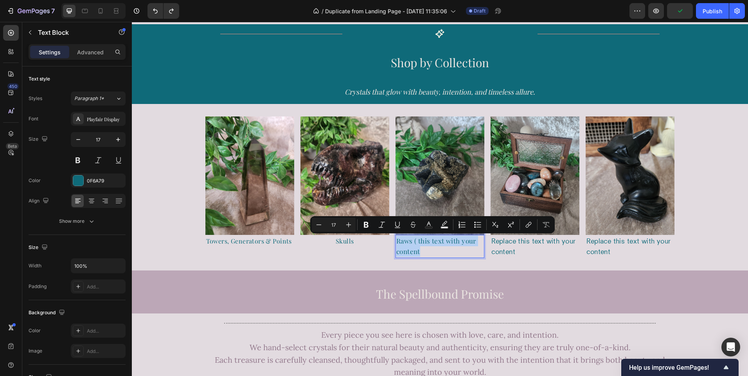
drag, startPoint x: 420, startPoint y: 254, endPoint x: 395, endPoint y: 241, distance: 28.0
click at [409, 243] on p "Raws ( this text with your content" at bounding box center [439, 246] width 87 height 21
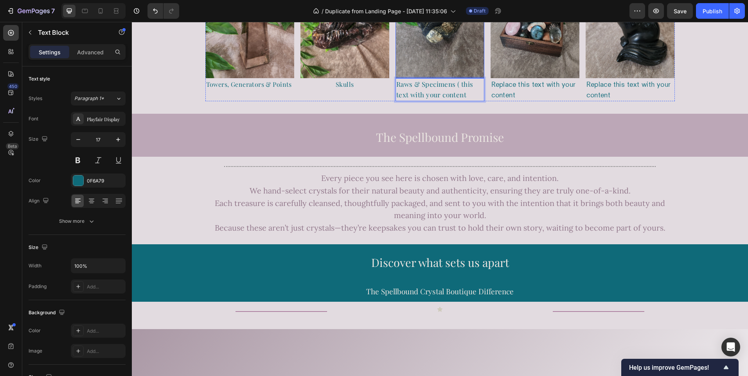
scroll to position [727, 0]
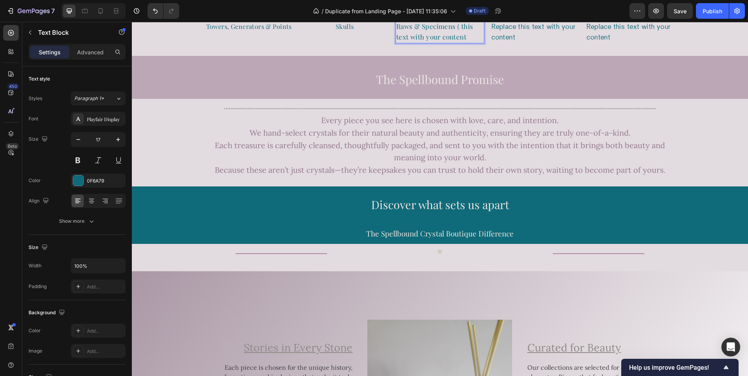
click at [462, 34] on p "Raws & Specimens ( this text with your content" at bounding box center [439, 31] width 87 height 21
click at [450, 28] on p "Raws & Specimens ( this text with your content" at bounding box center [439, 31] width 87 height 21
click at [422, 38] on p "Raws & Specimens ( this text with your content" at bounding box center [439, 31] width 87 height 21
click at [463, 37] on p "Raws & Specimens ( this text with your content" at bounding box center [439, 31] width 87 height 21
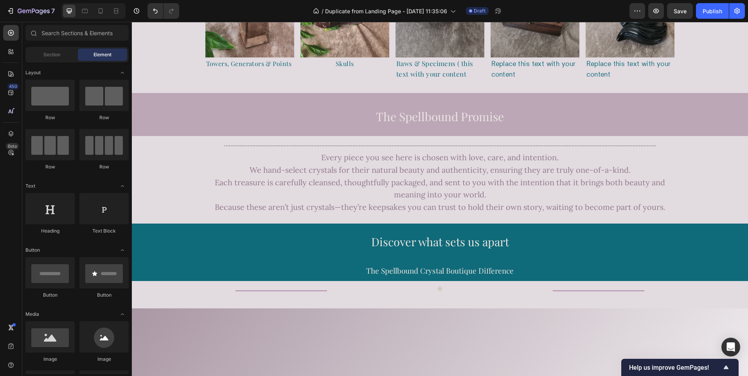
scroll to position [526, 0]
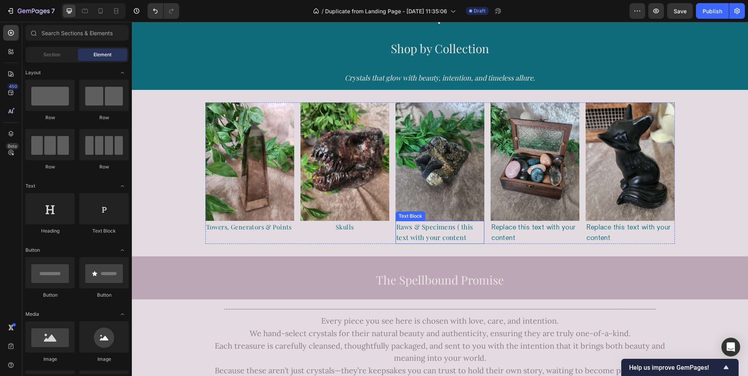
click at [447, 229] on p "Raws & Specimens ( this text with your content" at bounding box center [439, 232] width 87 height 21
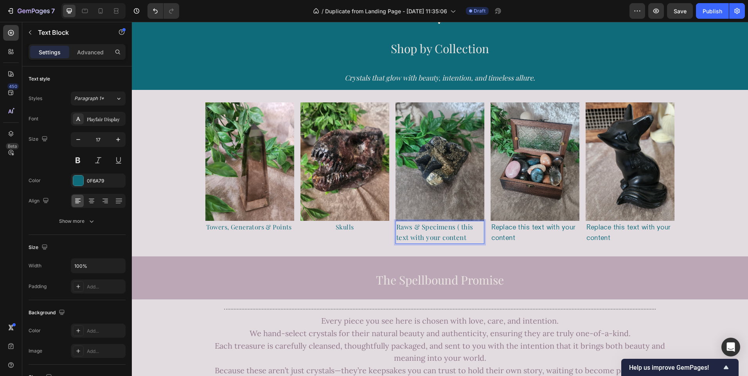
click at [463, 236] on p "Raws & Specimens ( this text with your content" at bounding box center [439, 232] width 87 height 21
click at [441, 226] on p "Raws & Specimens" at bounding box center [439, 227] width 87 height 11
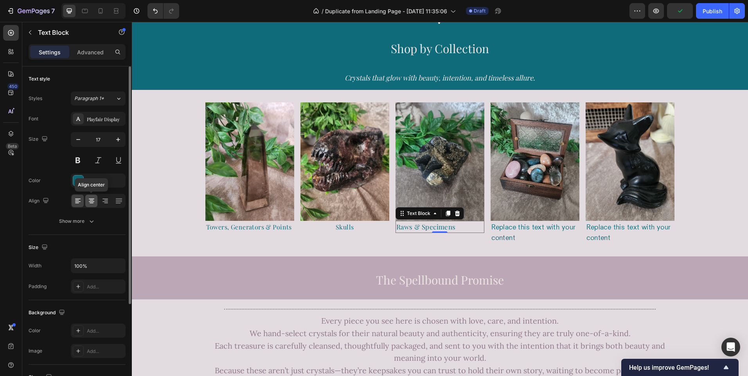
click at [92, 201] on icon at bounding box center [91, 201] width 5 height 1
click at [510, 235] on div "Replace this text with your content" at bounding box center [535, 232] width 89 height 23
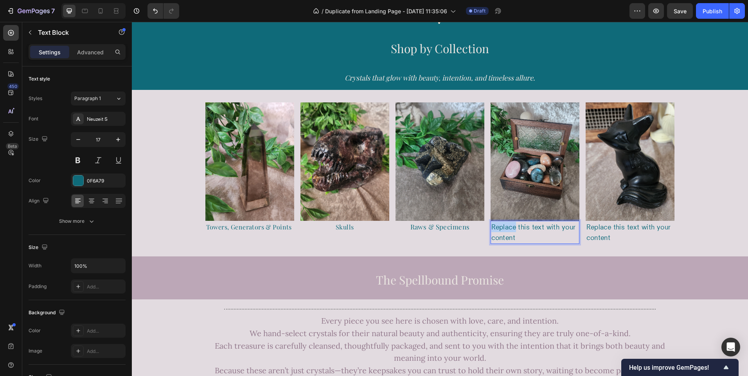
click at [491, 228] on p "Replace this text with your content" at bounding box center [534, 232] width 87 height 21
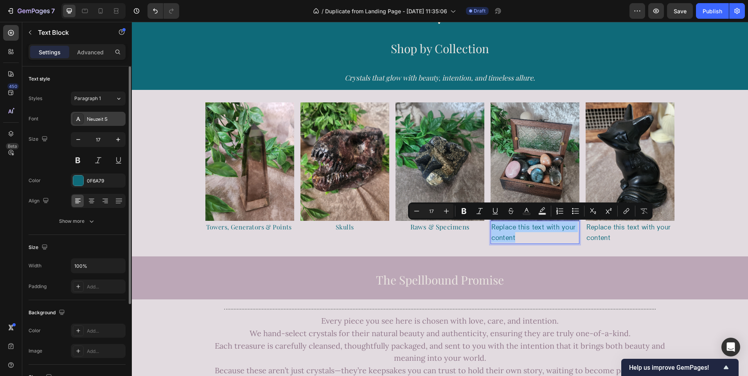
click at [100, 119] on div "Neuzeit S" at bounding box center [105, 119] width 37 height 7
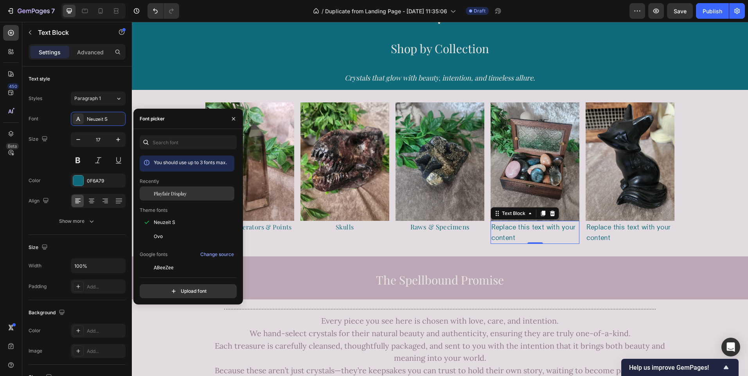
click at [171, 192] on span "Playfair Display" at bounding box center [170, 193] width 33 height 7
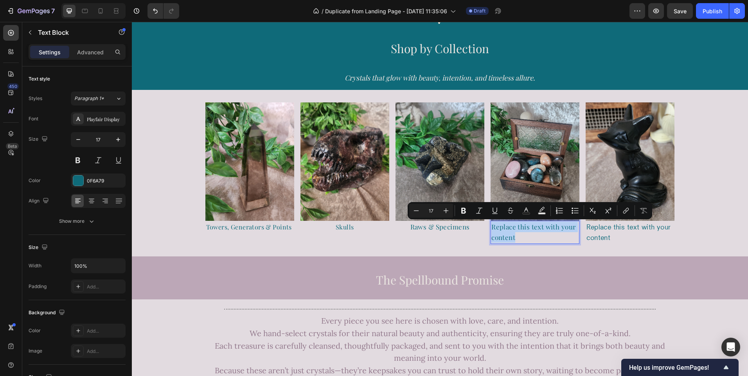
drag, startPoint x: 518, startPoint y: 236, endPoint x: 491, endPoint y: 227, distance: 28.5
click at [491, 227] on p "Replace this text with your content" at bounding box center [534, 232] width 87 height 21
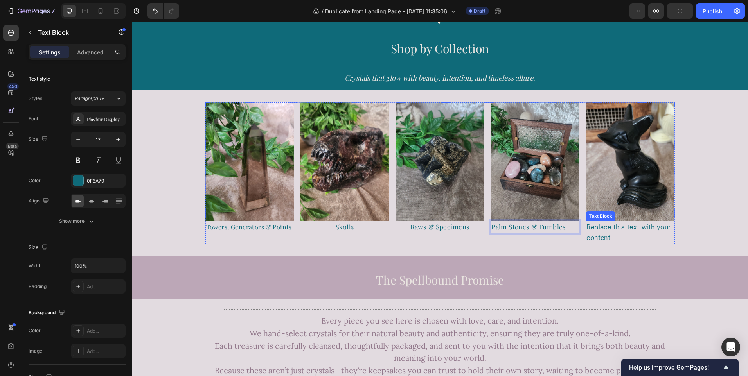
click at [599, 228] on div "Replace this text with your content" at bounding box center [630, 232] width 89 height 23
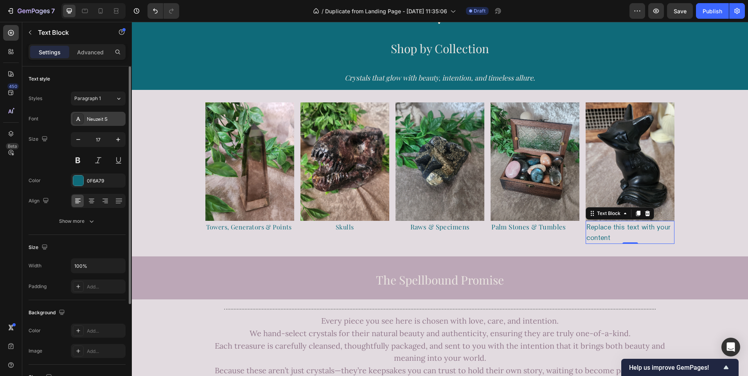
click at [104, 120] on div "Neuzeit S" at bounding box center [105, 119] width 37 height 7
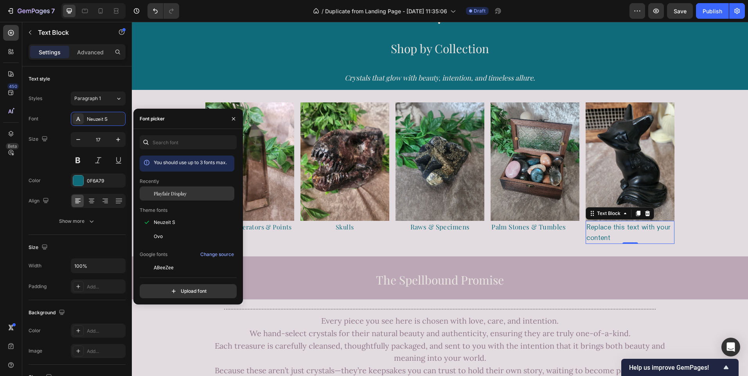
click at [175, 192] on span "Playfair Display" at bounding box center [170, 193] width 33 height 7
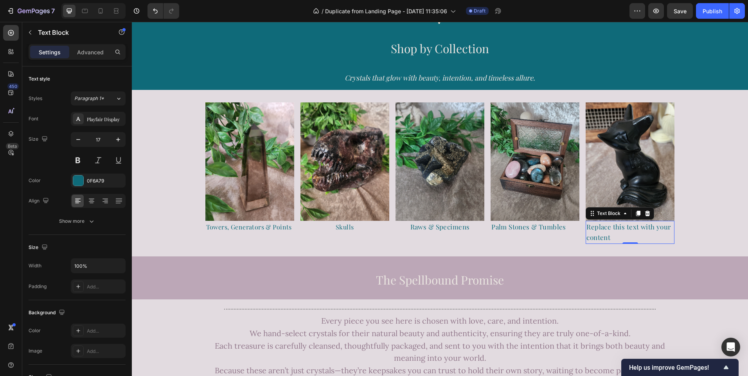
click at [609, 237] on div "Replace this text with your content" at bounding box center [630, 232] width 89 height 23
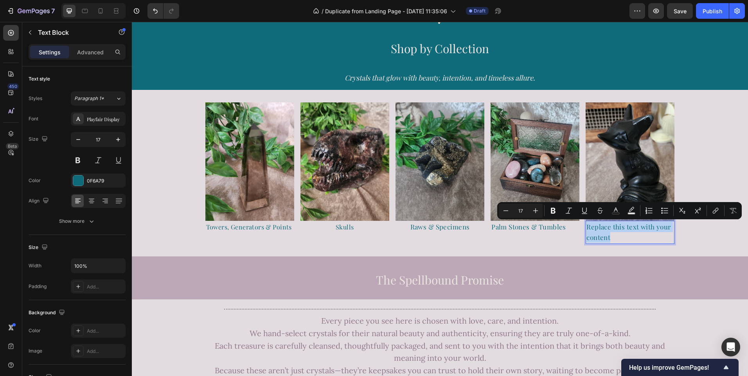
drag, startPoint x: 609, startPoint y: 237, endPoint x: 586, endPoint y: 229, distance: 24.9
click at [586, 229] on p "Replace this text with your content" at bounding box center [629, 232] width 87 height 21
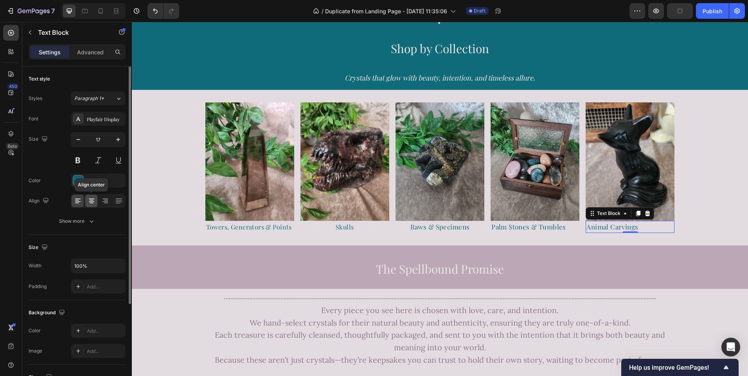
click at [93, 203] on icon at bounding box center [92, 203] width 4 height 1
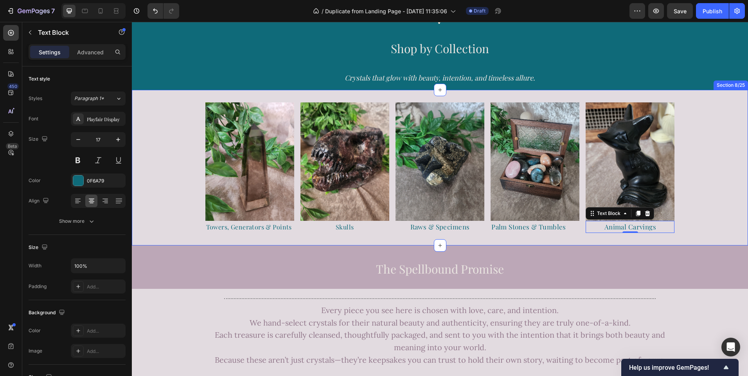
click at [162, 214] on div "Image Towers, Generators & Points Text Block Image Skulls Text Block Image Raws…" at bounding box center [440, 167] width 616 height 131
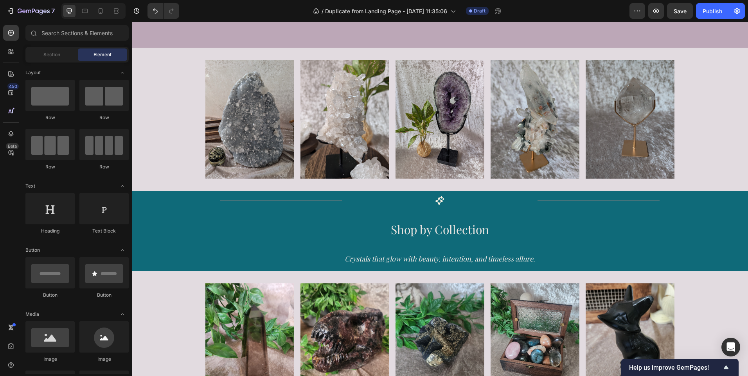
scroll to position [536, 0]
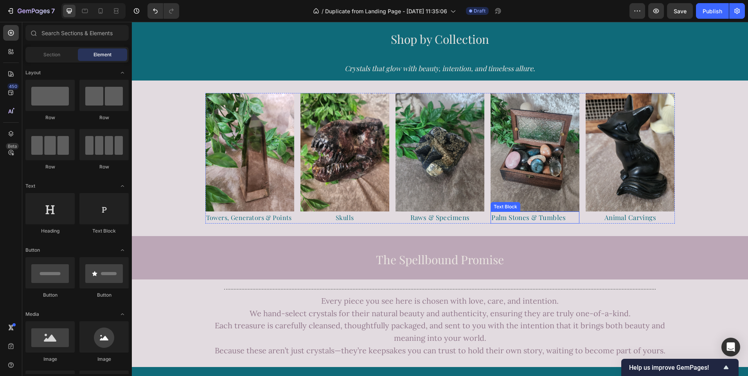
click at [544, 221] on p "Palm Stones & Tumbles" at bounding box center [534, 217] width 87 height 11
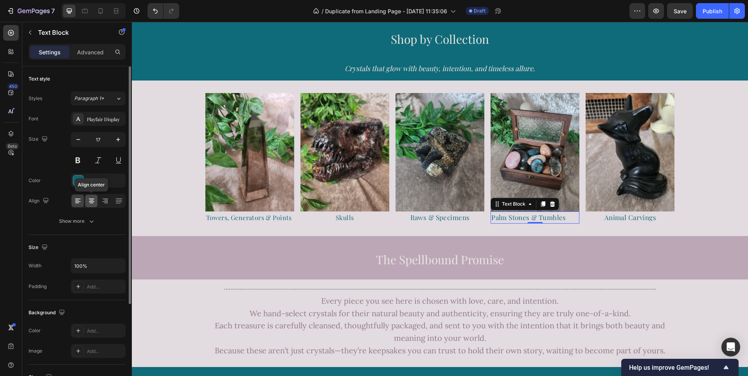
click at [88, 203] on icon at bounding box center [92, 201] width 8 height 8
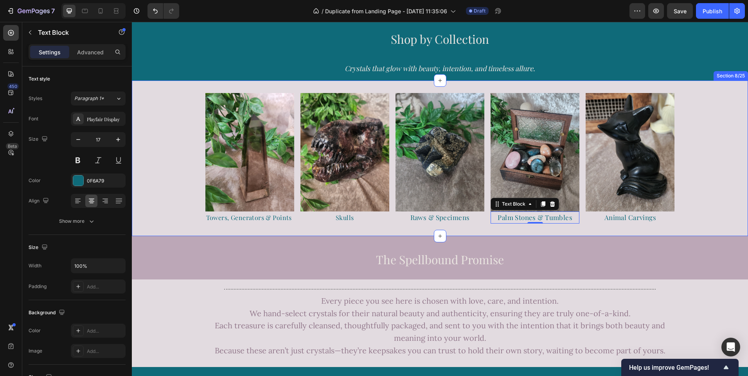
click at [715, 178] on div "Image Towers, Generators & Points Text Block Image Skulls Text Block Image Raws…" at bounding box center [440, 158] width 616 height 131
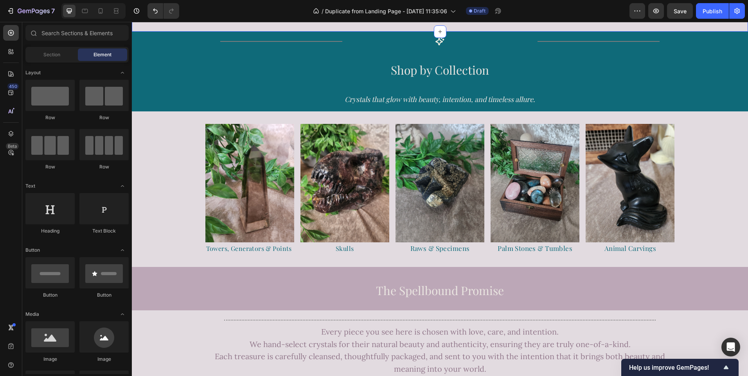
scroll to position [397, 0]
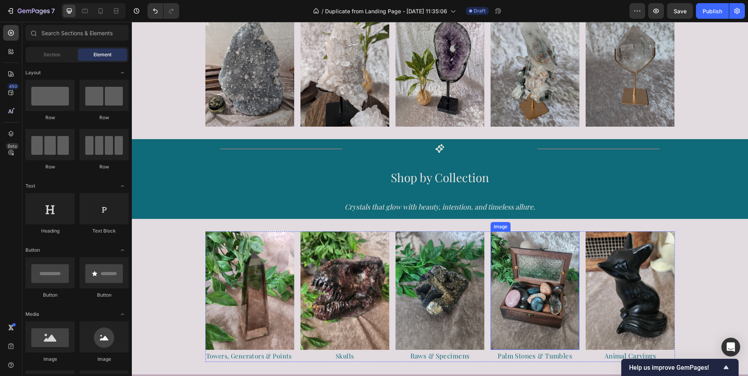
click at [536, 246] on img at bounding box center [535, 291] width 89 height 119
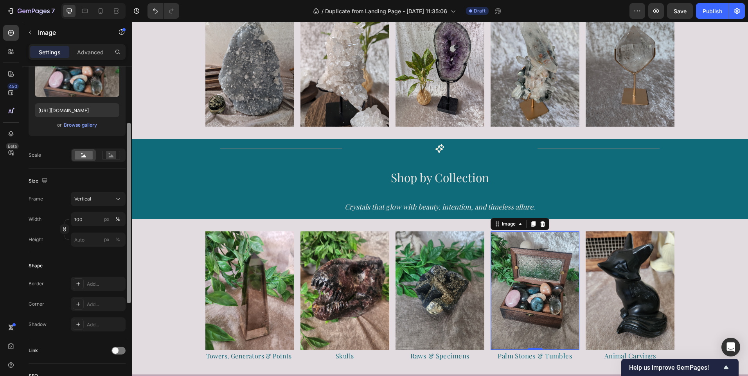
scroll to position [110, 0]
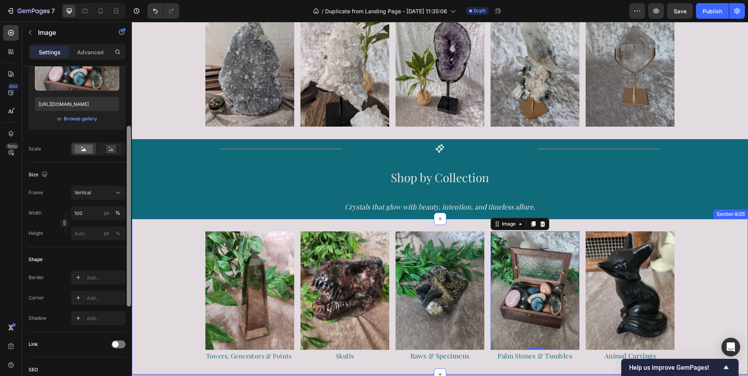
drag, startPoint x: 261, startPoint y: 185, endPoint x: 133, endPoint y: 241, distance: 139.6
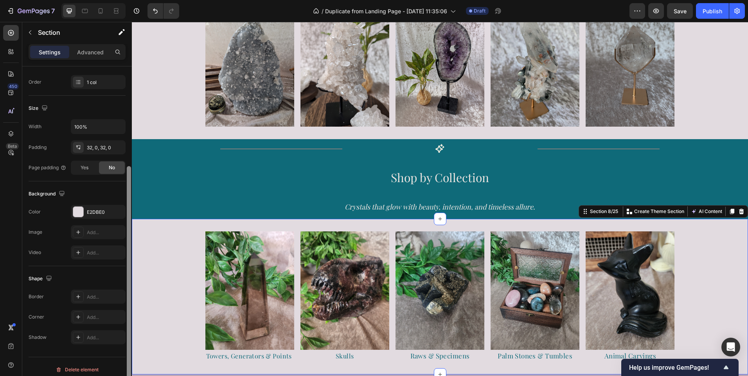
scroll to position [136, 0]
click at [528, 261] on img at bounding box center [535, 291] width 89 height 119
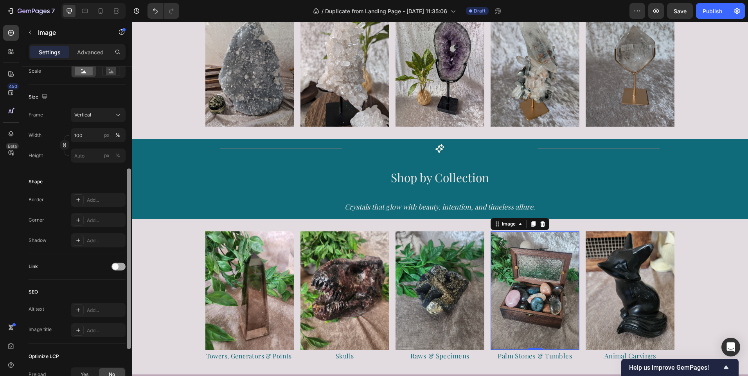
scroll to position [188, 0]
click at [115, 266] on span at bounding box center [115, 266] width 6 height 6
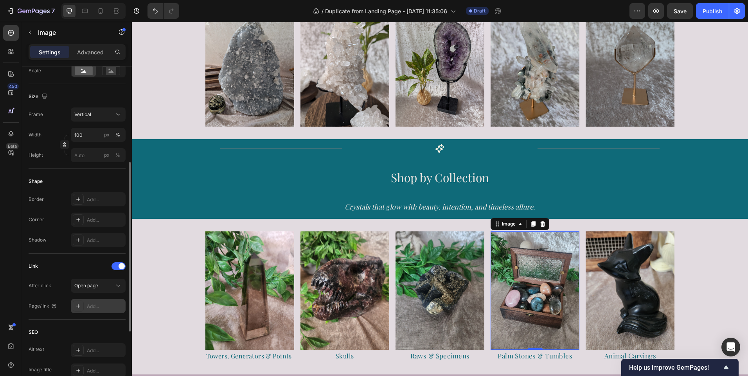
click at [105, 302] on div "Add..." at bounding box center [98, 306] width 55 height 14
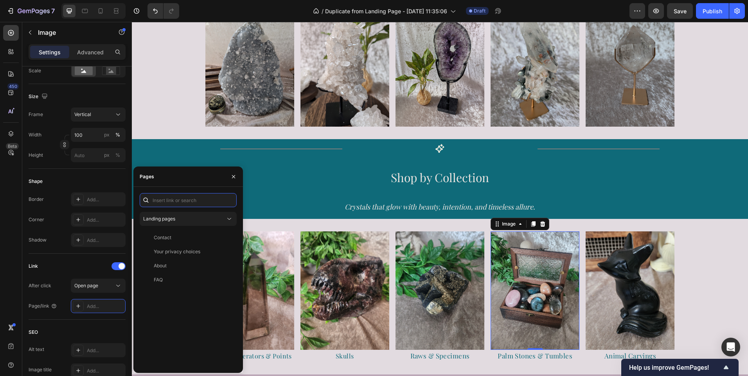
click at [161, 201] on input "text" at bounding box center [188, 200] width 97 height 14
paste input "https://spellboundcrystalboutique.com/collections/tumbles"
type input "https://spellboundcrystalboutique.com/collections/tumbles"
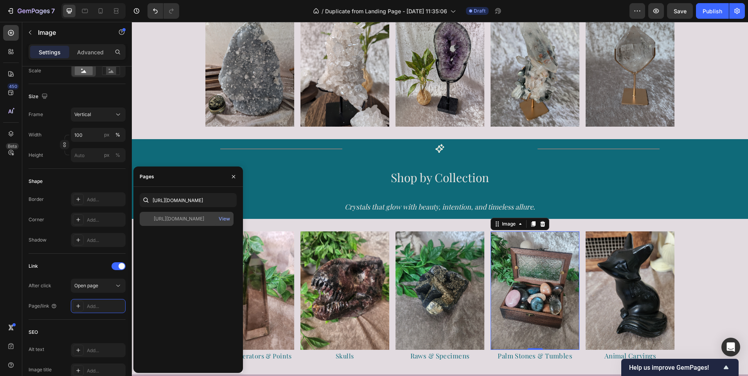
click at [172, 221] on div "https://spellboundcrystalboutique.com/collections/tumbles" at bounding box center [179, 219] width 50 height 7
click at [193, 218] on div "https://spellboundcrystalboutique.com/collections/tumbles" at bounding box center [179, 218] width 50 height 7
click at [234, 177] on icon "button" at bounding box center [233, 176] width 3 height 3
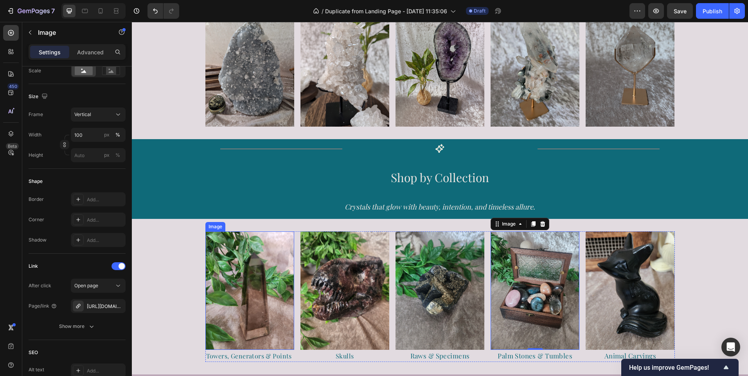
click at [251, 285] on img at bounding box center [249, 291] width 89 height 119
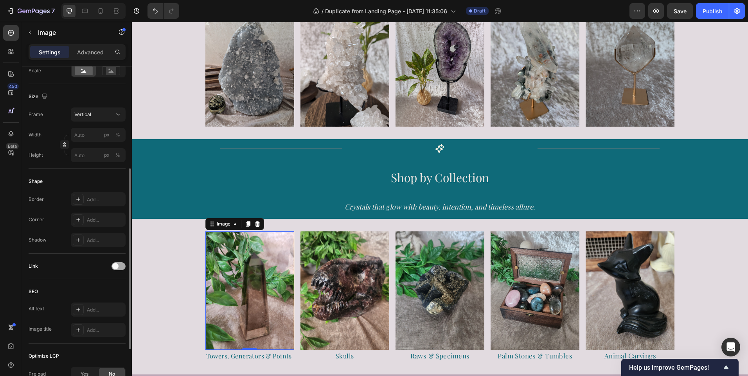
click at [114, 268] on span at bounding box center [115, 266] width 6 height 6
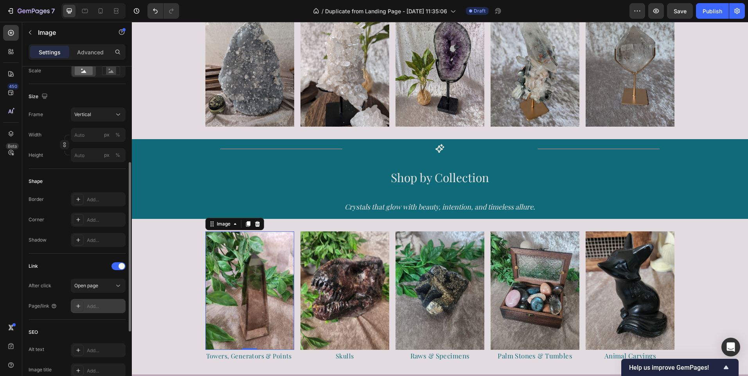
click at [95, 306] on div "Add..." at bounding box center [105, 306] width 37 height 7
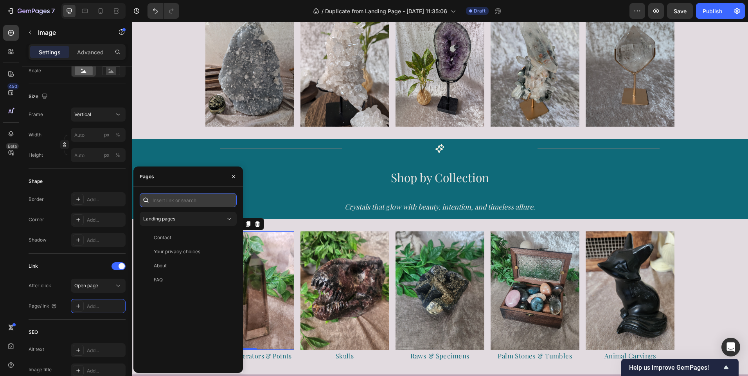
click at [172, 203] on input "text" at bounding box center [188, 200] width 97 height 14
paste input "https://spellboundcrystalboutique.com/collections/towers"
type input "https://spellboundcrystalboutique.com/collections/towers"
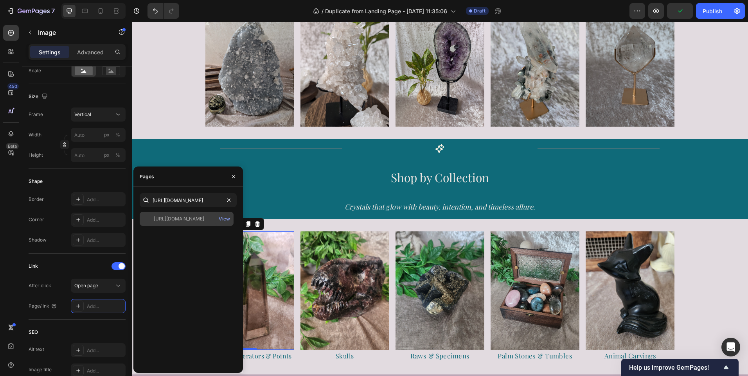
scroll to position [0, 0]
click at [172, 216] on div "https://spellboundcrystalboutique.com/collections/towers" at bounding box center [179, 219] width 50 height 7
click at [234, 178] on icon "button" at bounding box center [233, 177] width 6 height 6
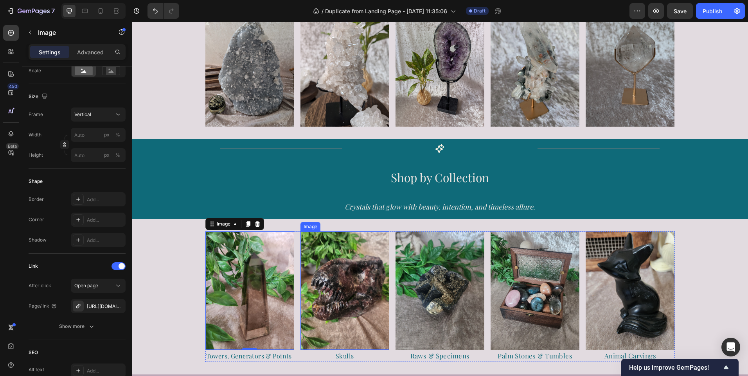
click at [344, 280] on img at bounding box center [344, 291] width 89 height 119
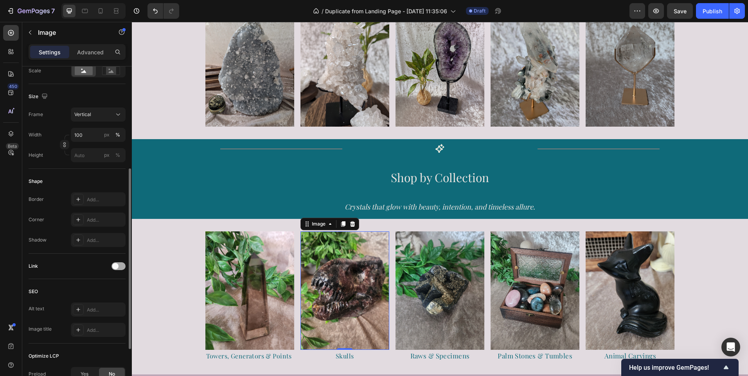
click at [116, 265] on span at bounding box center [115, 266] width 6 height 6
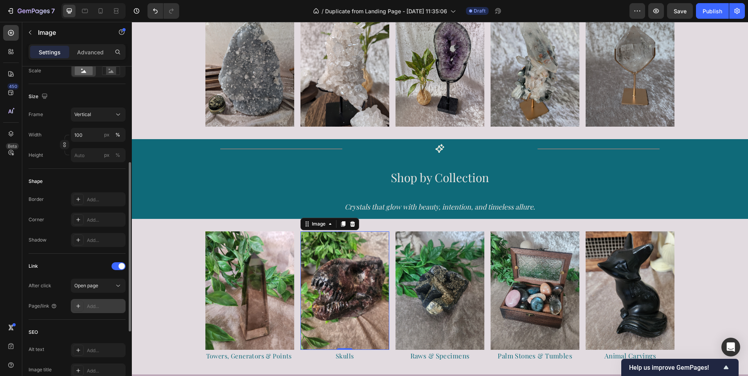
click at [106, 303] on div "Add..." at bounding box center [105, 306] width 37 height 7
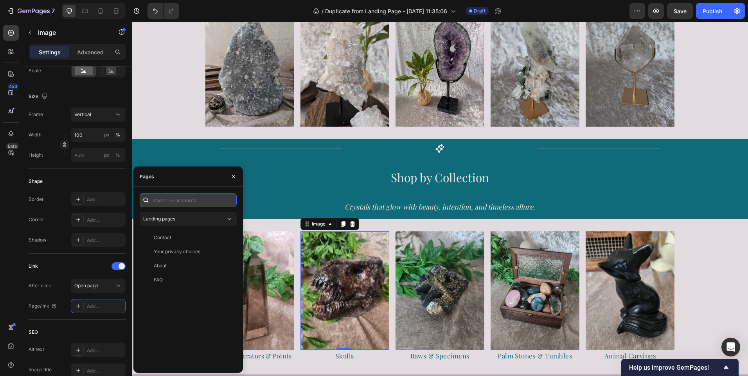
click at [180, 201] on input "text" at bounding box center [188, 200] width 97 height 14
paste input "https://spellboundcrystalboutique.com/collections/skulls-1"
type input "https://spellboundcrystalboutique.com/collections/skulls-1"
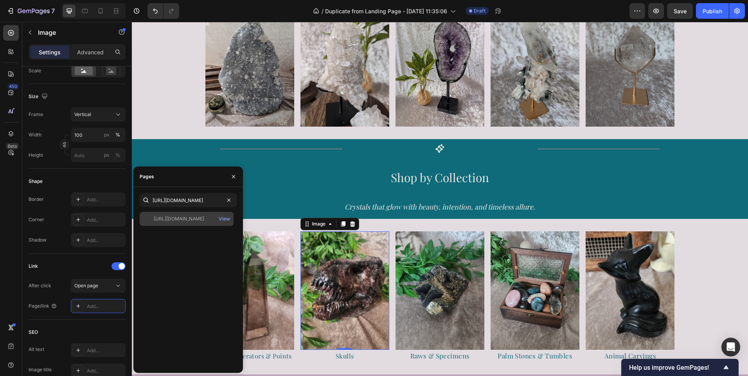
scroll to position [0, 0]
click at [180, 222] on div "https://spellboundcrystalboutique.com/collections/skulls-1" at bounding box center [179, 219] width 50 height 7
click at [235, 179] on icon "button" at bounding box center [233, 177] width 6 height 6
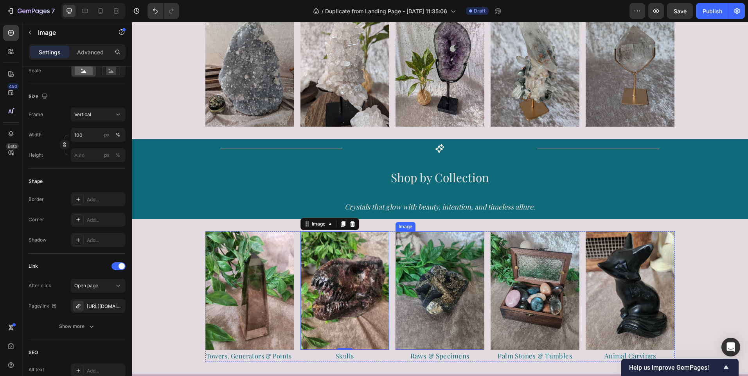
click at [442, 291] on img at bounding box center [439, 291] width 89 height 119
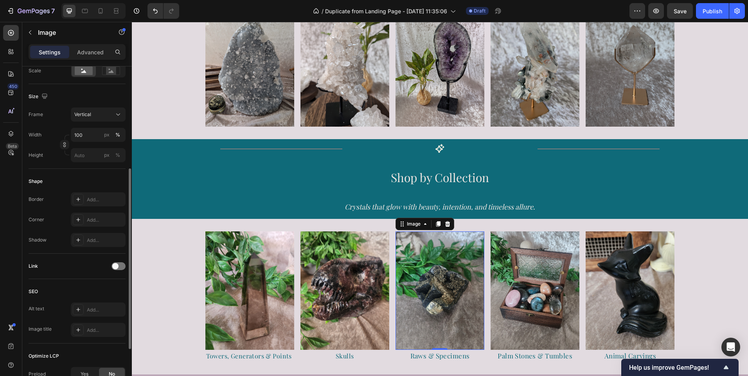
click at [116, 271] on div "Link" at bounding box center [77, 266] width 97 height 13
click at [116, 268] on span at bounding box center [115, 266] width 6 height 6
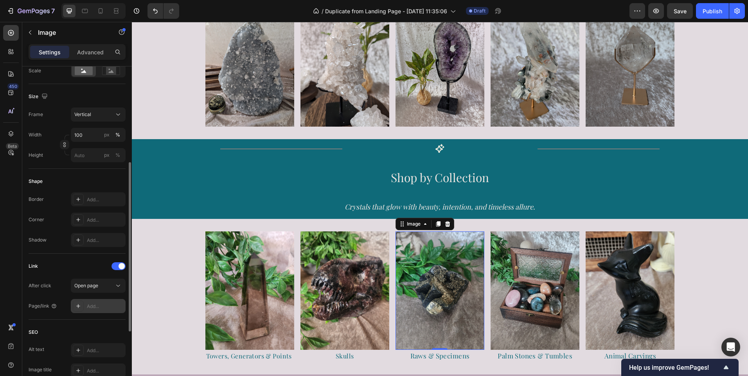
click at [99, 307] on div "Add..." at bounding box center [105, 306] width 37 height 7
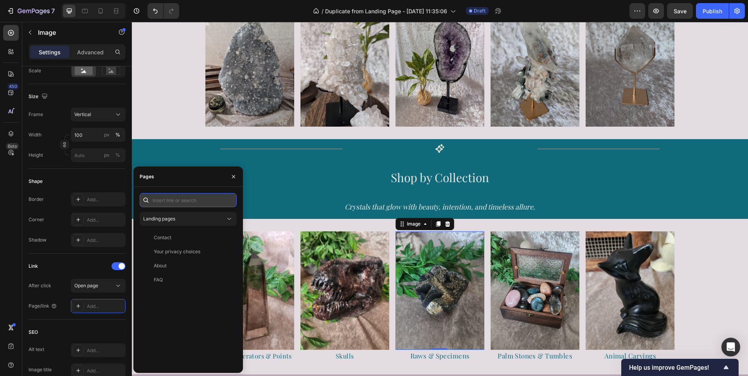
click at [173, 203] on input "text" at bounding box center [188, 200] width 97 height 14
paste input "specimens"
type input "specimens"
click at [159, 199] on input "text" at bounding box center [188, 200] width 97 height 14
paste input "https://spellboundcrystalboutique.com/collections/specimens"
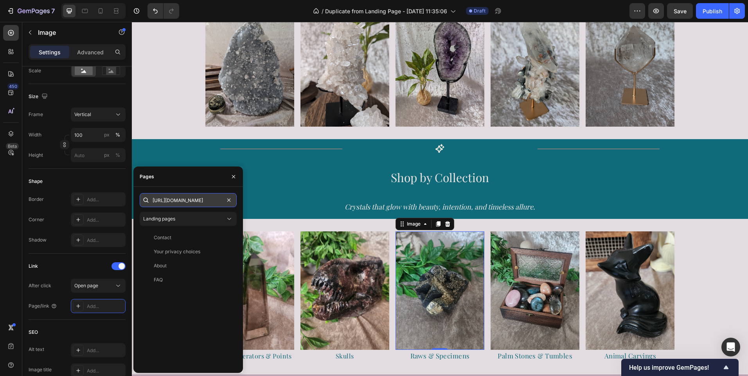
scroll to position [0, 69]
type input "https://spellboundcrystalboutique.com/collections/specimens"
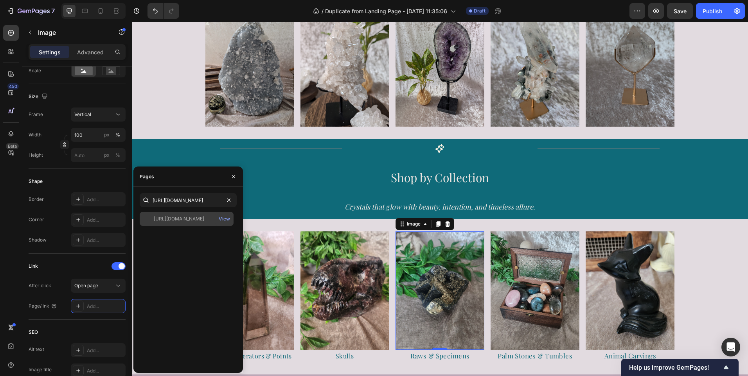
scroll to position [0, 0]
click at [171, 221] on div "https://spellboundcrystalboutique.com/collections/specimens" at bounding box center [179, 219] width 50 height 7
click at [232, 179] on icon "button" at bounding box center [233, 177] width 6 height 6
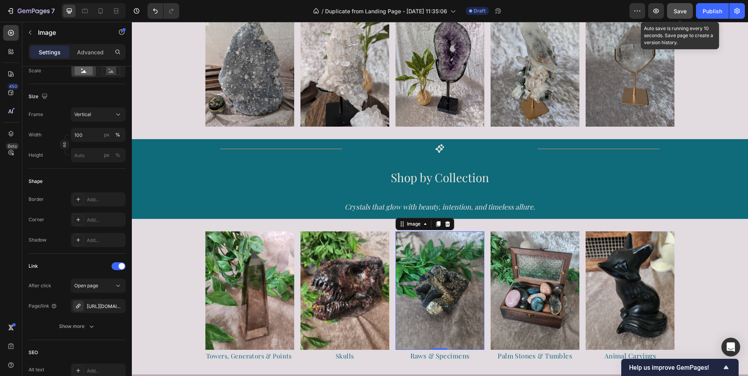
click at [678, 12] on span "Save" at bounding box center [680, 11] width 13 height 7
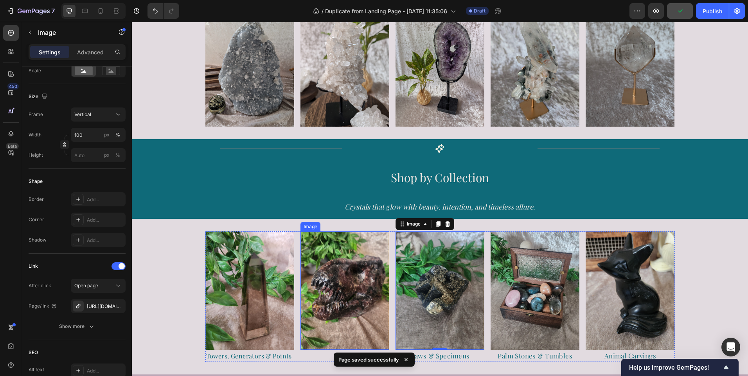
click at [354, 280] on img at bounding box center [344, 291] width 89 height 119
click at [237, 293] on img at bounding box center [249, 291] width 89 height 119
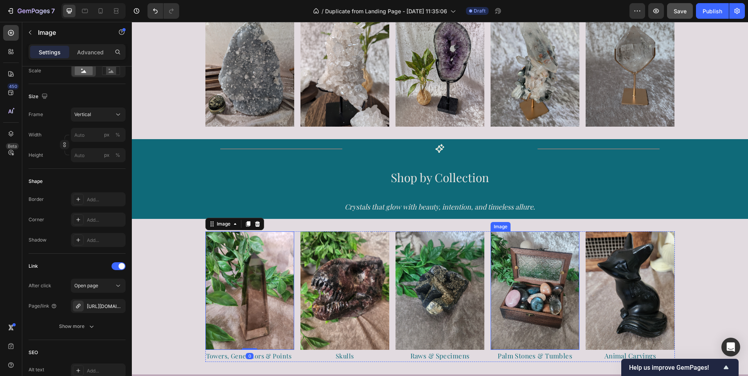
click at [525, 295] on img at bounding box center [535, 291] width 89 height 119
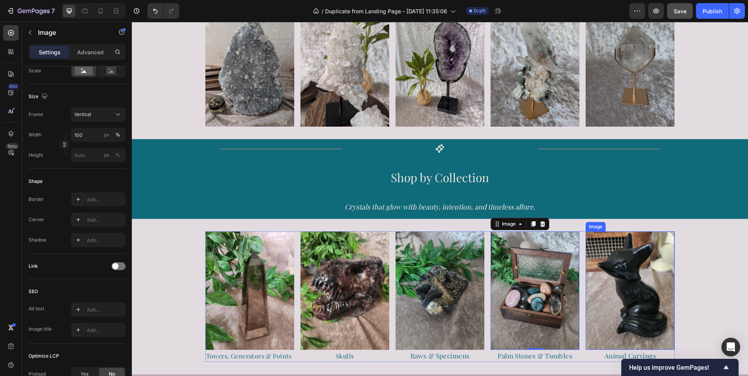
click at [604, 296] on img at bounding box center [630, 291] width 89 height 119
click at [533, 303] on img at bounding box center [535, 291] width 89 height 119
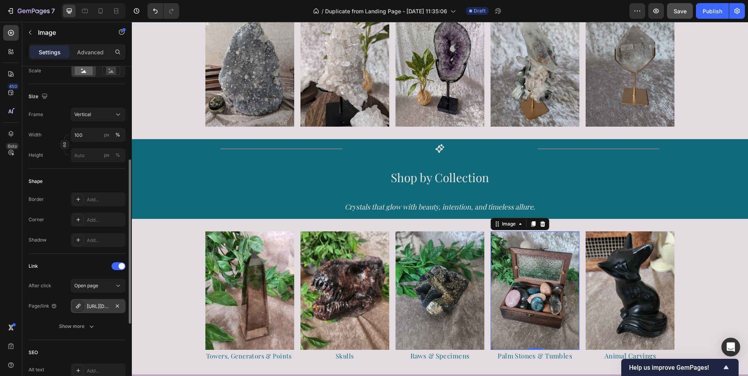
click at [96, 306] on div "https://spellboundcrystalboutique.com/tumbles" at bounding box center [98, 306] width 23 height 7
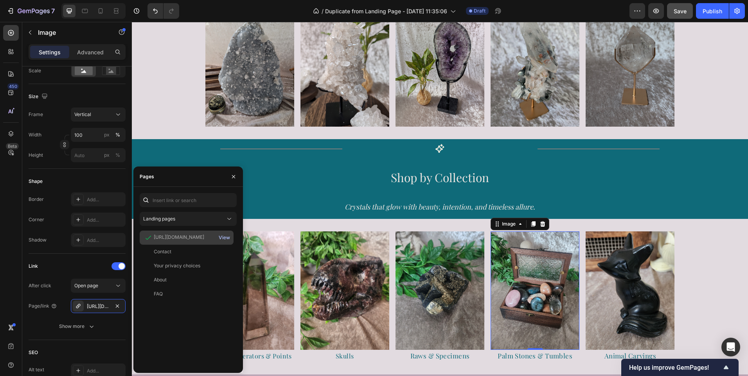
click at [230, 238] on div "View" at bounding box center [224, 237] width 11 height 7
click at [595, 190] on h2 "Shop by Collection" at bounding box center [440, 175] width 616 height 31
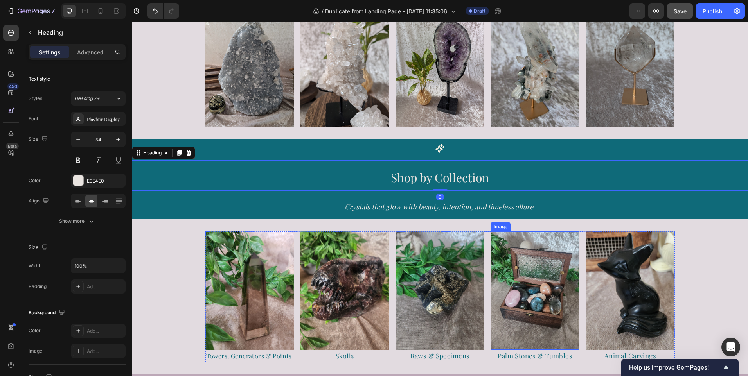
click at [539, 274] on img at bounding box center [535, 291] width 89 height 119
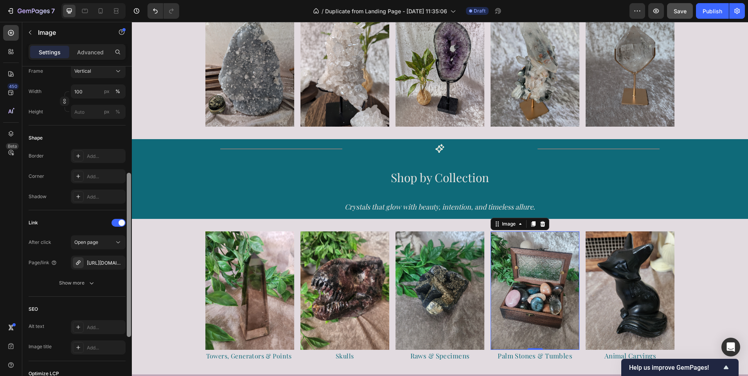
scroll to position [234, 0]
drag, startPoint x: 129, startPoint y: 143, endPoint x: 128, endPoint y: 259, distance: 115.8
click at [128, 259] on div at bounding box center [129, 264] width 4 height 164
click at [616, 270] on img at bounding box center [630, 291] width 89 height 119
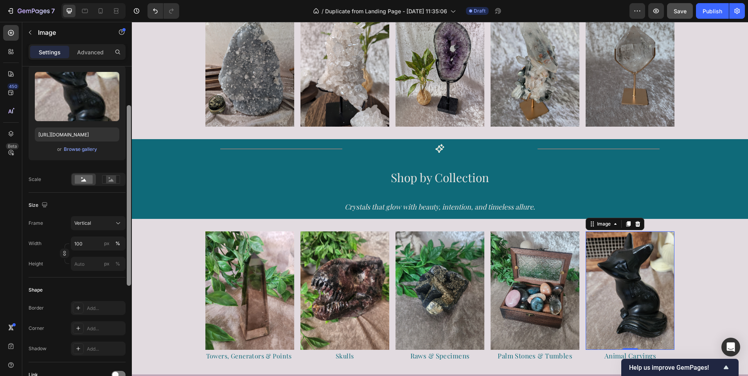
scroll to position [76, 0]
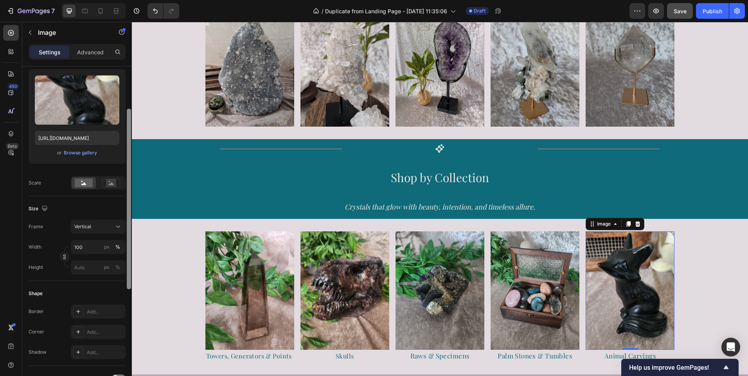
drag, startPoint x: 131, startPoint y: 234, endPoint x: 128, endPoint y: 148, distance: 86.1
click at [128, 148] on div at bounding box center [129, 199] width 4 height 181
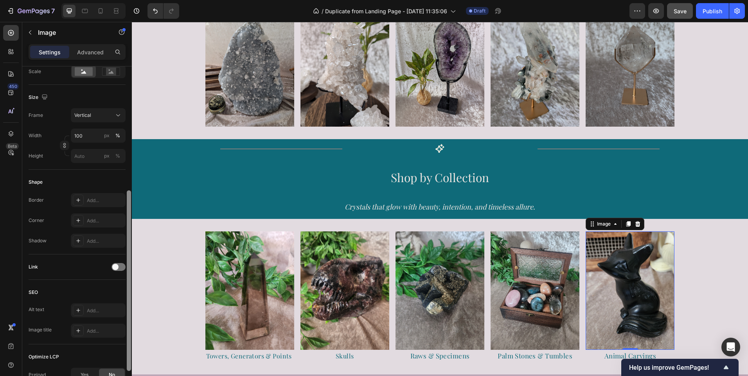
scroll to position [202, 0]
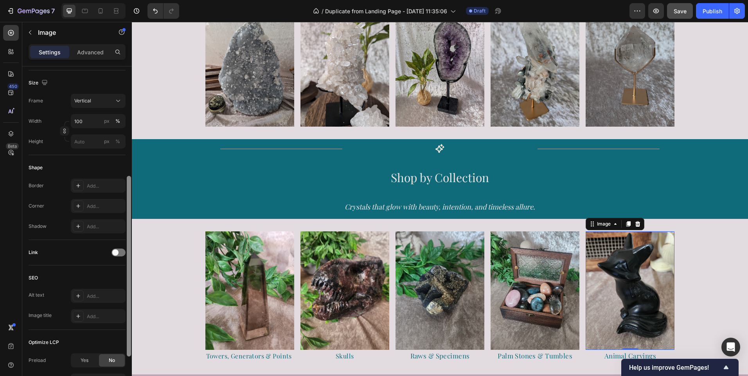
drag, startPoint x: 130, startPoint y: 160, endPoint x: 129, endPoint y: 229, distance: 68.5
click at [129, 229] on div at bounding box center [129, 266] width 4 height 181
click at [115, 252] on span at bounding box center [115, 253] width 6 height 6
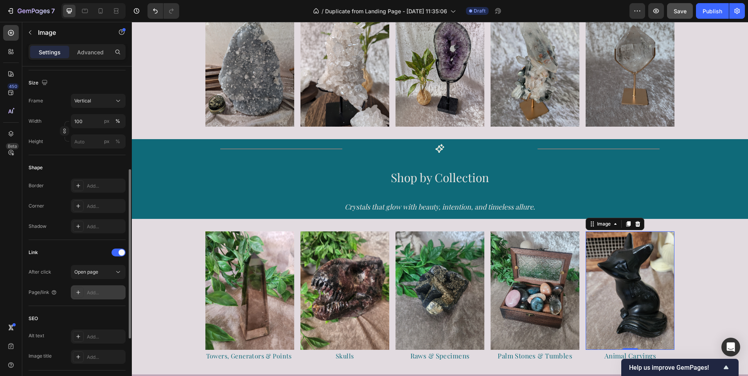
click at [97, 289] on div "Add..." at bounding box center [105, 292] width 37 height 7
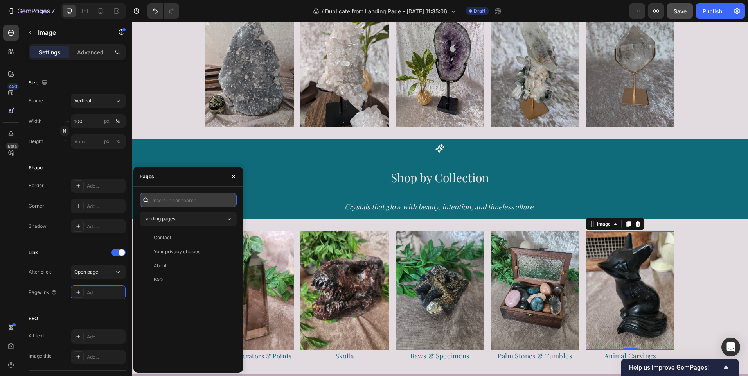
click at [183, 204] on input "text" at bounding box center [188, 200] width 97 height 14
paste input "https://spellboundcrystalboutique.com/collections/animals"
type input "https://spellboundcrystalboutique.com/collections/animals"
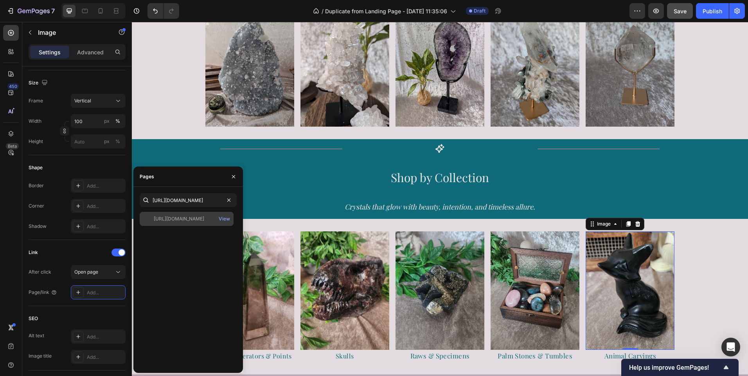
scroll to position [0, 0]
click at [185, 216] on div "https://spellboundcrystalboutique.com/collections/animals" at bounding box center [179, 219] width 50 height 7
click at [294, 173] on h2 "Shop by Collection" at bounding box center [440, 175] width 616 height 31
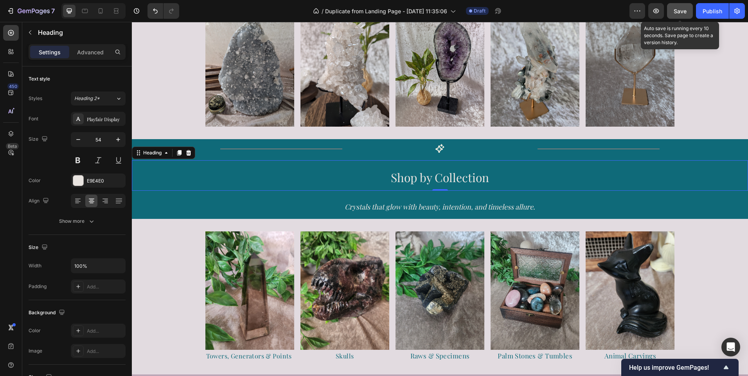
click at [679, 13] on span "Save" at bounding box center [680, 11] width 13 height 7
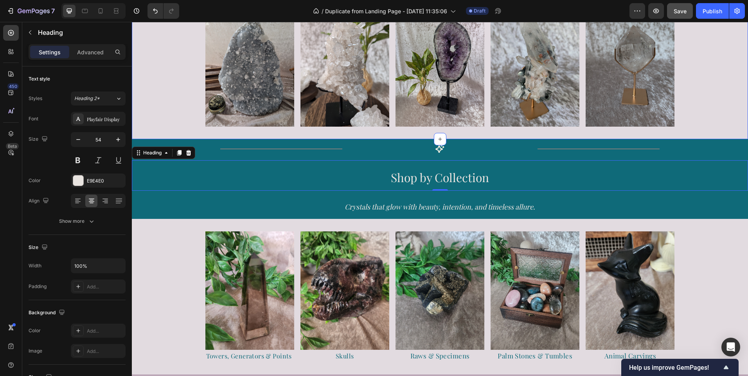
click at [162, 82] on div "Image Image Image Image Image Row" at bounding box center [440, 67] width 616 height 119
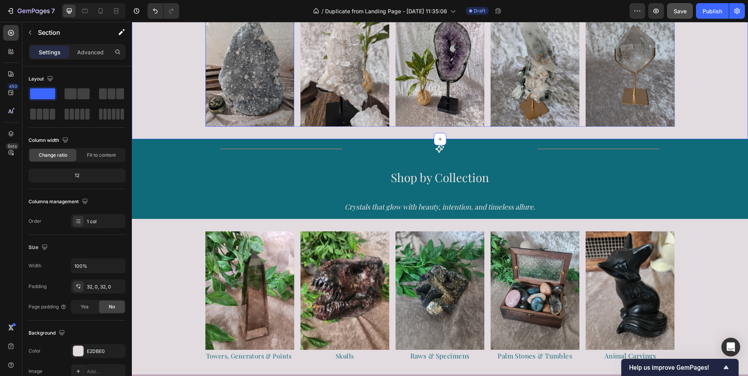
click at [244, 86] on img at bounding box center [249, 67] width 89 height 119
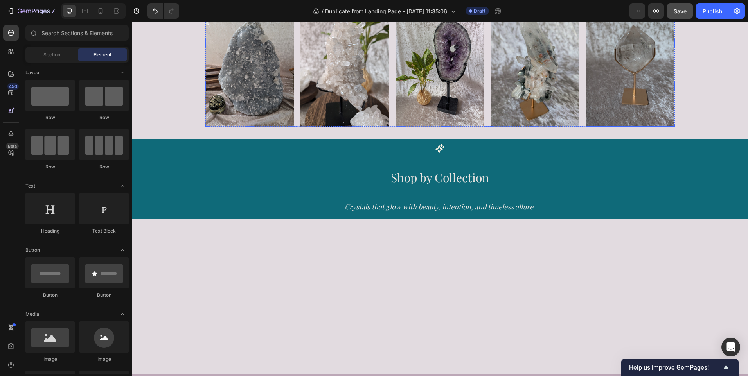
scroll to position [188, 0]
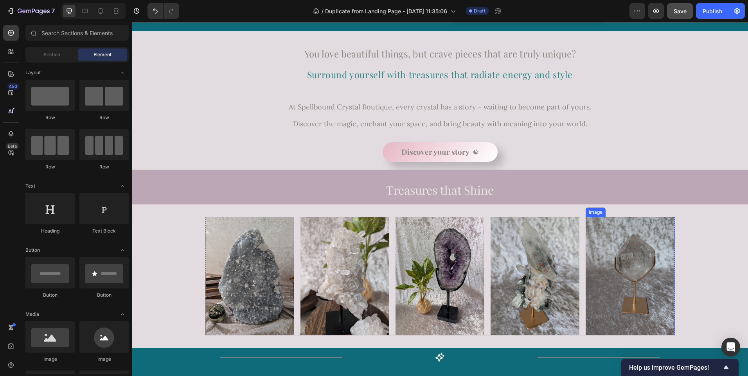
click at [647, 257] on img at bounding box center [630, 276] width 89 height 119
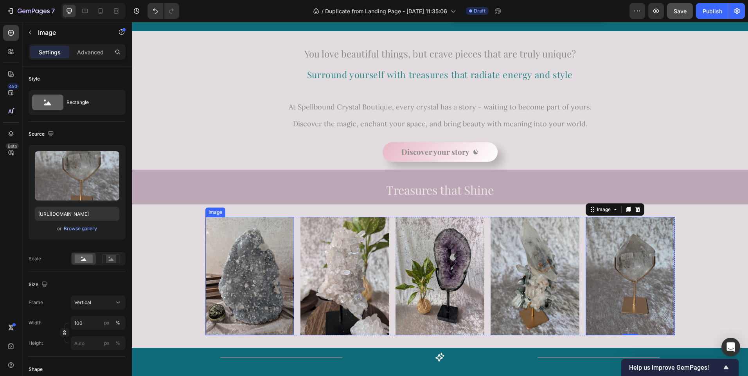
click at [260, 267] on img at bounding box center [249, 276] width 89 height 119
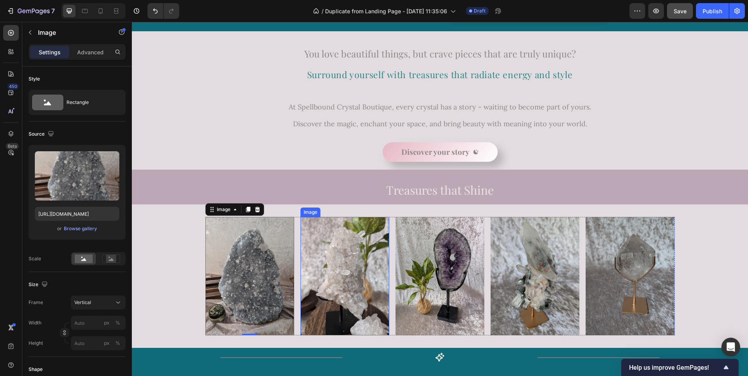
click at [335, 267] on img at bounding box center [344, 276] width 89 height 119
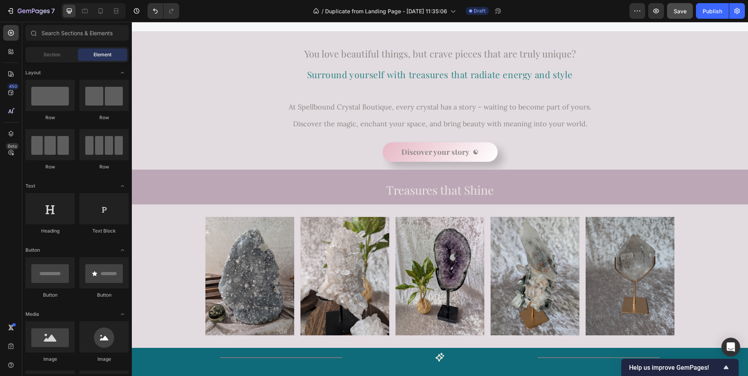
scroll to position [299, 0]
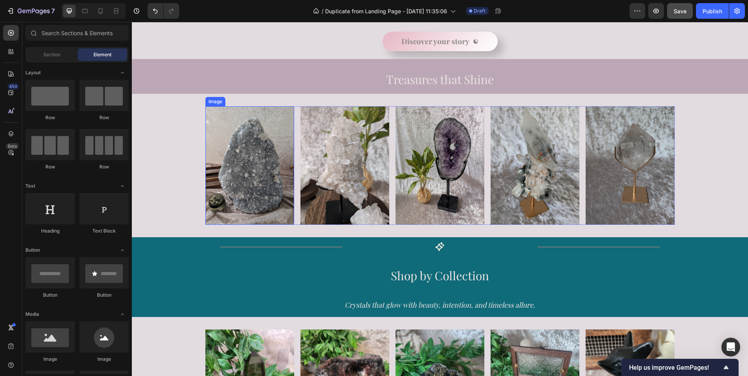
click at [239, 204] on img at bounding box center [249, 165] width 89 height 119
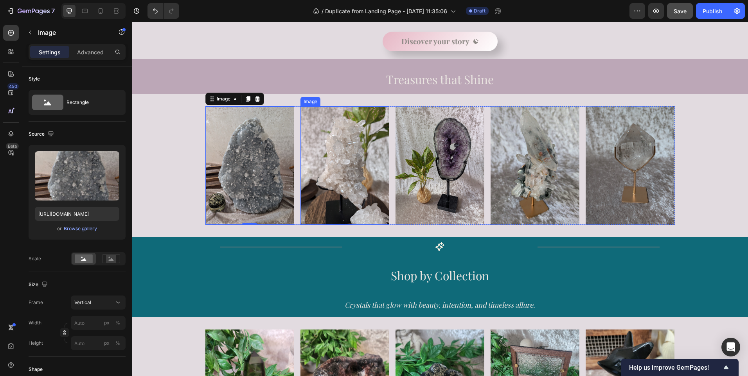
click at [329, 185] on img at bounding box center [344, 165] width 89 height 119
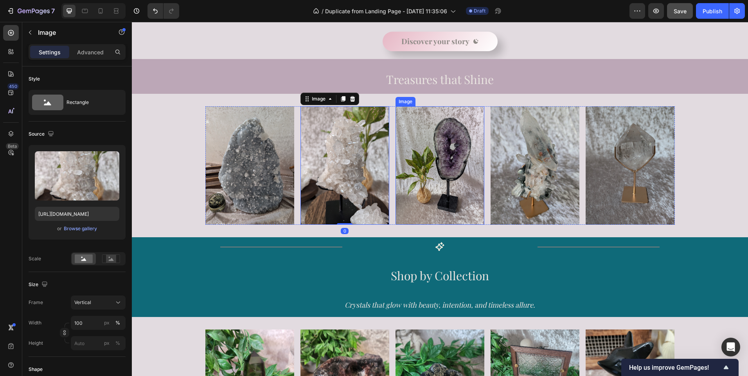
click at [417, 184] on img at bounding box center [439, 165] width 89 height 119
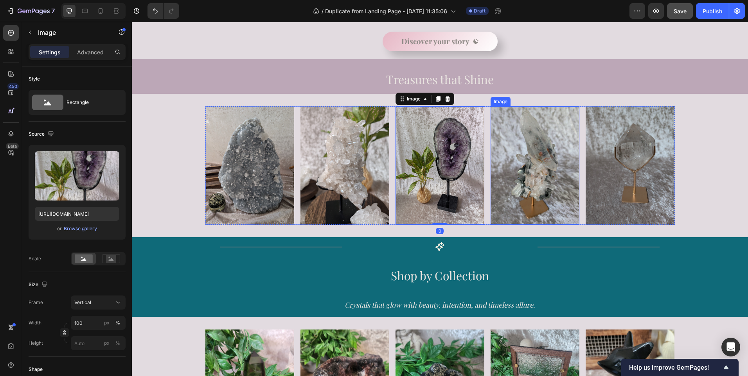
click at [516, 175] on img at bounding box center [535, 165] width 89 height 119
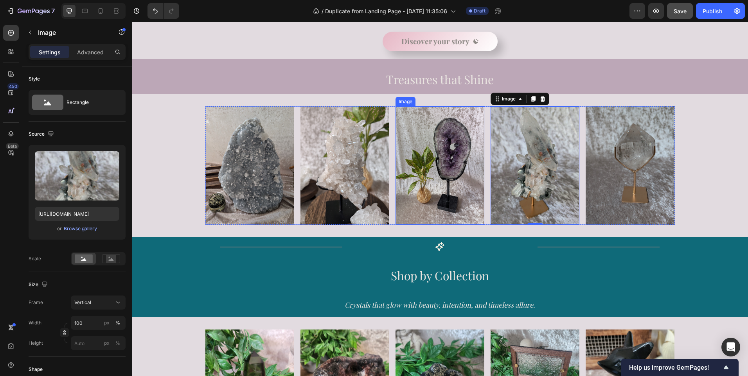
click at [445, 175] on img at bounding box center [439, 165] width 89 height 119
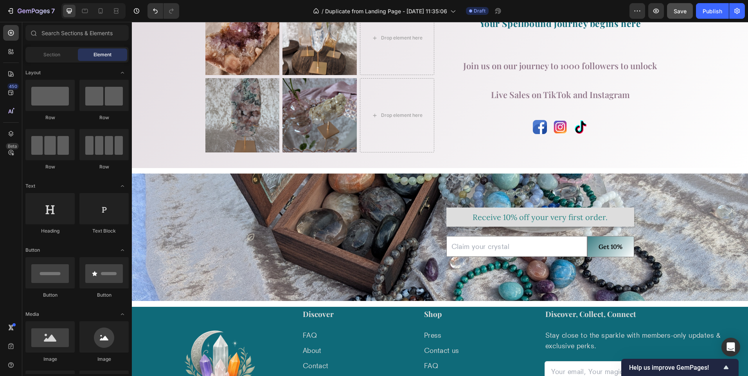
scroll to position [1985, 0]
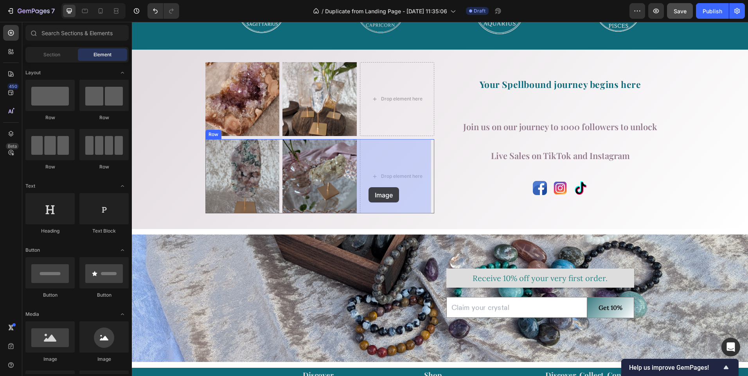
drag, startPoint x: 185, startPoint y: 368, endPoint x: 381, endPoint y: 187, distance: 266.6
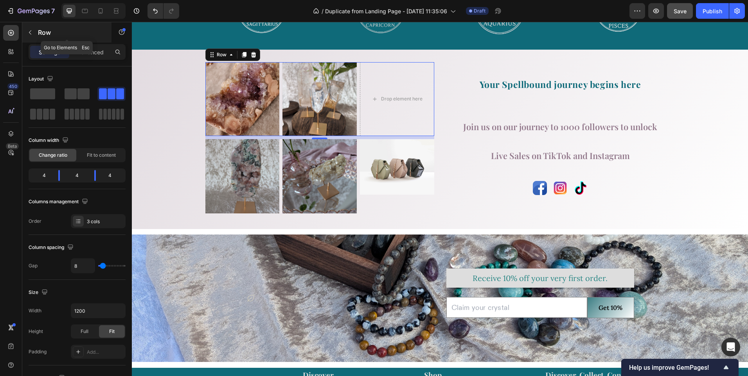
click at [29, 32] on icon "button" at bounding box center [30, 33] width 2 height 4
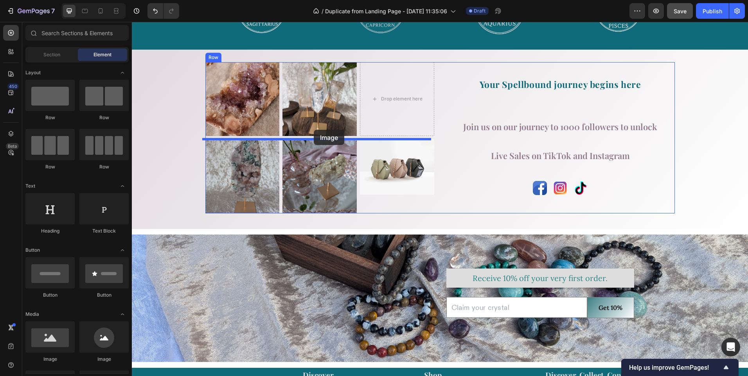
drag, startPoint x: 180, startPoint y: 366, endPoint x: 314, endPoint y: 130, distance: 271.2
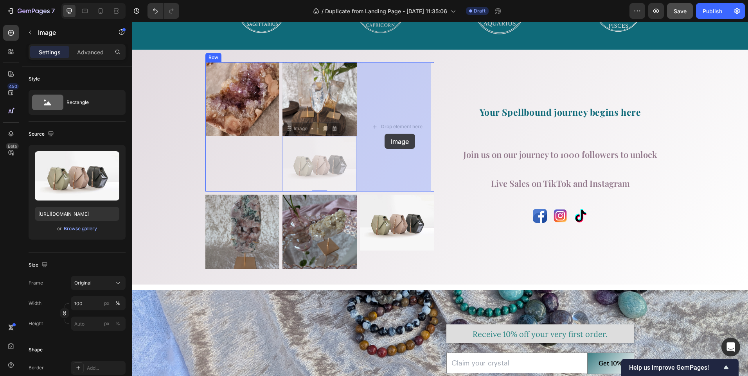
drag, startPoint x: 308, startPoint y: 165, endPoint x: 385, endPoint y: 134, distance: 82.6
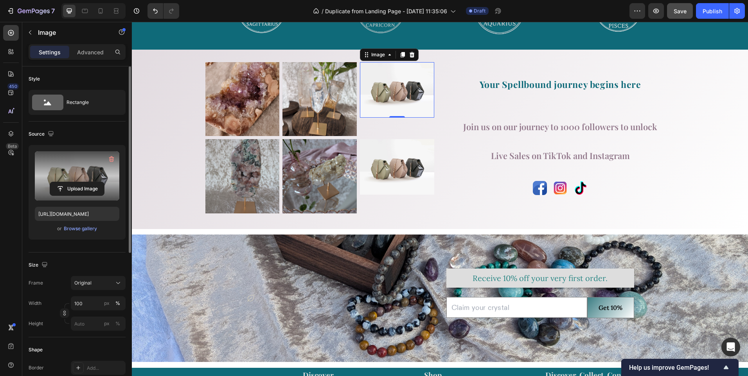
click at [79, 174] on label at bounding box center [77, 175] width 84 height 49
click at [79, 182] on input "file" at bounding box center [77, 188] width 54 height 13
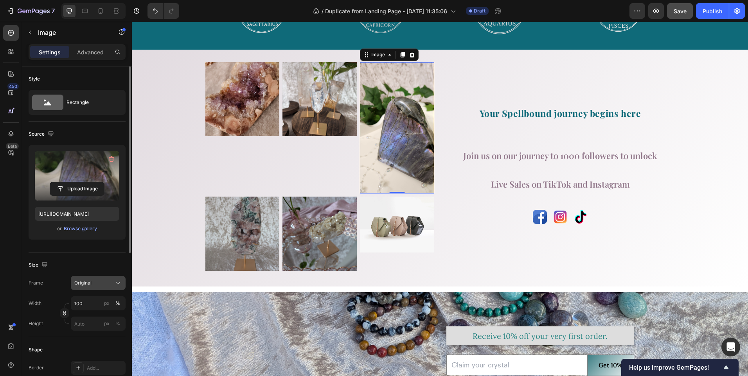
click at [122, 286] on button "Original" at bounding box center [98, 283] width 55 height 14
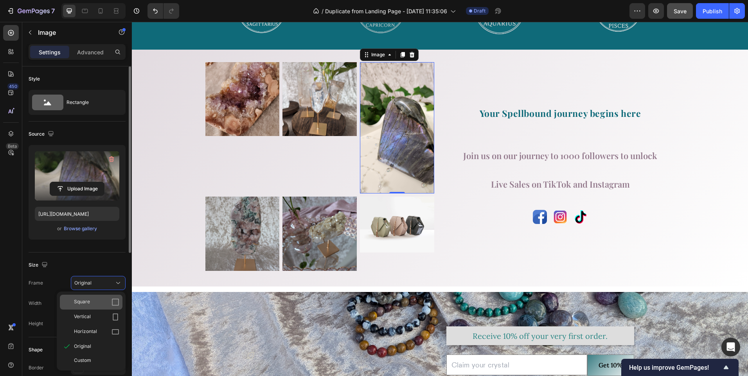
click at [117, 299] on icon at bounding box center [115, 302] width 8 height 8
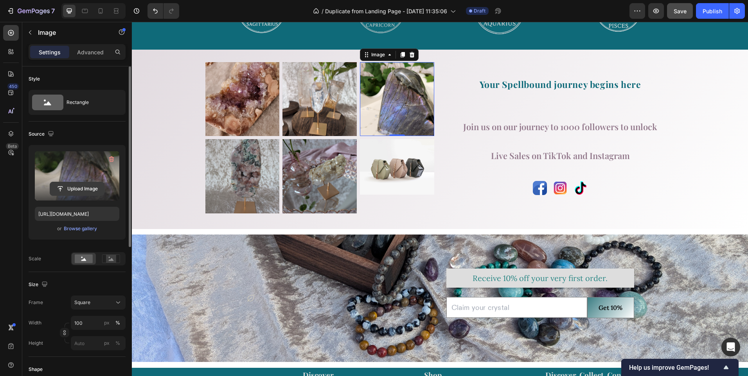
click at [74, 188] on input "file" at bounding box center [77, 188] width 54 height 13
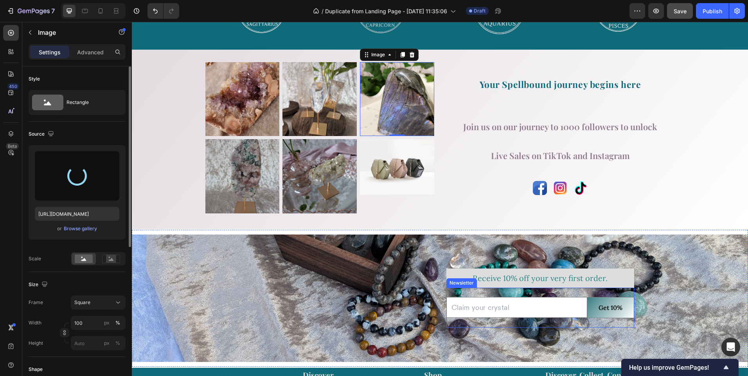
type input "https://cdn.shopify.com/s/files/1/0937/8142/6481/files/gempages_581049375707365…"
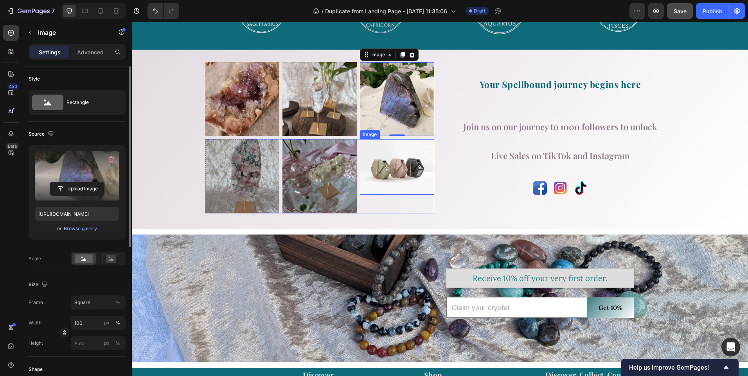
click at [398, 172] on img at bounding box center [397, 167] width 74 height 56
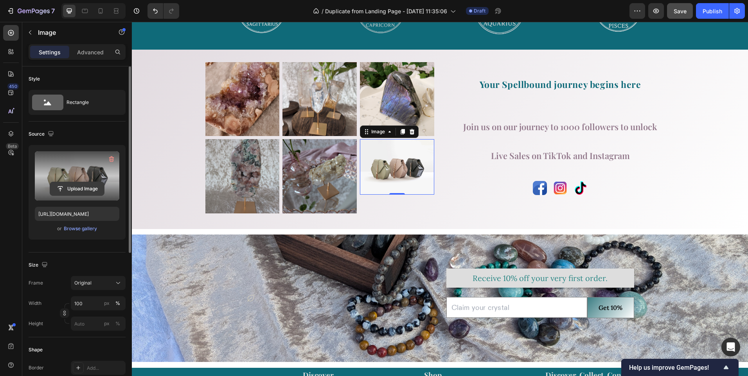
click at [74, 182] on button "Upload Image" at bounding box center [77, 189] width 55 height 14
click at [74, 187] on input "file" at bounding box center [77, 188] width 54 height 13
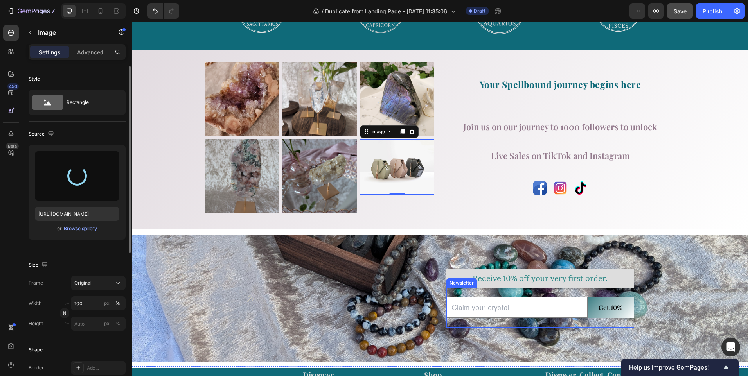
type input "https://cdn.shopify.com/s/files/1/0937/8142/6481/files/gempages_581049375707365…"
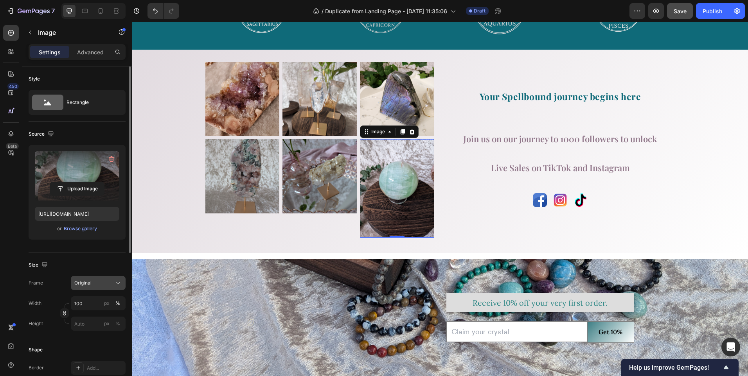
click at [120, 283] on icon at bounding box center [118, 283] width 4 height 2
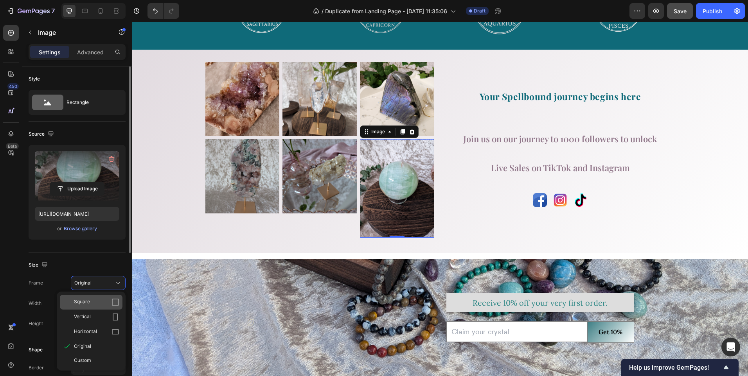
click at [114, 301] on icon at bounding box center [115, 302] width 8 height 8
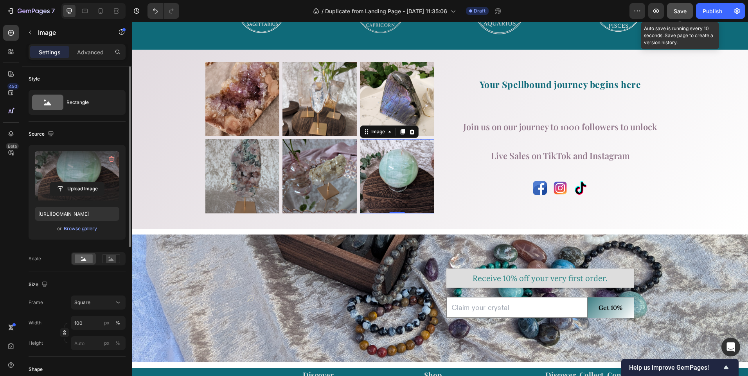
click at [681, 11] on span "Save" at bounding box center [680, 11] width 13 height 7
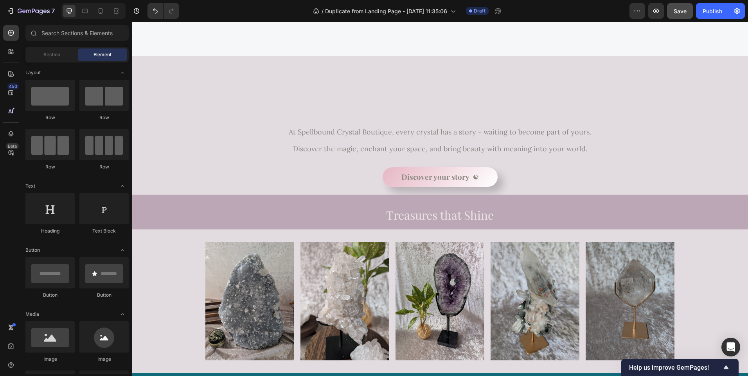
scroll to position [289, 0]
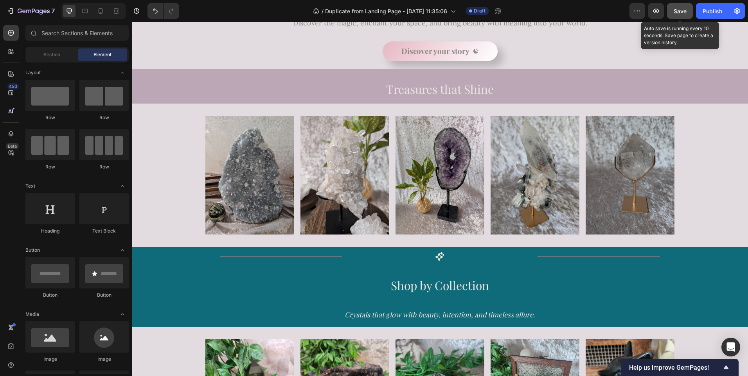
click at [679, 11] on span "Save" at bounding box center [680, 11] width 13 height 7
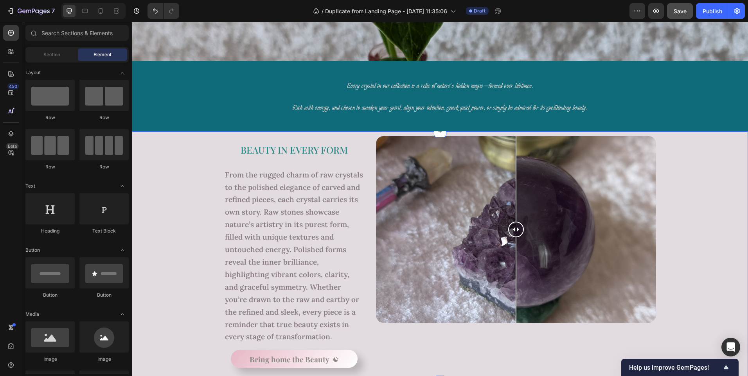
scroll to position [1379, 0]
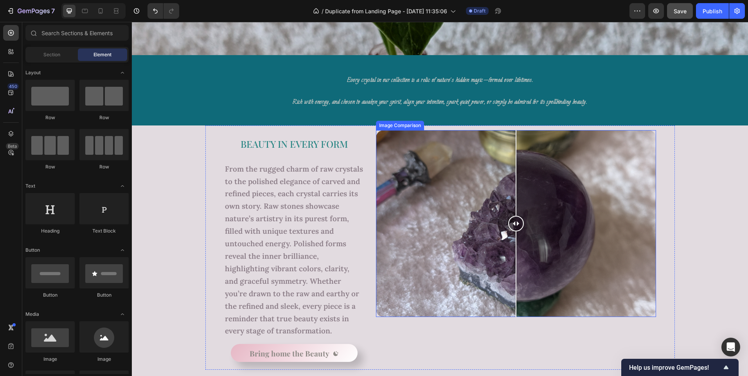
click at [514, 222] on div at bounding box center [516, 224] width 16 height 16
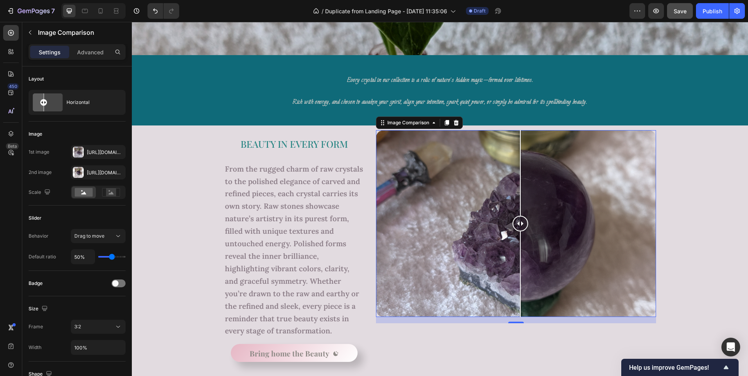
drag, startPoint x: 517, startPoint y: 223, endPoint x: 517, endPoint y: 243, distance: 19.6
click at [517, 243] on div at bounding box center [520, 223] width 16 height 187
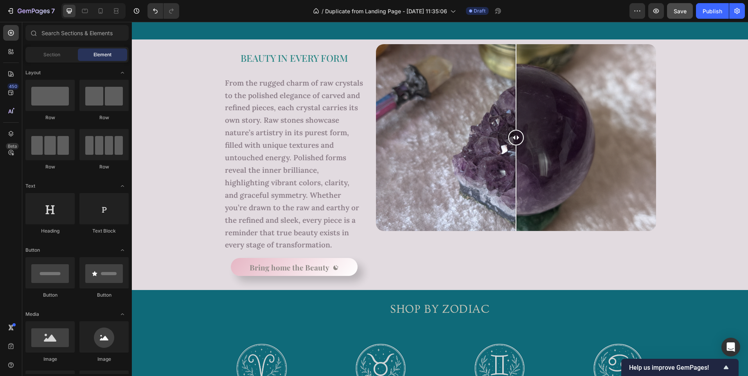
scroll to position [1444, 0]
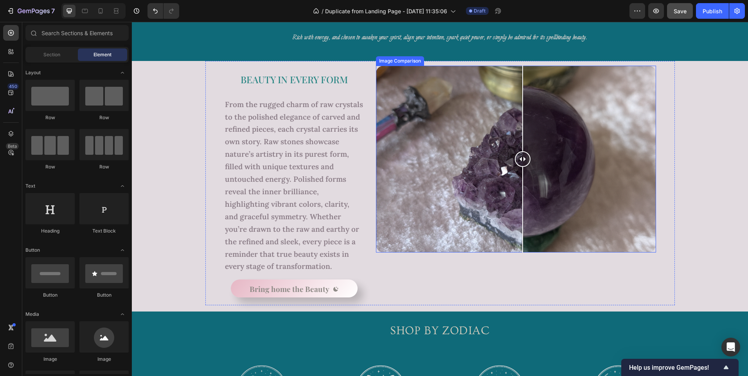
drag, startPoint x: 512, startPoint y: 160, endPoint x: 519, endPoint y: 188, distance: 28.4
click at [519, 188] on div at bounding box center [523, 159] width 16 height 187
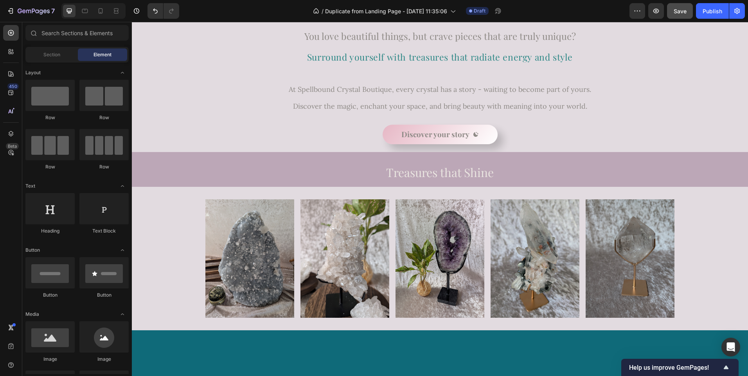
scroll to position [0, 0]
